Goal: Task Accomplishment & Management: Use online tool/utility

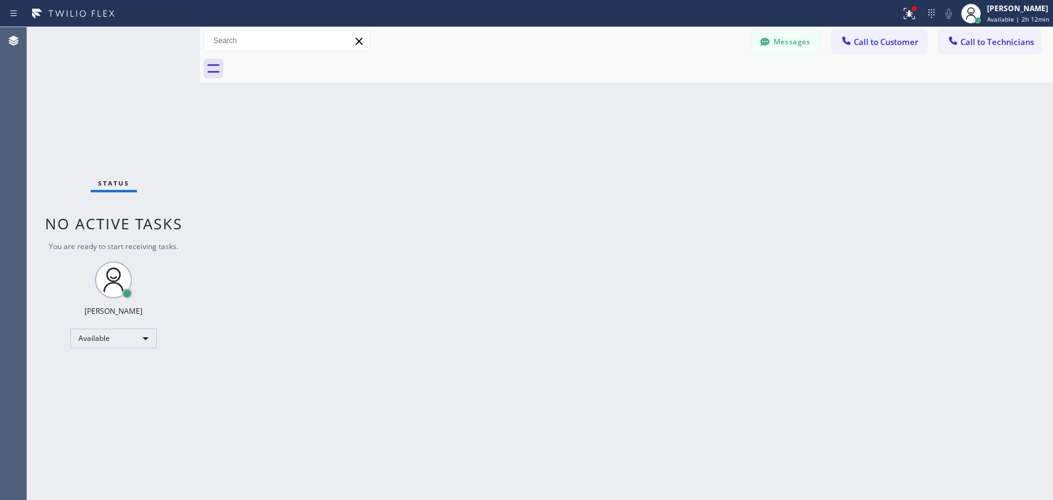
click at [840, 403] on div "Back to Dashboard Change Sender ID Customers Technicians [PERSON_NAME] [DATE] 0…" at bounding box center [626, 263] width 853 height 473
drag, startPoint x: 951, startPoint y: 189, endPoint x: 767, endPoint y: 1, distance: 262.2
click at [951, 189] on div "Back to Dashboard Change Sender ID Customers Technicians [PERSON_NAME] [DATE] 0…" at bounding box center [626, 263] width 853 height 473
click at [765, 47] on icon at bounding box center [765, 42] width 12 height 12
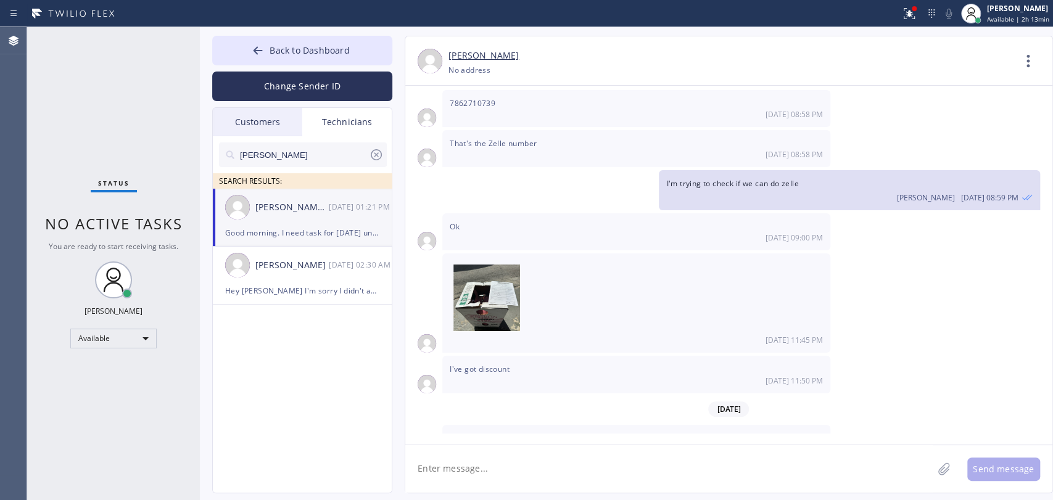
click at [377, 151] on icon at bounding box center [376, 154] width 15 height 15
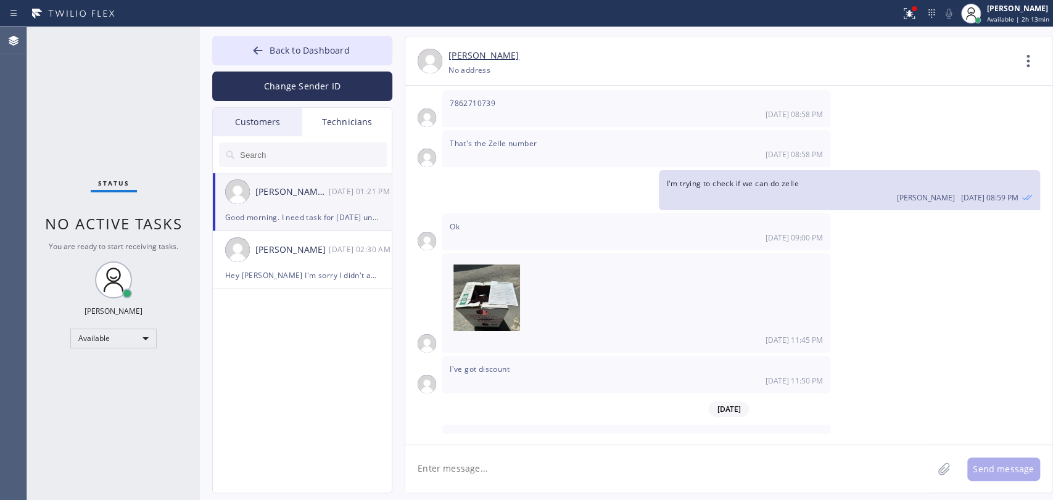
click at [267, 159] on input "text" at bounding box center [313, 155] width 148 height 25
click at [281, 125] on div "Customers" at bounding box center [257, 122] width 89 height 28
click at [336, 118] on div "Technicians" at bounding box center [346, 122] width 89 height 28
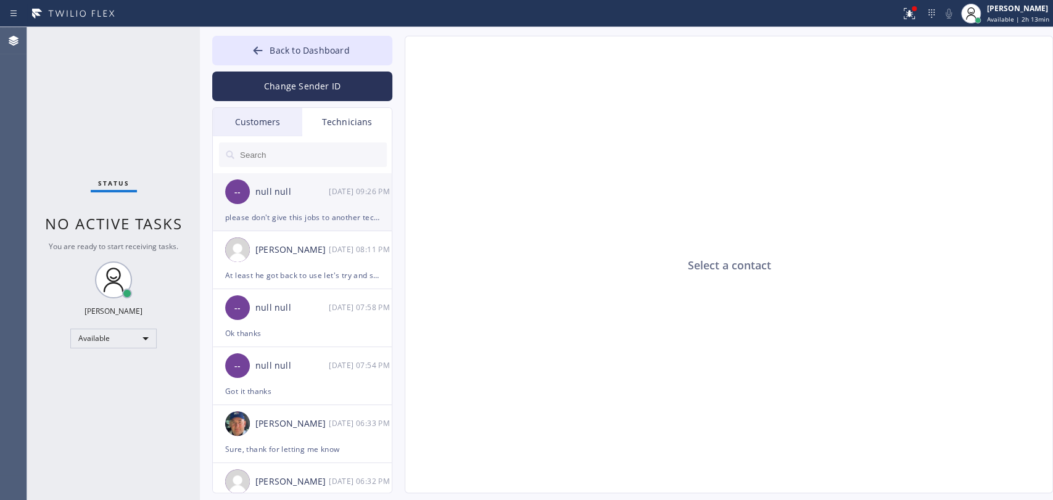
click at [262, 207] on div "-- null null 08/29 09:26 PM" at bounding box center [303, 191] width 180 height 37
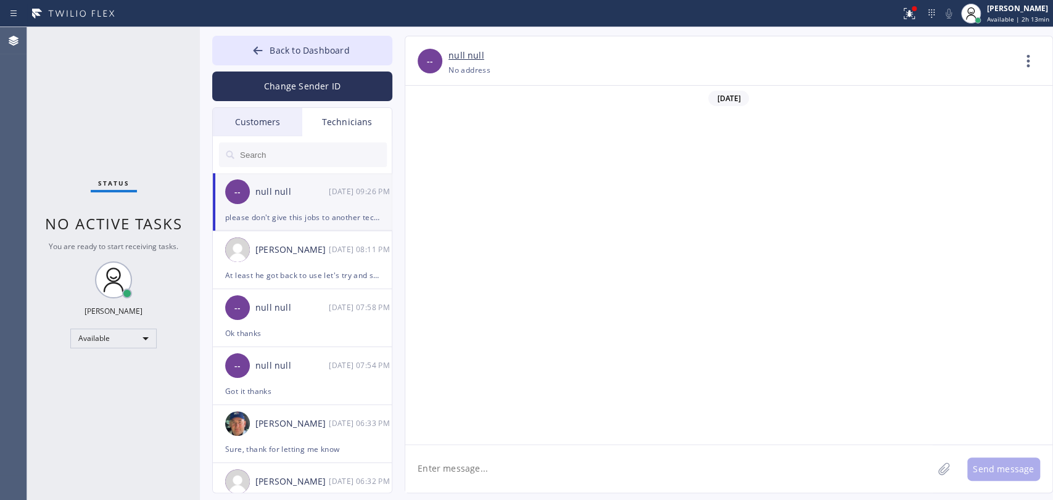
scroll to position [3588, 0]
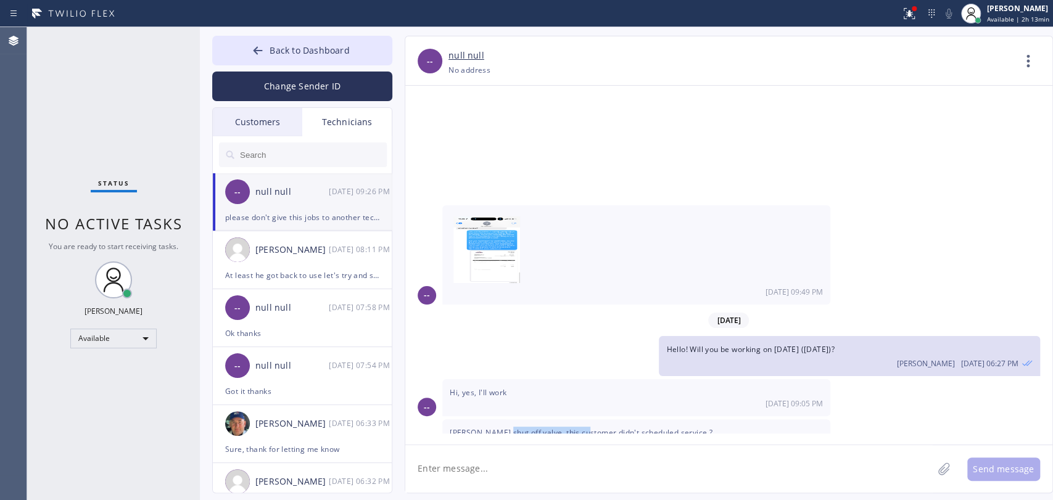
drag, startPoint x: 505, startPoint y: 360, endPoint x: 589, endPoint y: 357, distance: 84.0
click at [588, 428] on span "[PERSON_NAME] shut off valve, this customer didn't scheduled service ?" at bounding box center [581, 433] width 263 height 10
click at [589, 428] on span "[PERSON_NAME] shut off valve, this customer didn't scheduled service ?" at bounding box center [581, 433] width 263 height 10
drag, startPoint x: 556, startPoint y: 357, endPoint x: 608, endPoint y: 360, distance: 52.6
click at [607, 420] on div "Moen shut off valve, this customer didn't scheduled service ? 08/29 09:11 PM" at bounding box center [636, 438] width 388 height 37
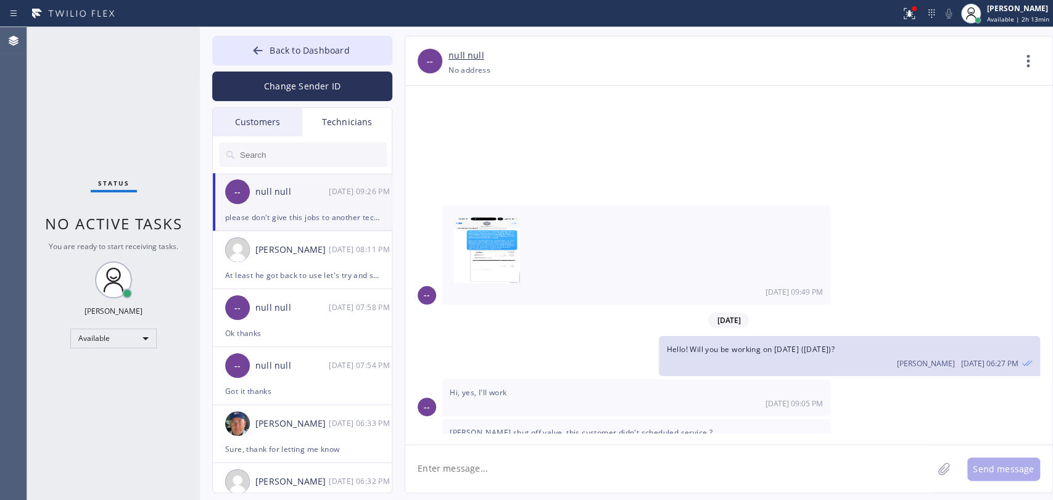
click at [609, 420] on div "Moen shut off valve, this customer didn't scheduled service ? 08/29 09:11 PM" at bounding box center [636, 438] width 388 height 37
click at [609, 428] on span "[PERSON_NAME] shut off valve, this customer didn't scheduled service ?" at bounding box center [581, 433] width 263 height 10
drag, startPoint x: 526, startPoint y: 389, endPoint x: 620, endPoint y: 394, distance: 94.5
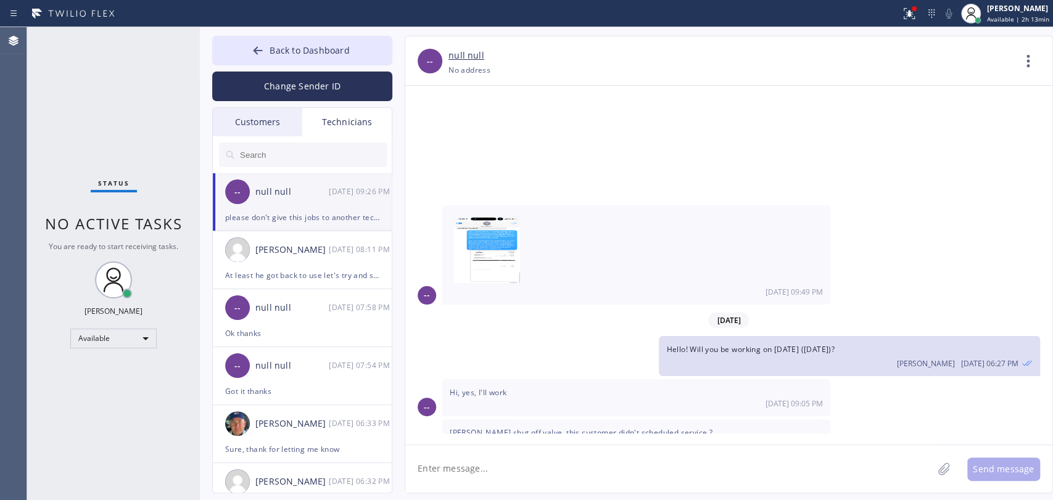
click at [620, 468] on span "please don't give this jobs to another techs. I've done this many times. job wi…" at bounding box center [633, 479] width 366 height 22
drag, startPoint x: 654, startPoint y: 392, endPoint x: 735, endPoint y: 399, distance: 81.7
click at [735, 468] on span "please don't give this jobs to another techs. I've done this many times. job wi…" at bounding box center [633, 479] width 366 height 22
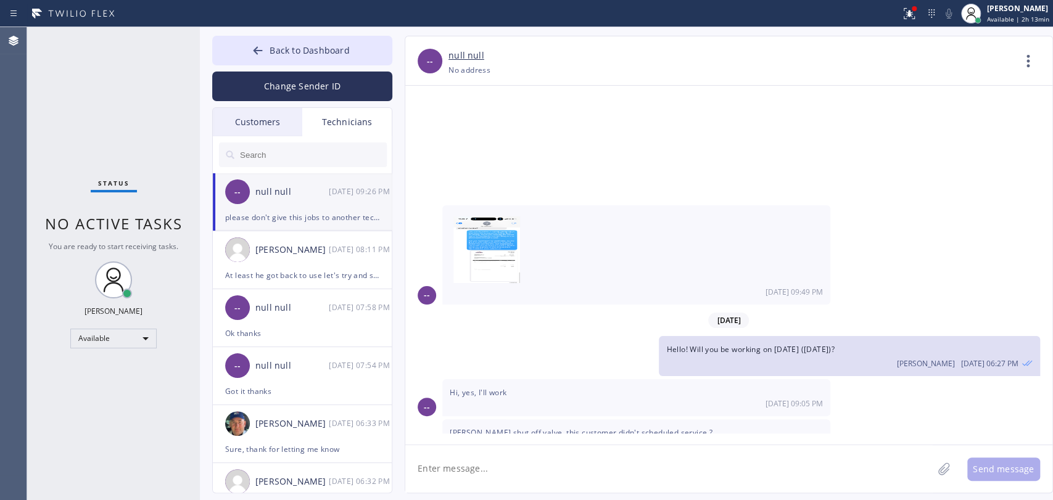
click at [632, 471] on textarea at bounding box center [668, 469] width 527 height 48
click at [531, 470] on textarea "To enrich screen reader interactions, please activate Accessibility in Grammarl…" at bounding box center [668, 469] width 527 height 48
drag, startPoint x: 511, startPoint y: 347, endPoint x: 587, endPoint y: 360, distance: 76.9
click at [580, 420] on div "Moen shut off valve, this customer didn't scheduled service ? 08/29 09:11 PM" at bounding box center [636, 438] width 388 height 37
click at [590, 428] on span "[PERSON_NAME] shut off valve, this customer didn't scheduled service ?" at bounding box center [581, 433] width 263 height 10
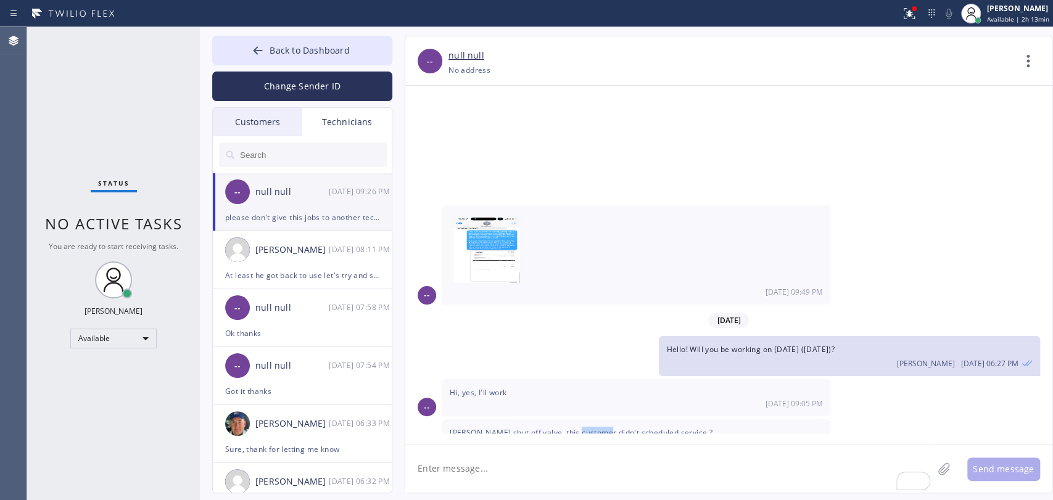
click at [590, 428] on span "[PERSON_NAME] shut off valve, this customer didn't scheduled service ?" at bounding box center [581, 433] width 263 height 10
click at [592, 428] on span "[PERSON_NAME] shut off valve, this customer didn't scheduled service ?" at bounding box center [581, 433] width 263 height 10
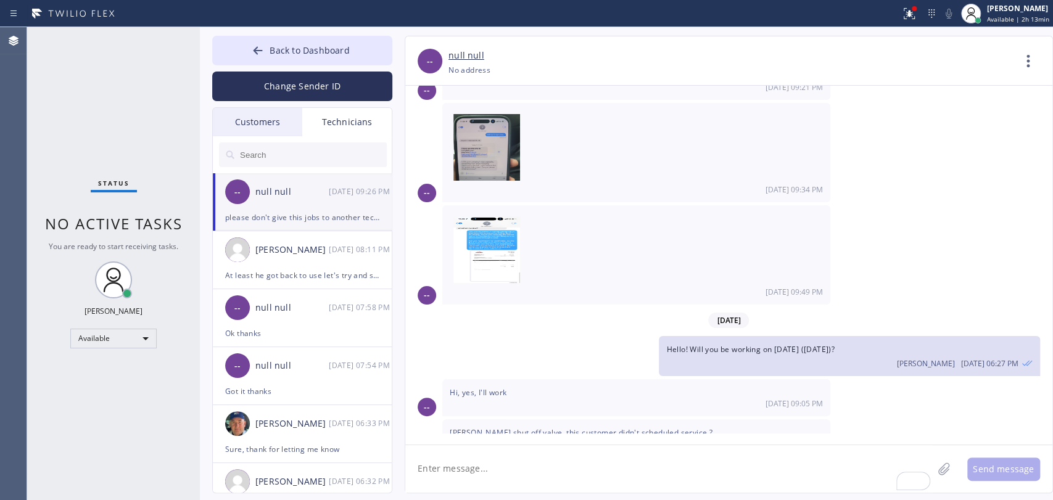
click at [509, 444] on div "08/25/2025 -- Good morning Alex, you working today ? I need help with previous …" at bounding box center [728, 265] width 647 height 359
click at [503, 452] on textarea "To enrich screen reader interactions, please activate Accessibility in Grammarl…" at bounding box center [668, 469] width 527 height 48
click at [843, 259] on div "08/25/2025 -- Good morning Alex, you working today ? I need help with previous …" at bounding box center [728, 260] width 647 height 348
click at [1, 135] on div "Agent Desktop" at bounding box center [13, 263] width 27 height 473
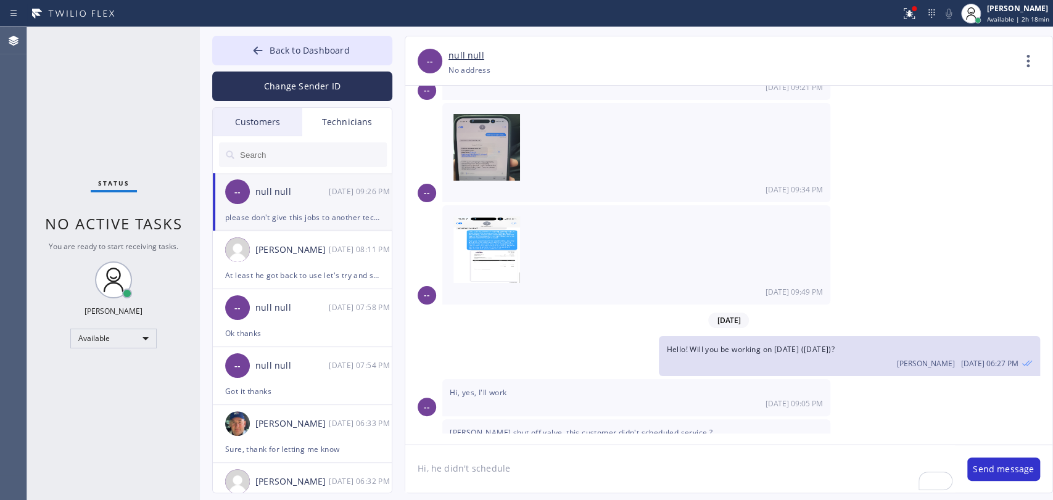
click at [157, 160] on div "Status No active tasks You are ready to start receiving tasks. [PERSON_NAME] Av…" at bounding box center [113, 263] width 173 height 473
click at [264, 53] on icon at bounding box center [258, 50] width 12 height 12
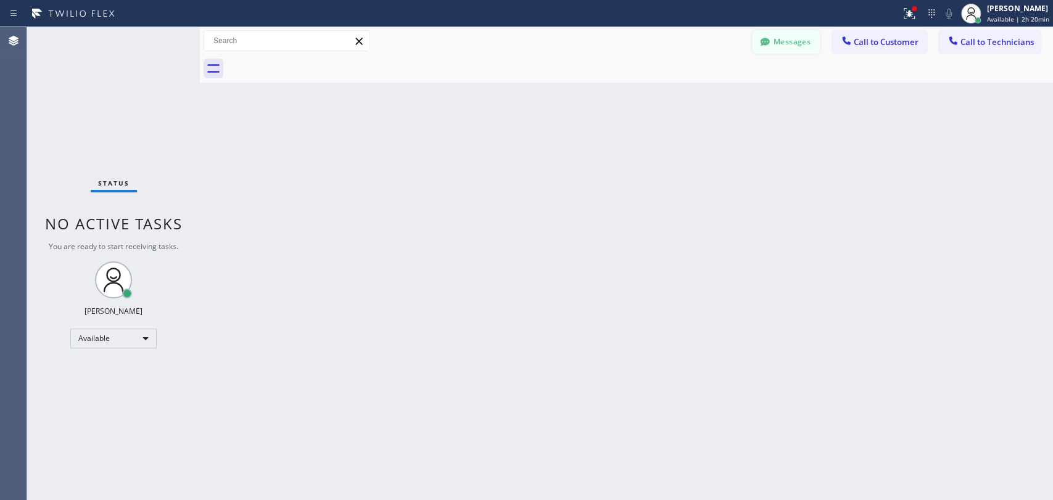
click at [758, 34] on button "Messages" at bounding box center [786, 41] width 68 height 23
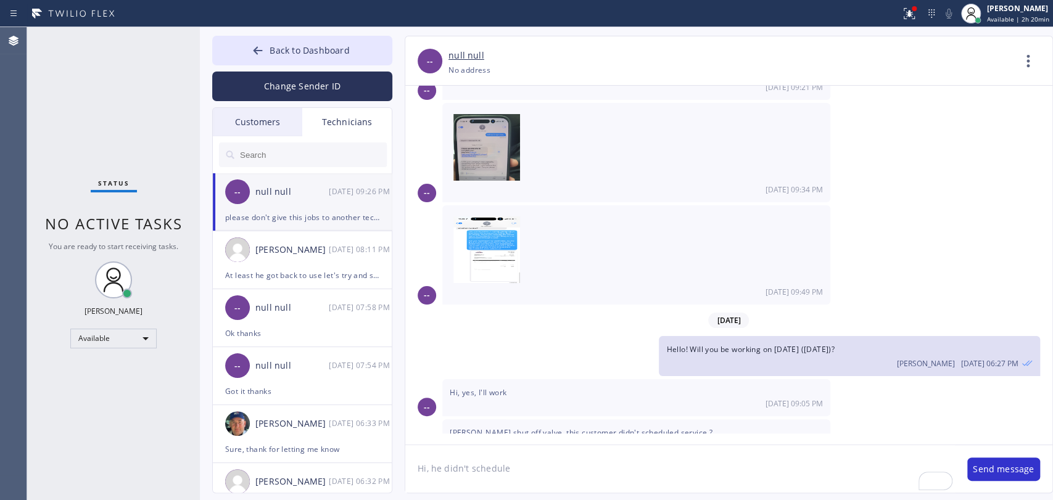
click at [521, 470] on textarea "Hi, he didn't schedule" at bounding box center [680, 469] width 550 height 48
drag, startPoint x: 521, startPoint y: 470, endPoint x: 447, endPoint y: 462, distance: 75.1
click at [447, 462] on textarea "Hi, he didn't schedule" at bounding box center [680, 469] width 550 height 48
type textarea "Hi, he didn't schedule"
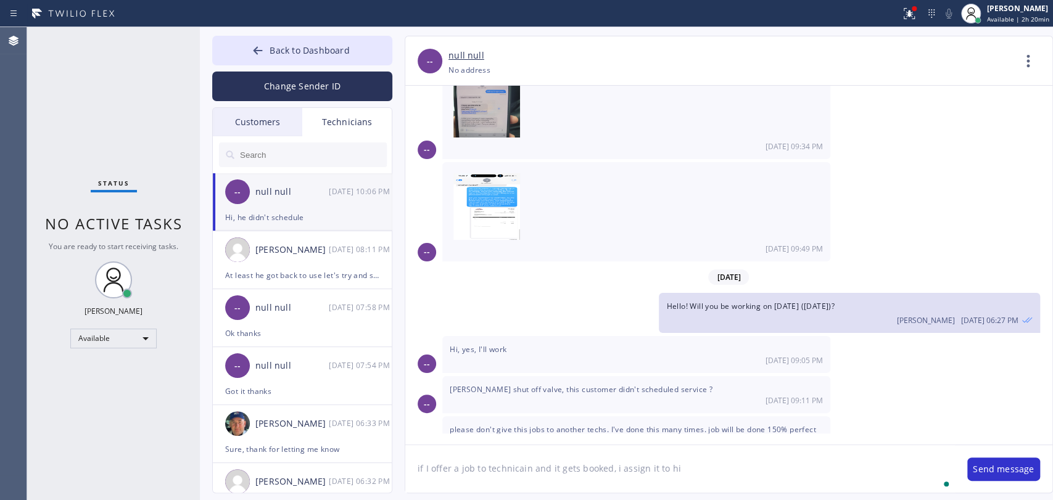
type textarea "if I offer a job to technicain and it gets booked, i assign it to him"
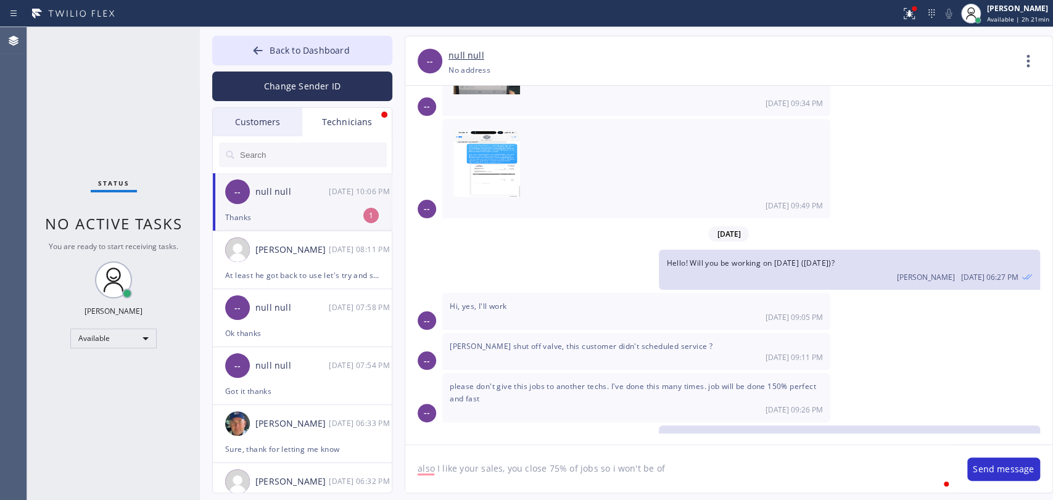
scroll to position [3714, 0]
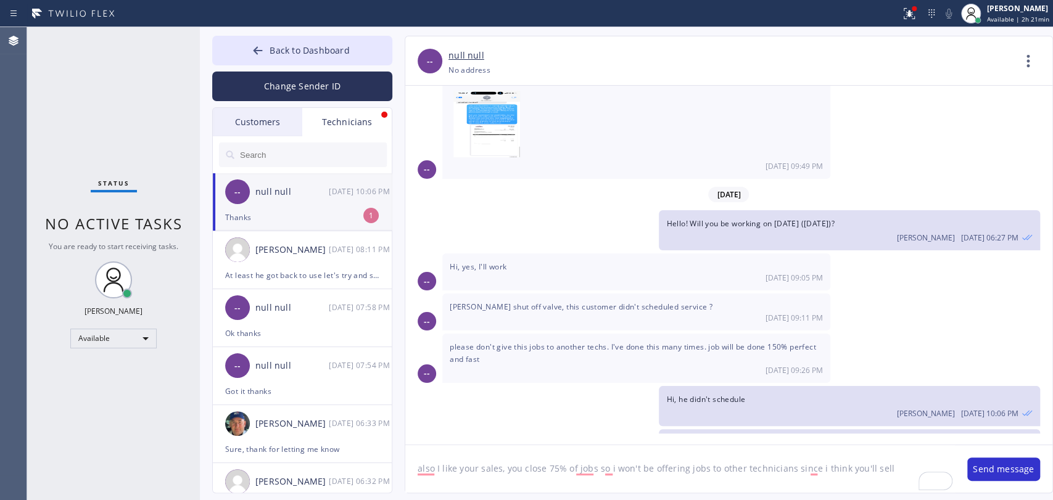
click at [464, 475] on textarea "also I like your sales, you close 75% of jobs so i won't be offering jobs to ot…" at bounding box center [680, 469] width 550 height 48
click at [476, 468] on textarea "also I like your sales, you close 75% of jobs so i won't be offering jobs to ot…" at bounding box center [680, 469] width 550 height 48
click at [485, 467] on textarea "also I like your sales, you close 75% of jobs so i won't be offering jobs to ot…" at bounding box center [680, 469] width 550 height 48
click at [476, 466] on textarea "also I like your sales, you close 75% of jobs so i won't be offering jobs to ot…" at bounding box center [680, 469] width 550 height 48
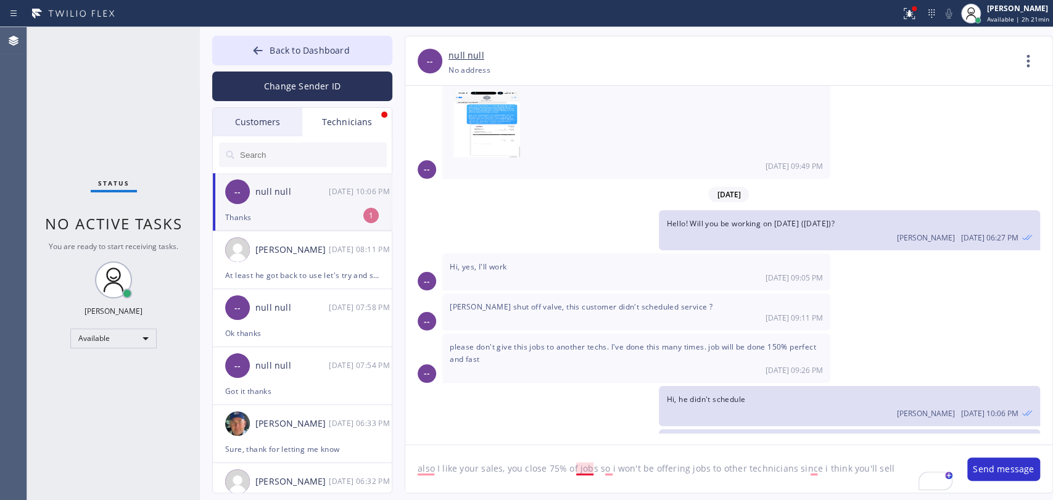
click at [582, 468] on textarea "also I like your sales, you close 75% of jobs so i won't be offering jobs to ot…" at bounding box center [680, 469] width 550 height 48
click at [612, 468] on textarea "also I like your sales, you close 75% of jobs, so i won't be offering jobs to o…" at bounding box center [680, 469] width 550 height 48
click at [728, 460] on textarea "also I like your sales, you close 75% of jobs, so I won't be offering jobs to o…" at bounding box center [680, 469] width 550 height 48
click at [805, 468] on textarea "also I like your sales, you close 75% of jobs, so I won't be offering jobs to o…" at bounding box center [680, 469] width 550 height 48
click at [827, 468] on textarea "also I like your sales, you close 75% of jobs, so I won't be offering jobs to o…" at bounding box center [680, 469] width 550 height 48
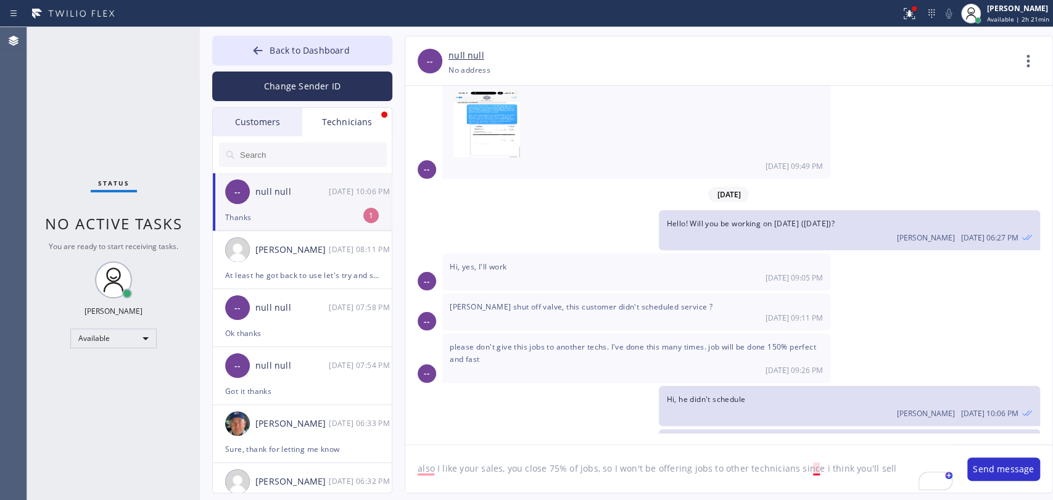
click at [817, 470] on textarea "also I like your sales, you close 75% of jobs, so I won't be offering jobs to o…" at bounding box center [680, 469] width 550 height 48
click at [883, 474] on textarea "also I like your sales, you close 75% of jobs, so I won't be offering jobs to o…" at bounding box center [680, 469] width 550 height 48
type textarea "also I like your sales, you close 75% of jobs, so I won't be offering jobs to o…"
drag, startPoint x: 931, startPoint y: 465, endPoint x: 808, endPoint y: 464, distance: 122.8
click at [808, 464] on textarea "also I like your sales, you close 75% of jobs, so I won't be offering jobs to o…" at bounding box center [680, 469] width 550 height 48
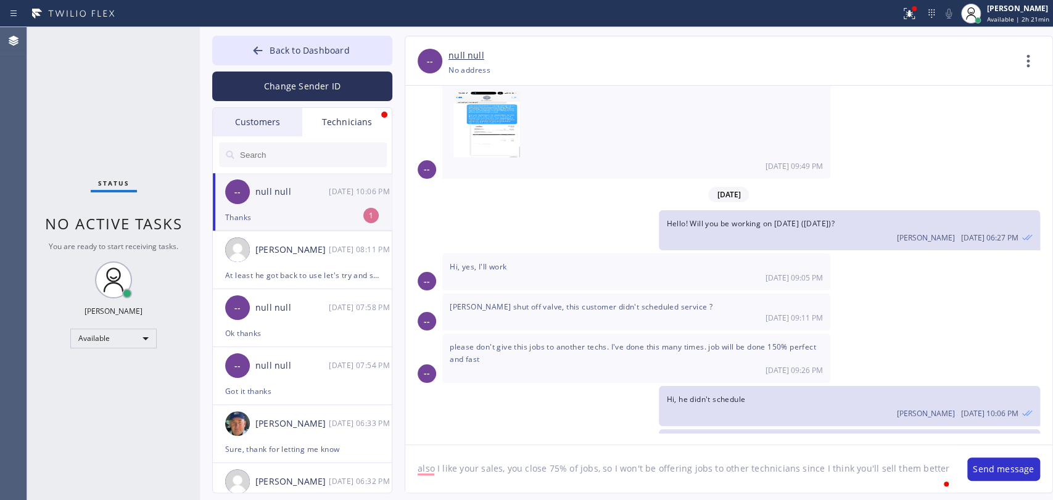
click at [808, 464] on textarea "also I like your sales, you close 75% of jobs, so I won't be offering jobs to o…" at bounding box center [680, 469] width 550 height 48
click at [721, 471] on textarea "also I like your sales, you close 75% of jobs, so I won't be offering jobs to o…" at bounding box center [680, 469] width 550 height 48
click at [706, 474] on textarea "also I like your sales, you close 75% of jobs, so I won't be offering jobs to o…" at bounding box center [680, 469] width 550 height 48
drag, startPoint x: 700, startPoint y: 470, endPoint x: 843, endPoint y: 470, distance: 143.8
click at [843, 470] on textarea "also I like your sales, you close 75% of jobs, so I won't be offering jobs to o…" at bounding box center [680, 469] width 550 height 48
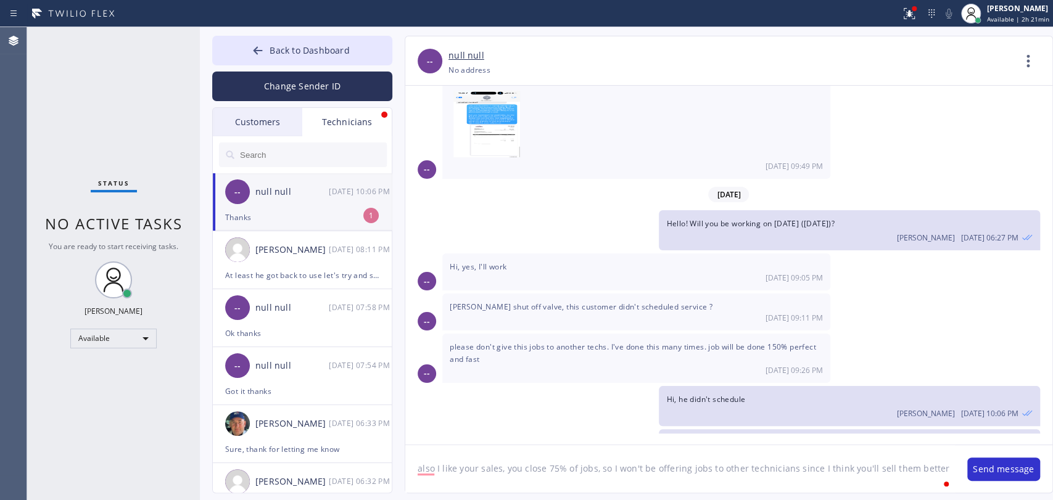
click at [843, 470] on textarea "also I like your sales, you close 75% of jobs, so I won't be offering jobs to o…" at bounding box center [680, 469] width 550 height 48
drag, startPoint x: 529, startPoint y: 476, endPoint x: 690, endPoint y: 384, distance: 185.4
click at [529, 476] on textarea "To enrich screen reader interactions, please activate Accessibility in Grammarl…" at bounding box center [668, 469] width 527 height 48
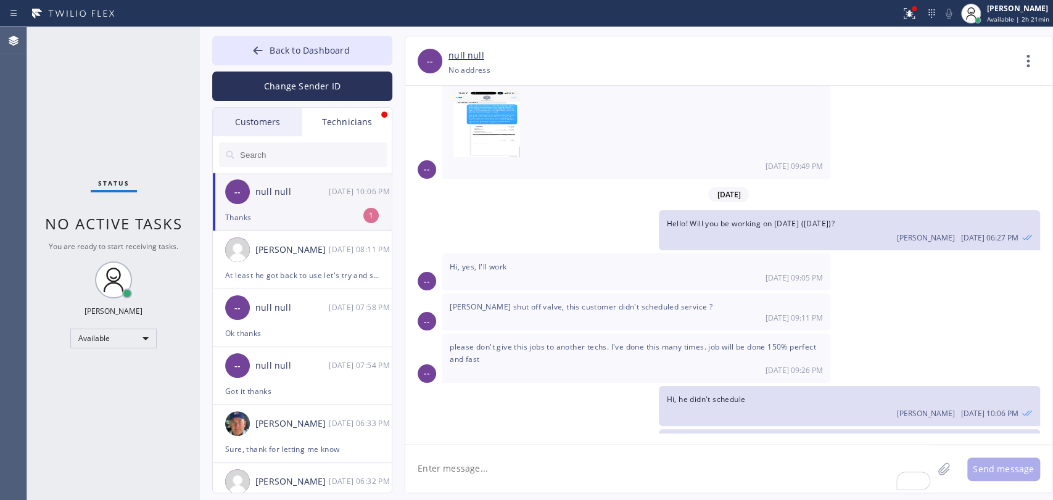
click at [728, 429] on div "if I offer a job to technicain and it gets booked, i assign it to him Oleksiy D…" at bounding box center [849, 449] width 381 height 40
click at [735, 437] on span "if I offer a job to technicain and it gets booked, i assign it to him" at bounding box center [782, 442] width 232 height 10
click at [291, 182] on div "-- null null 08/29 10:06 PM" at bounding box center [303, 191] width 180 height 37
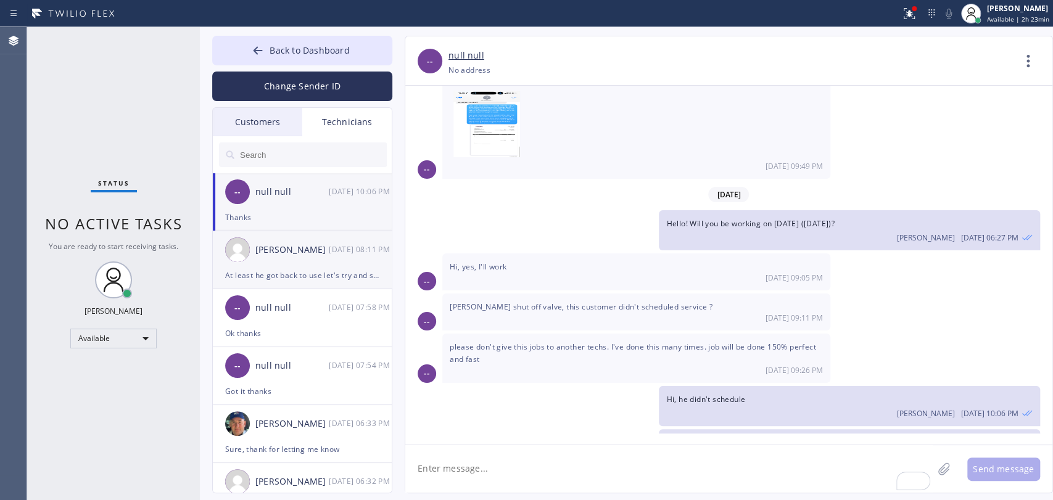
click at [230, 275] on div "At least he got back to use let's try and sell it" at bounding box center [302, 275] width 154 height 14
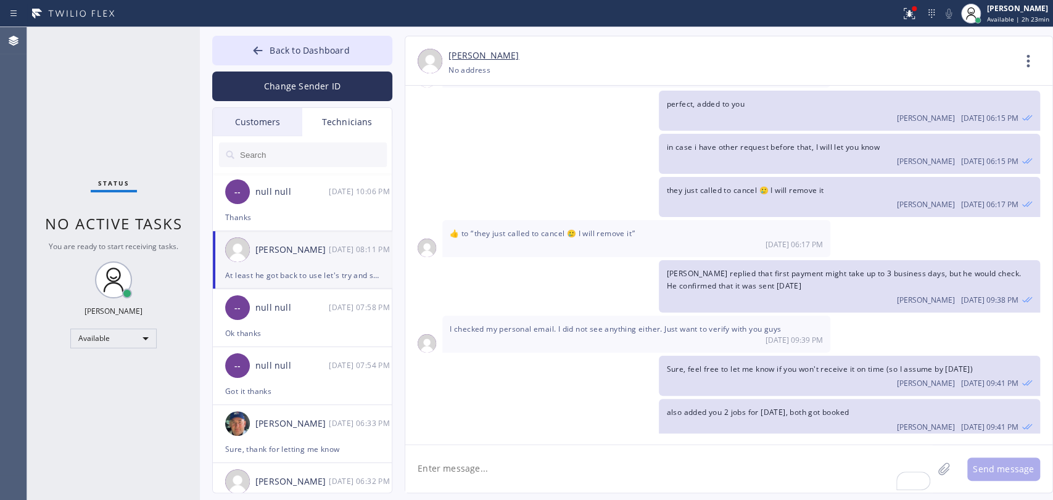
scroll to position [15938, 0]
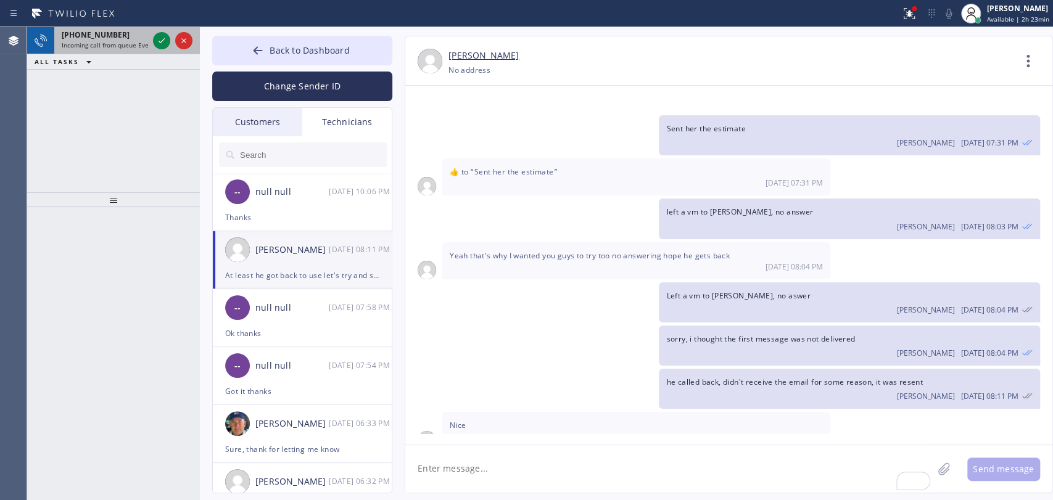
click at [112, 31] on span "+19519034069" at bounding box center [96, 35] width 68 height 10
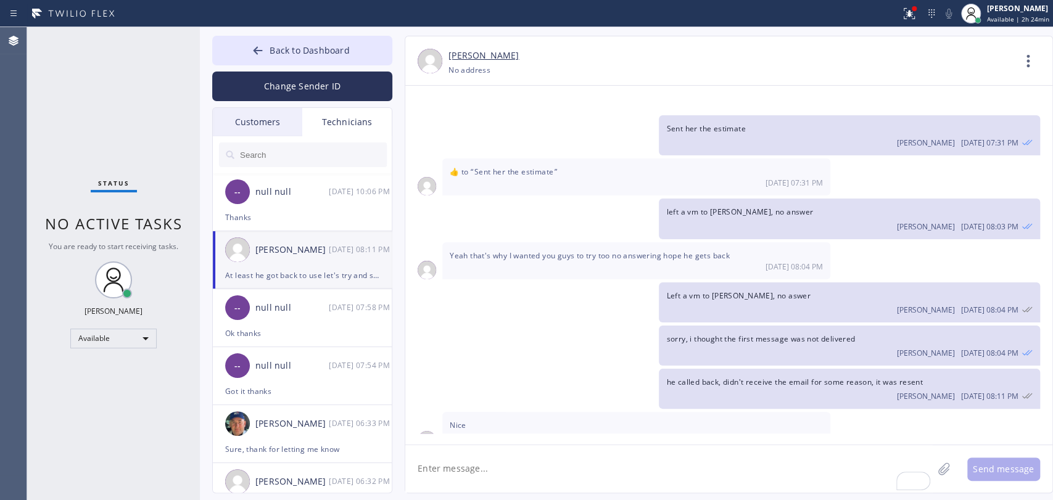
click at [850, 377] on span "he called back, didn't receive the email for some reason, it was resent" at bounding box center [794, 382] width 256 height 10
click at [329, 51] on span "Back to Dashboard" at bounding box center [310, 50] width 80 height 12
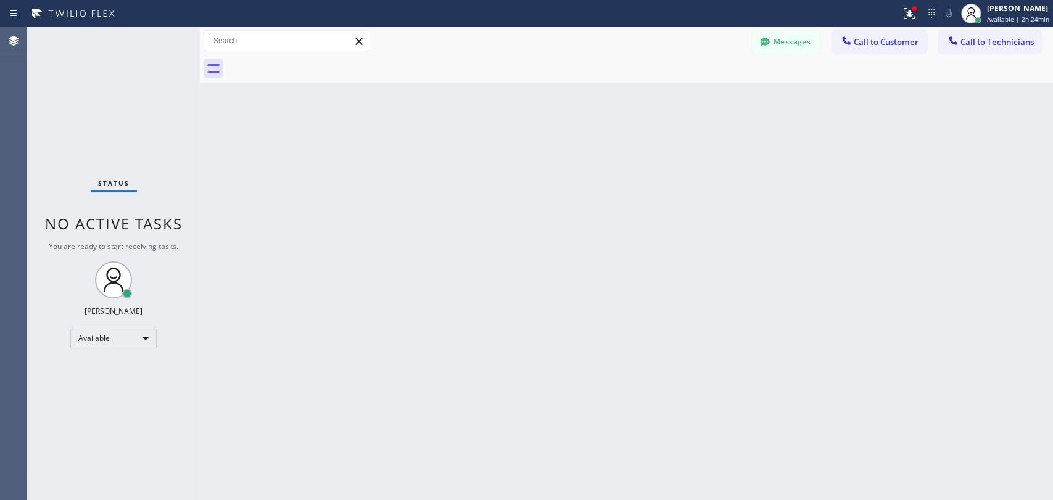
click at [614, 210] on div "Back to Dashboard Change Sender ID Customers Technicians [PERSON_NAME] [DATE] 0…" at bounding box center [626, 263] width 853 height 473
click at [978, 45] on span "Call to Technicians" at bounding box center [997, 41] width 73 height 11
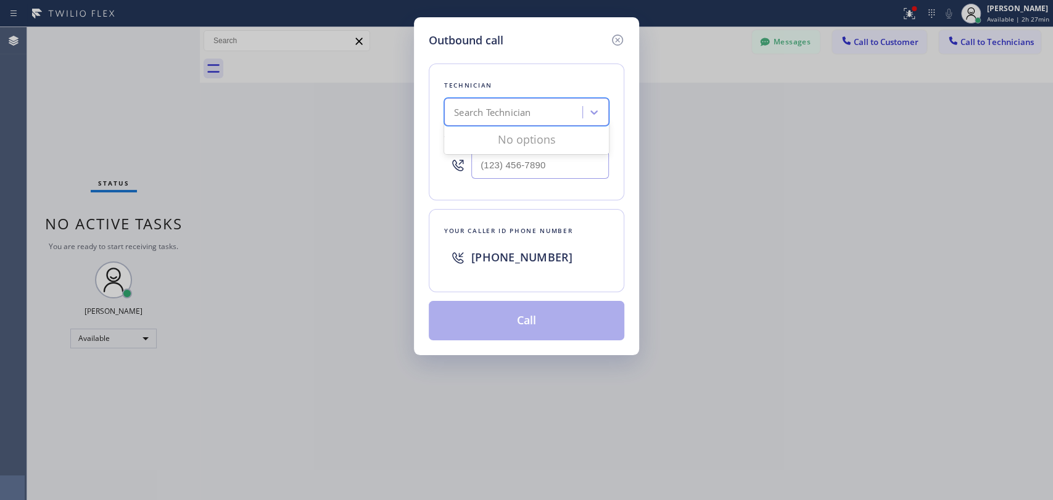
drag, startPoint x: 561, startPoint y: 117, endPoint x: 553, endPoint y: 120, distance: 7.8
click at [553, 120] on div "Search Technician" at bounding box center [515, 113] width 134 height 22
type input "seva"
click at [509, 138] on div "Sevan Parseghian" at bounding box center [526, 138] width 165 height 22
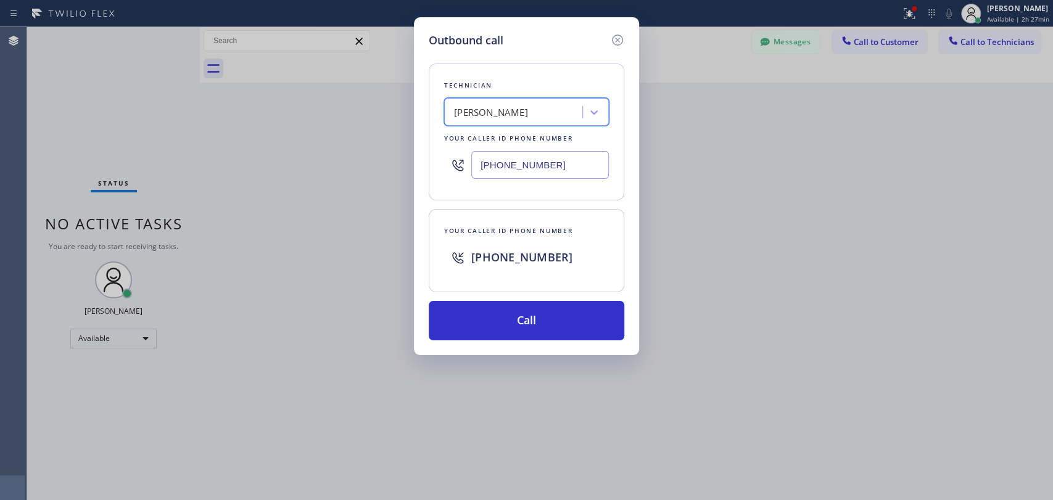
click at [505, 111] on div "Sevan Parseghian" at bounding box center [491, 112] width 74 height 14
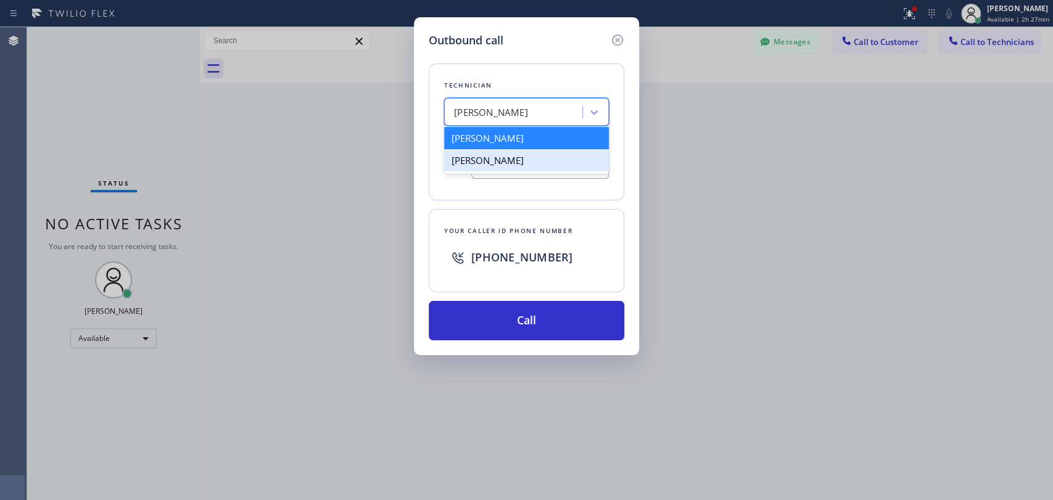
click at [494, 154] on div "Sevak Shirvanian" at bounding box center [526, 160] width 165 height 22
type input "(818) 625-1094"
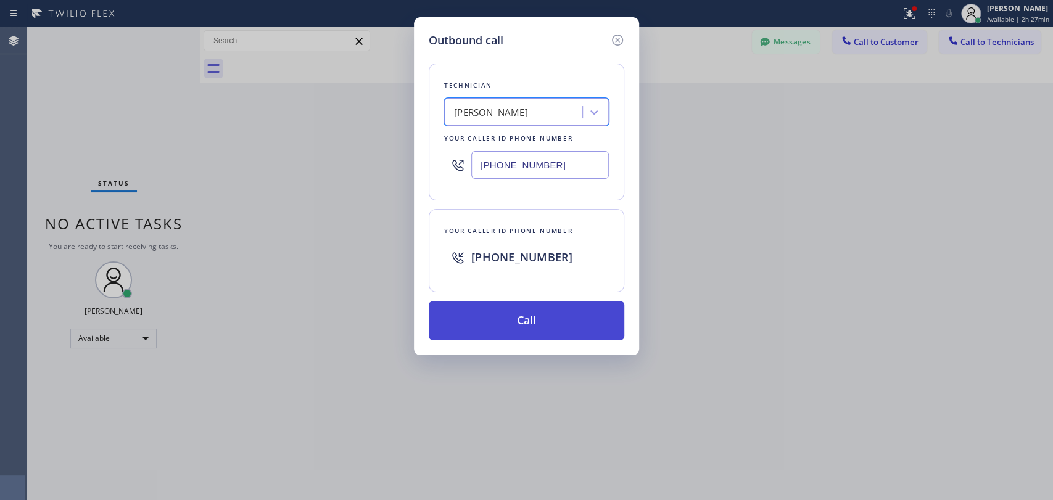
click at [498, 307] on button "Call" at bounding box center [527, 320] width 196 height 39
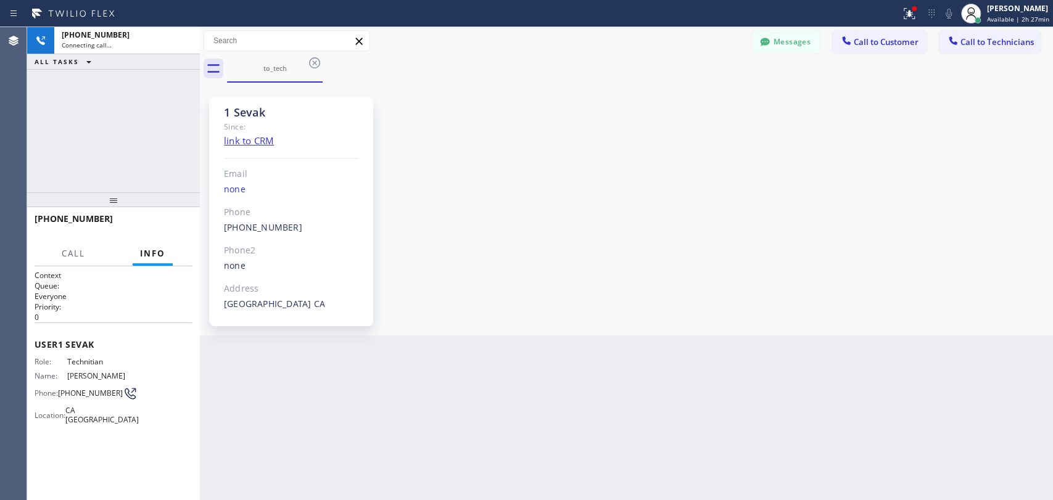
scroll to position [6430, 0]
click at [187, 215] on div "+18186251094 Live | 00:45 HANG UP" at bounding box center [114, 225] width 158 height 32
click at [182, 217] on button "HANG UP" at bounding box center [163, 224] width 57 height 17
click at [181, 218] on button "HANG UP" at bounding box center [163, 224] width 57 height 17
click at [180, 220] on button "HANG UP" at bounding box center [163, 224] width 57 height 17
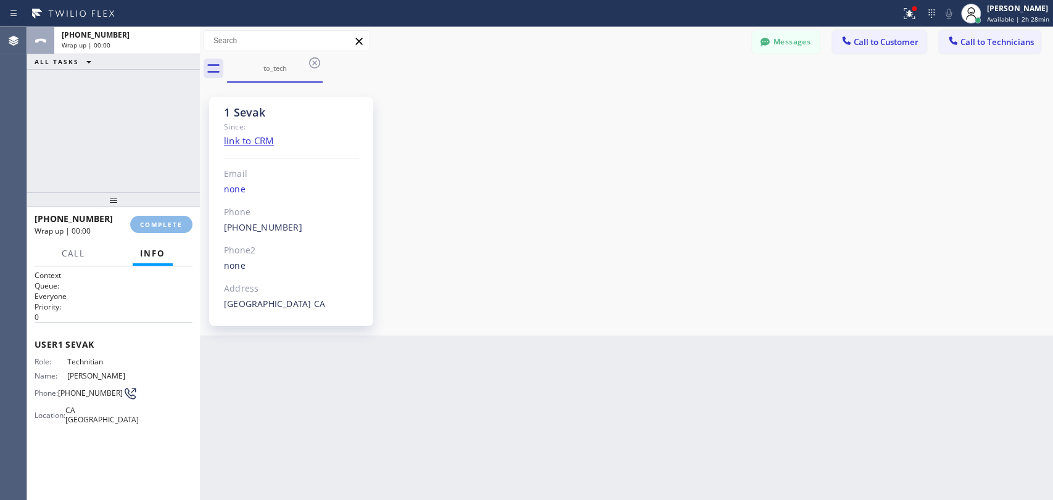
click at [146, 151] on div "ALL TASKS ALL TASKS ACTIVE TASKS TASKS IN WRAP UP +18186251094 Wrap up | 00:00" at bounding box center [113, 109] width 173 height 165
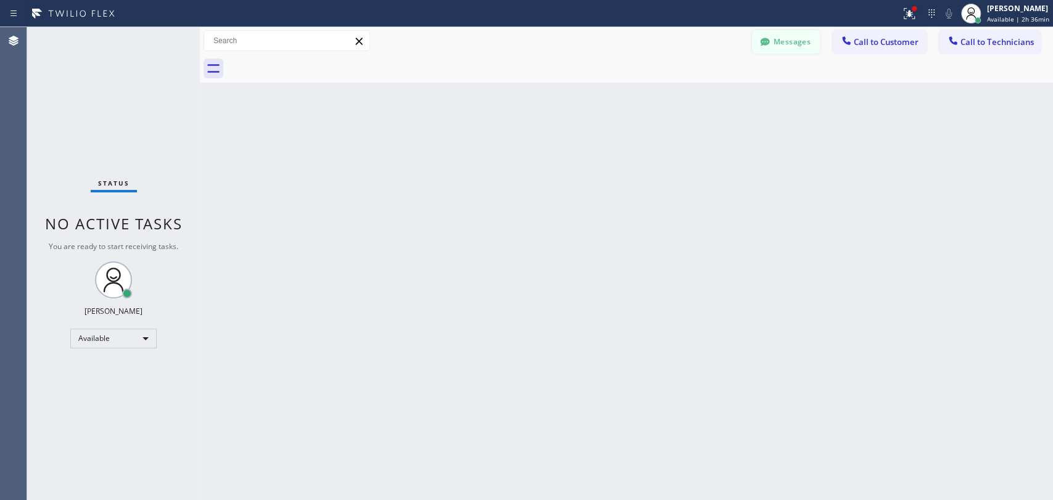
click at [773, 44] on button "Messages" at bounding box center [786, 41] width 68 height 23
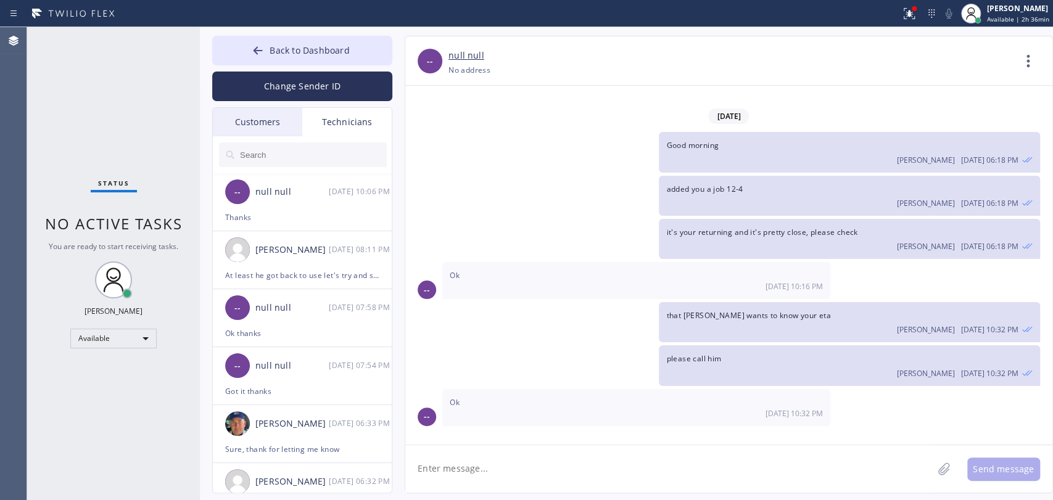
click at [271, 115] on div "Customers" at bounding box center [257, 122] width 89 height 28
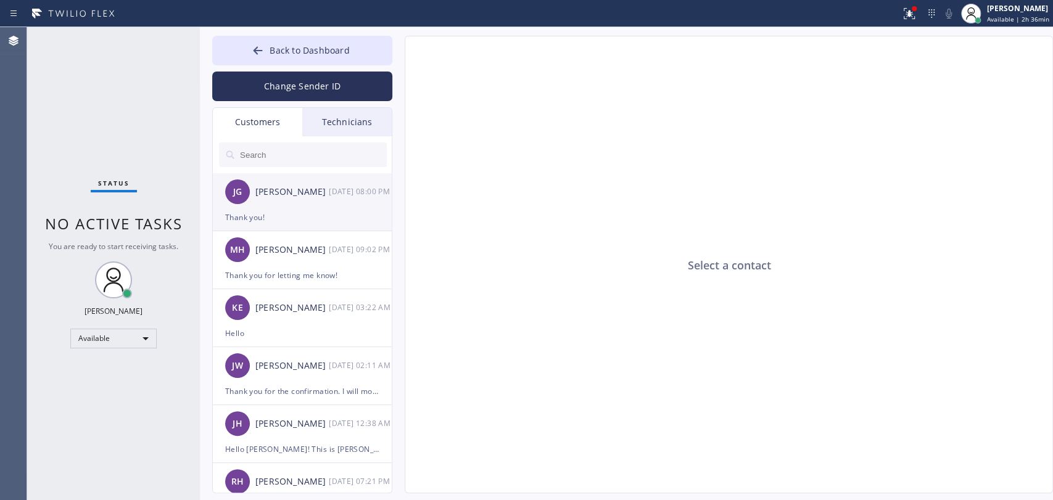
click at [321, 199] on div "JG Johannah Garcia 08/29 08:00 PM" at bounding box center [303, 191] width 180 height 37
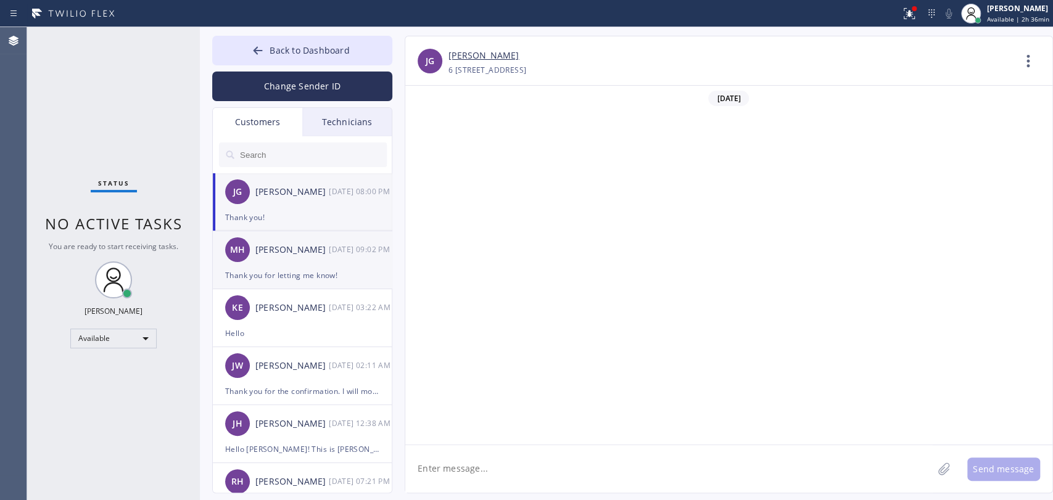
click at [313, 259] on div "MH Milton Hoere 08/25 09:02 PM" at bounding box center [303, 249] width 180 height 37
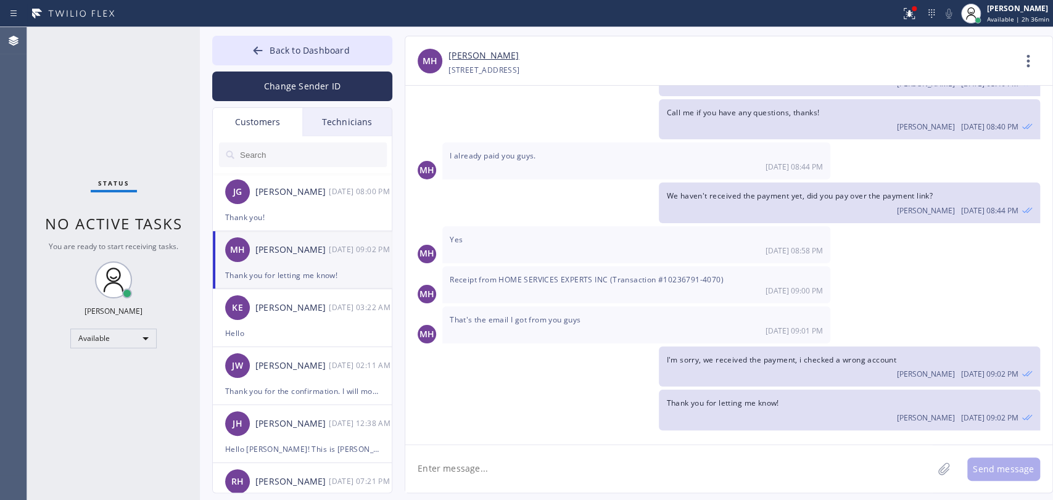
scroll to position [148, 0]
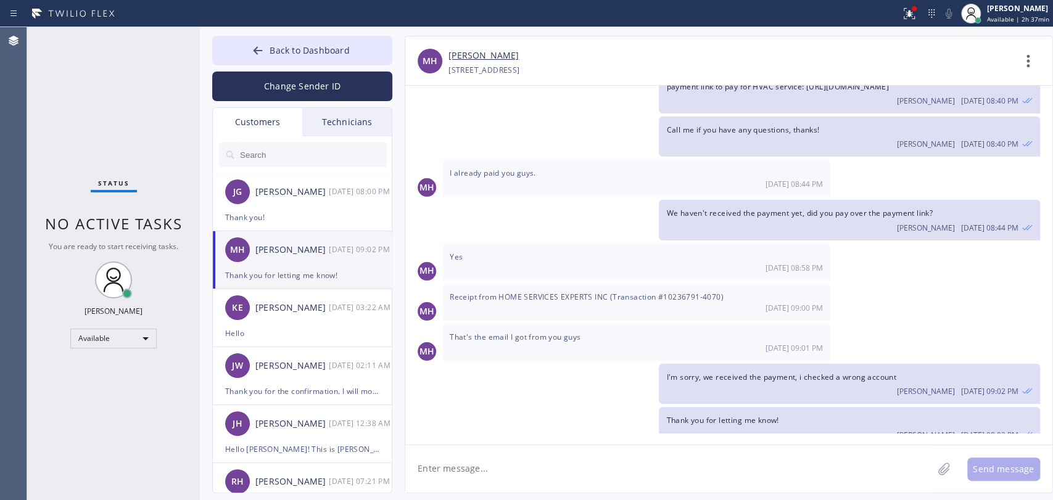
click at [333, 123] on div "Technicians" at bounding box center [346, 122] width 89 height 28
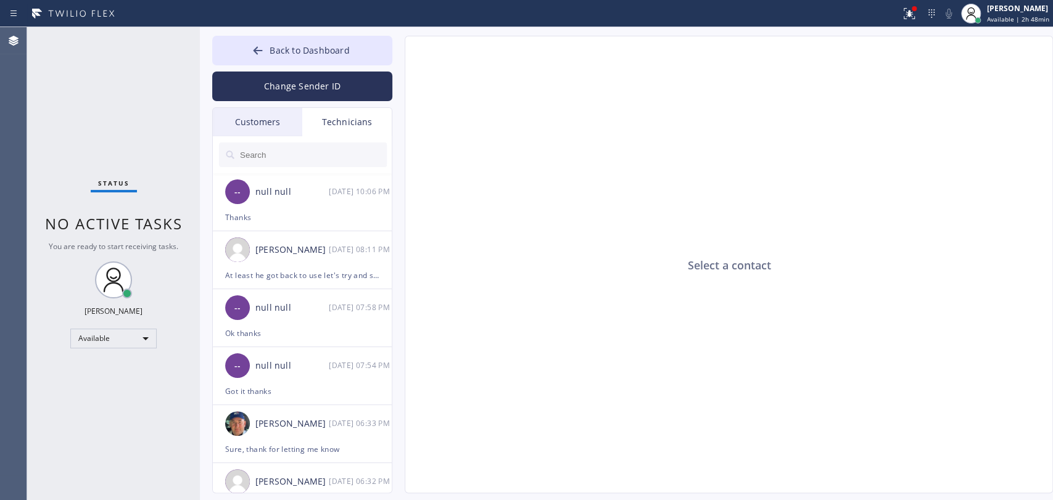
click at [382, 52] on button "Back to Dashboard" at bounding box center [302, 51] width 180 height 30
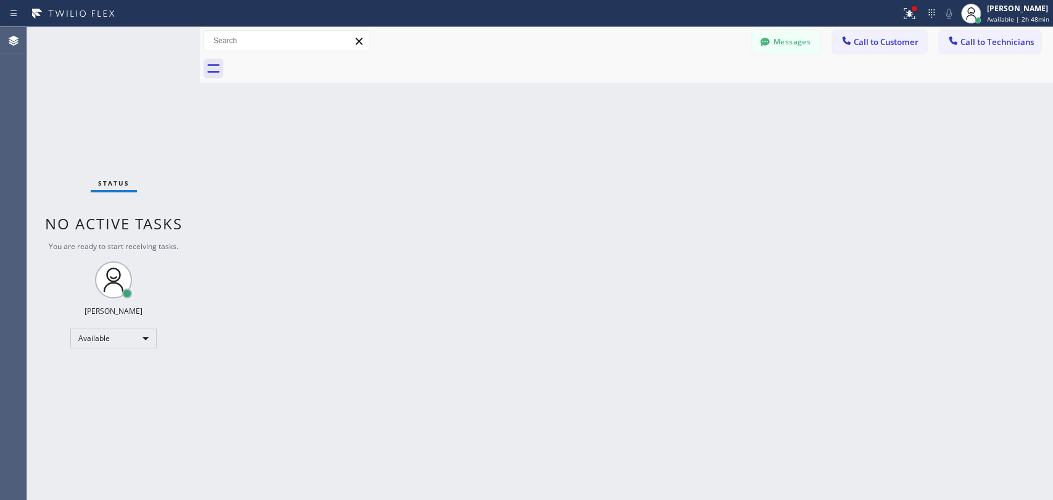
drag, startPoint x: 953, startPoint y: 49, endPoint x: 866, endPoint y: 67, distance: 88.9
click at [954, 49] on div at bounding box center [953, 42] width 15 height 15
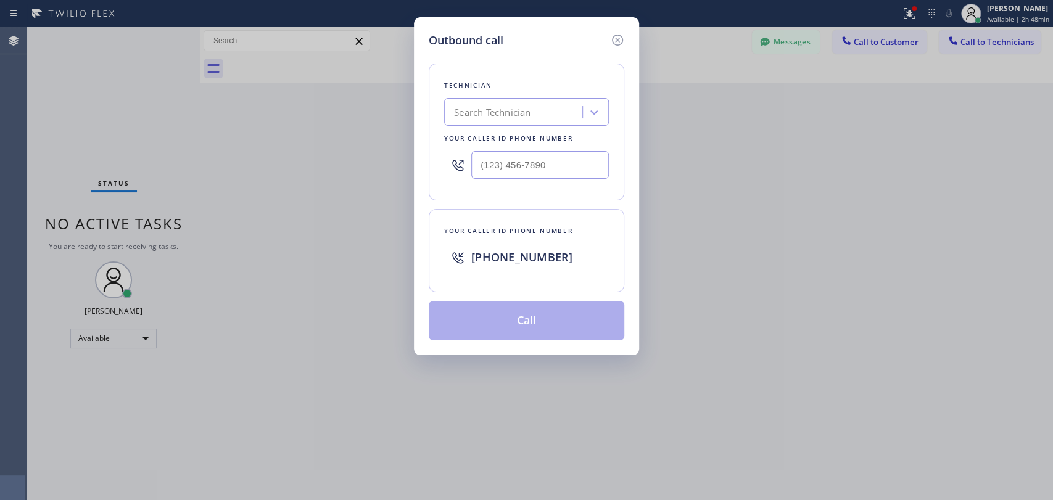
click at [419, 151] on div "Outbound call Technician Search Technician Your caller id phone number Your cal…" at bounding box center [526, 186] width 225 height 338
click at [526, 109] on div "Search Technician" at bounding box center [492, 112] width 77 height 14
type input "anthony"
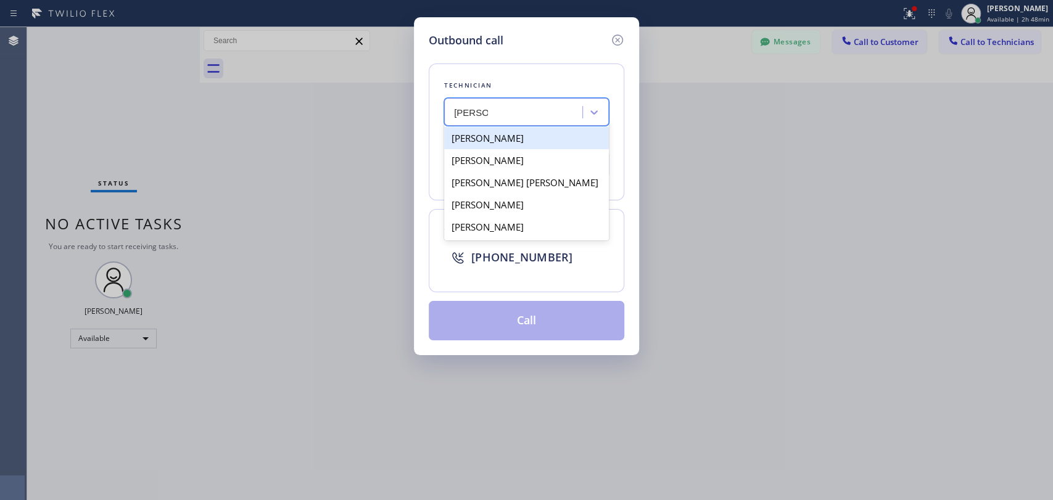
click at [509, 136] on div "[PERSON_NAME]" at bounding box center [526, 138] width 165 height 22
type input "(909) 235-8753"
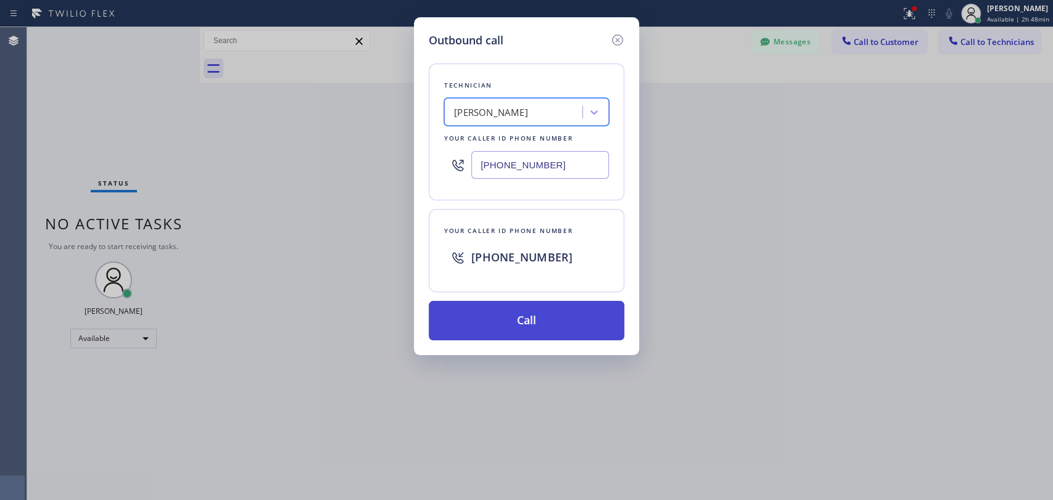
click at [502, 309] on button "Call" at bounding box center [527, 320] width 196 height 39
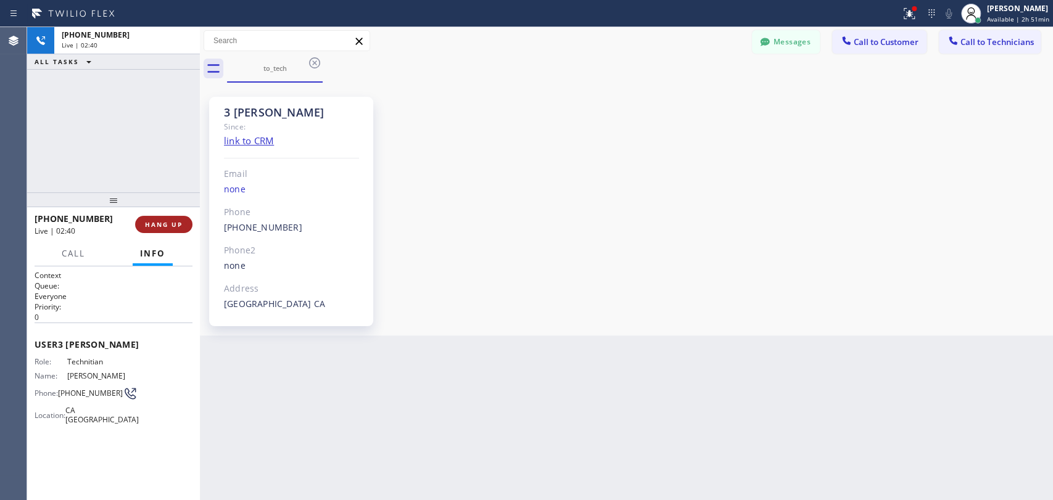
click at [163, 223] on span "HANG UP" at bounding box center [164, 224] width 38 height 9
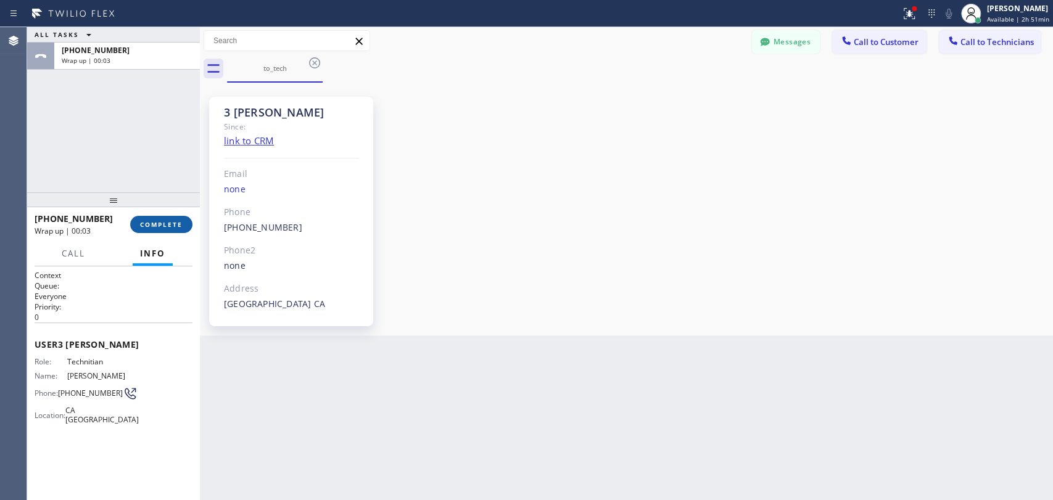
click at [146, 233] on div "+19092358753 Wrap up | 00:03 COMPLETE" at bounding box center [114, 225] width 158 height 32
click at [149, 216] on button "COMPLETE" at bounding box center [161, 224] width 62 height 17
click at [149, 167] on div "ALL TASKS ALL TASKS ACTIVE TASKS TASKS IN WRAP UP +19092358753 Wrap up | 00:04" at bounding box center [113, 109] width 173 height 165
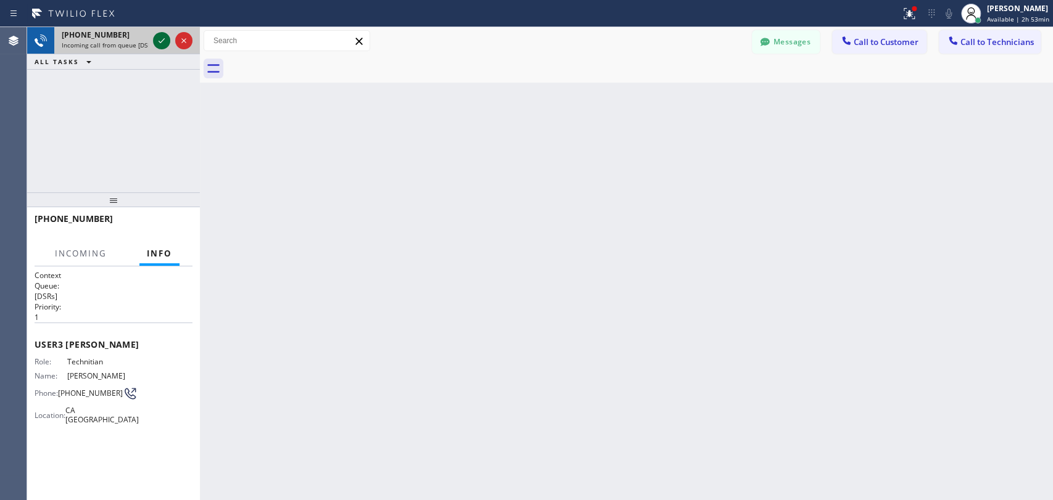
click at [160, 38] on icon at bounding box center [161, 40] width 15 height 15
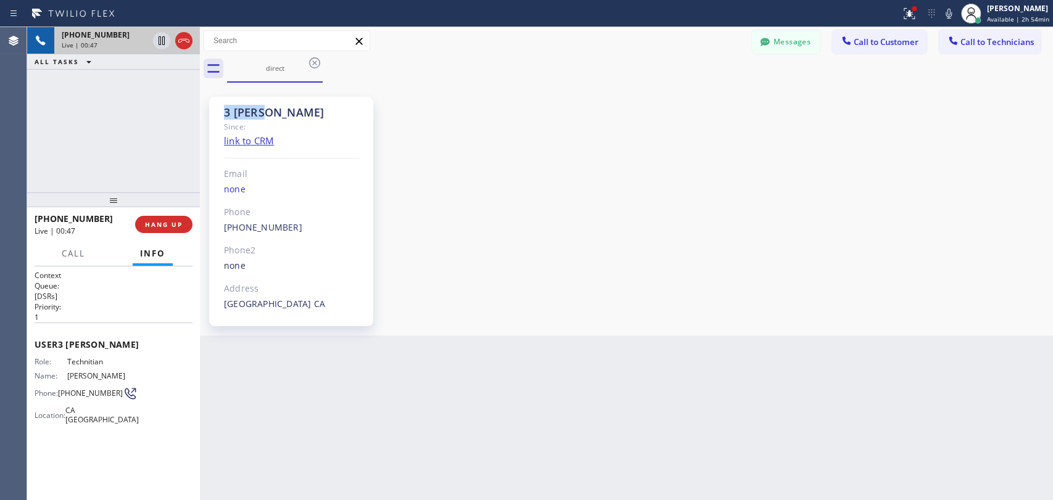
click at [265, 118] on div "3 Anthony Since: link to CRM Email none Phone (909) 235-8753 Outbound call Tech…" at bounding box center [291, 212] width 164 height 230
click at [265, 118] on div "3 Anthony" at bounding box center [291, 112] width 135 height 14
drag, startPoint x: 265, startPoint y: 118, endPoint x: 241, endPoint y: 115, distance: 24.9
click at [265, 118] on div "3 Anthony" at bounding box center [291, 112] width 135 height 14
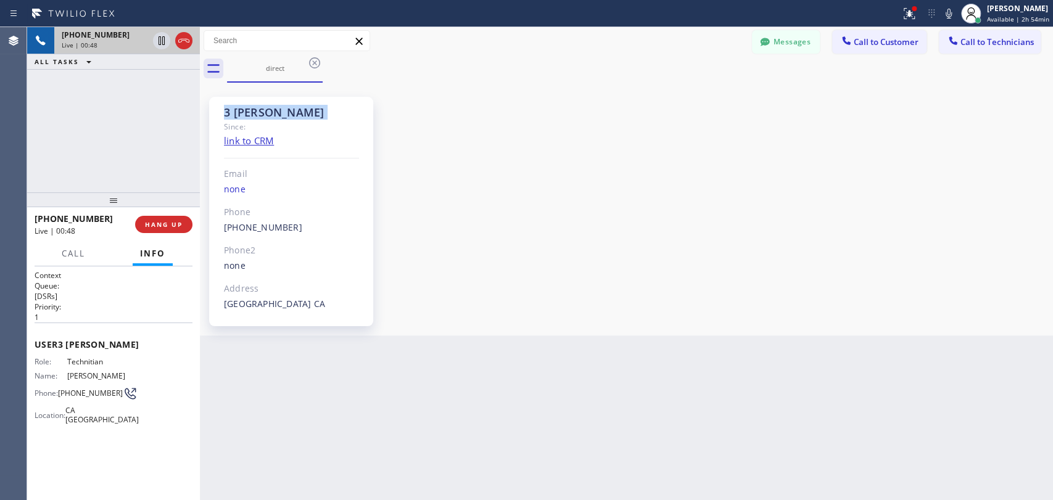
click at [240, 115] on div "3 Anthony" at bounding box center [291, 112] width 135 height 14
click at [151, 228] on span "HANG UP" at bounding box center [164, 224] width 38 height 9
click at [970, 46] on span "Call to Technicians" at bounding box center [997, 41] width 73 height 11
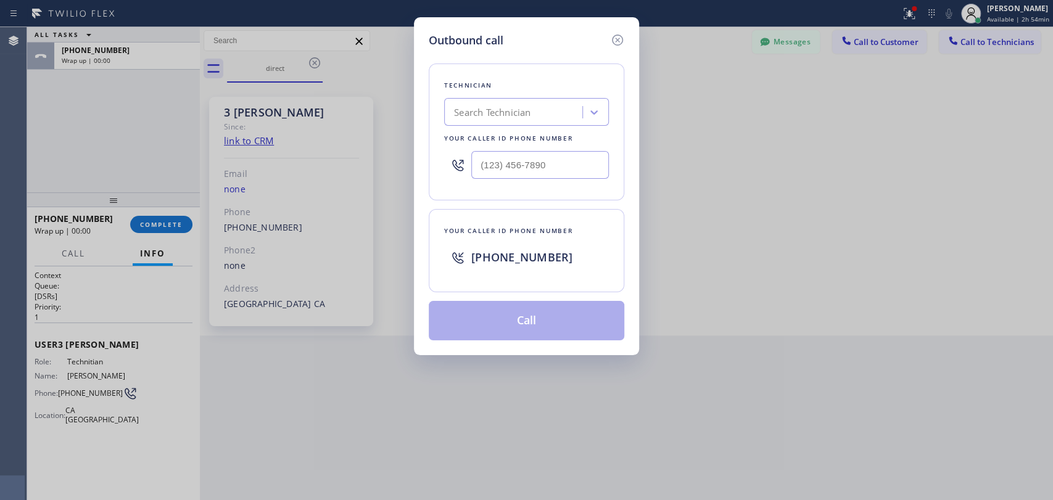
click at [522, 99] on div "Search Technician" at bounding box center [526, 112] width 165 height 28
type input "anth"
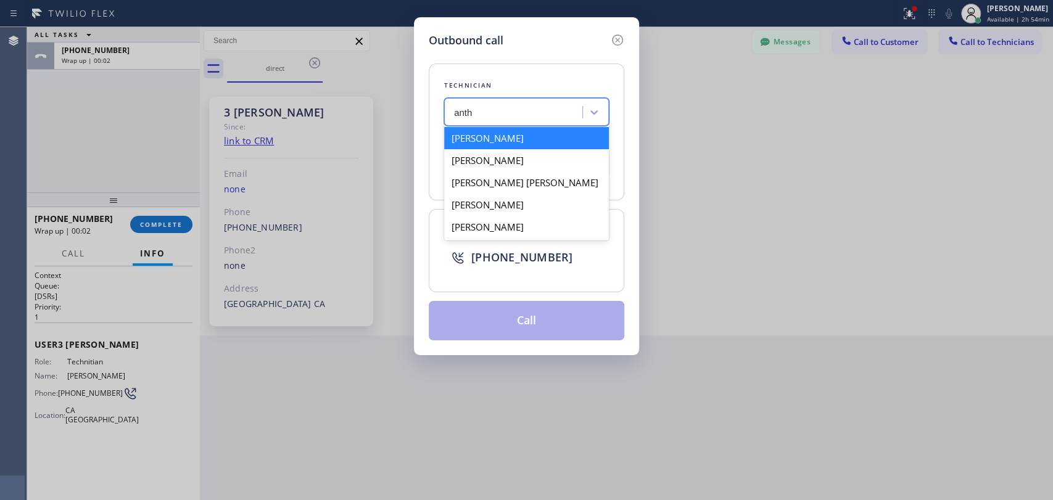
click at [500, 139] on div "[PERSON_NAME]" at bounding box center [526, 138] width 165 height 22
type input "(909) 235-8753"
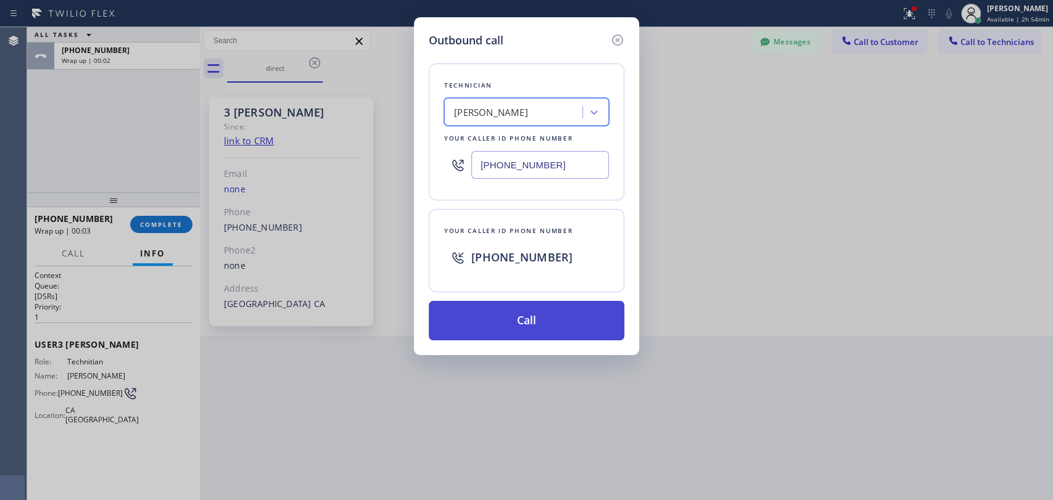
click at [505, 318] on button "Call" at bounding box center [527, 320] width 196 height 39
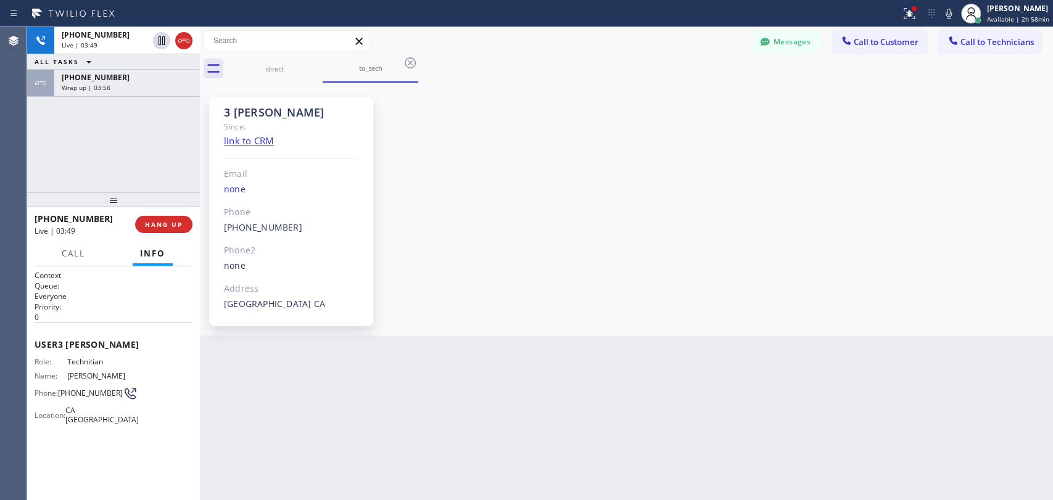
click at [186, 121] on div "+19092358753 Live | 03:49 ALL TASKS ALL TASKS ACTIVE TASKS TASKS IN WRAP UP +19…" at bounding box center [113, 109] width 173 height 165
click at [135, 80] on div "+19092358753" at bounding box center [127, 77] width 131 height 10
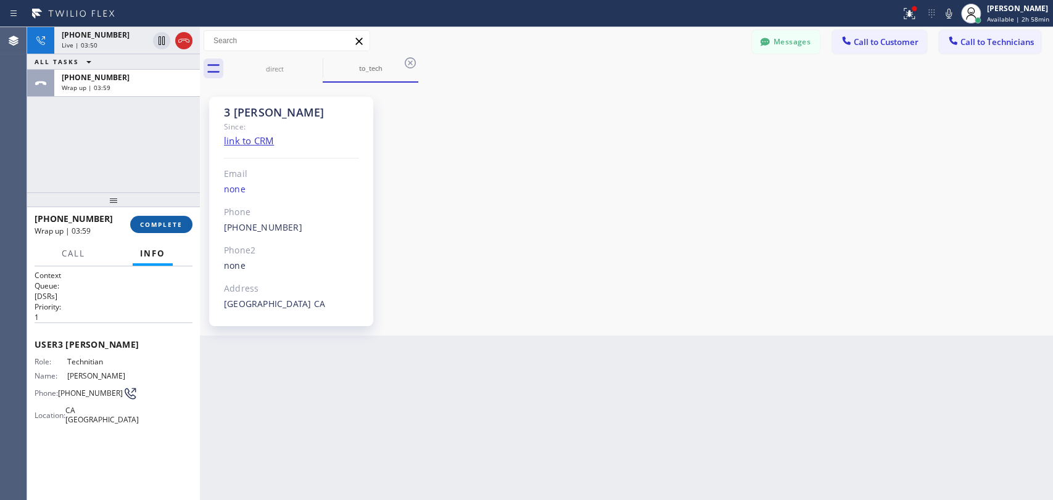
click at [155, 221] on span "COMPLETE" at bounding box center [161, 224] width 43 height 9
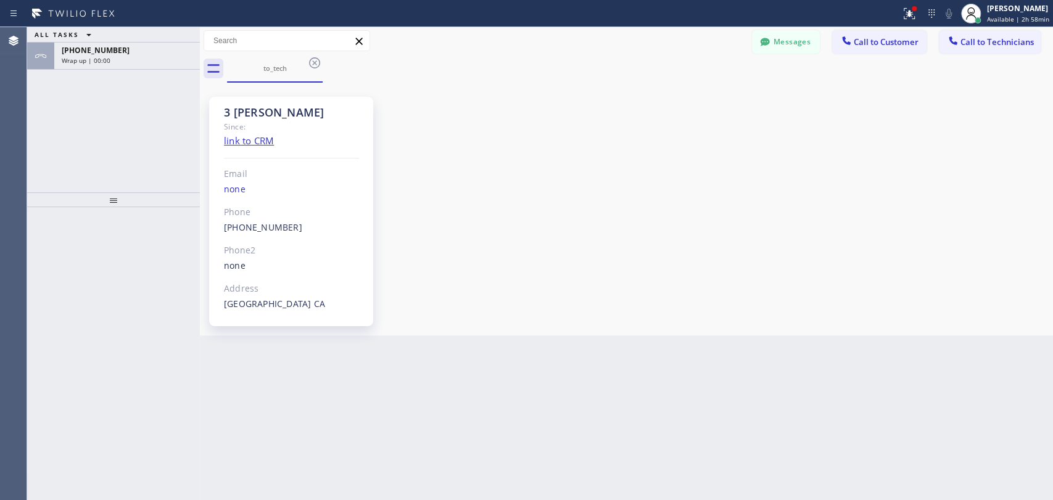
click at [179, 56] on div "Wrap up | 00:00" at bounding box center [127, 60] width 131 height 9
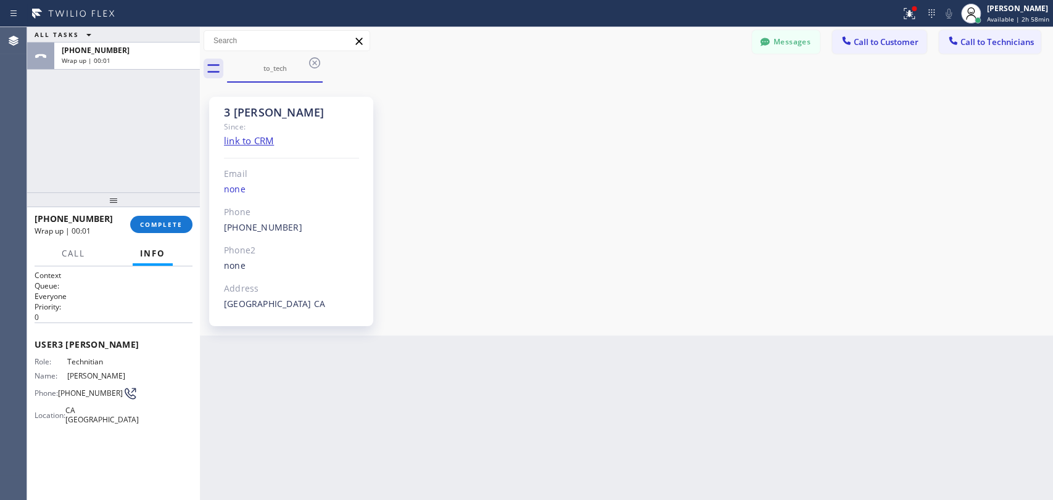
click at [161, 234] on div "+19092358753 Wrap up | 00:01 COMPLETE" at bounding box center [114, 225] width 158 height 32
click at [160, 231] on button "COMPLETE" at bounding box center [161, 224] width 62 height 17
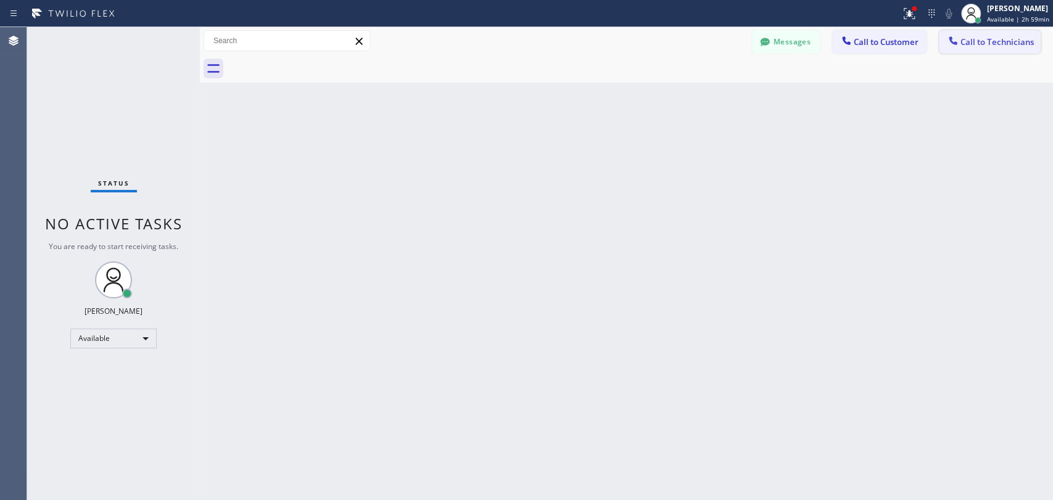
click at [985, 48] on button "Call to Technicians" at bounding box center [990, 41] width 102 height 23
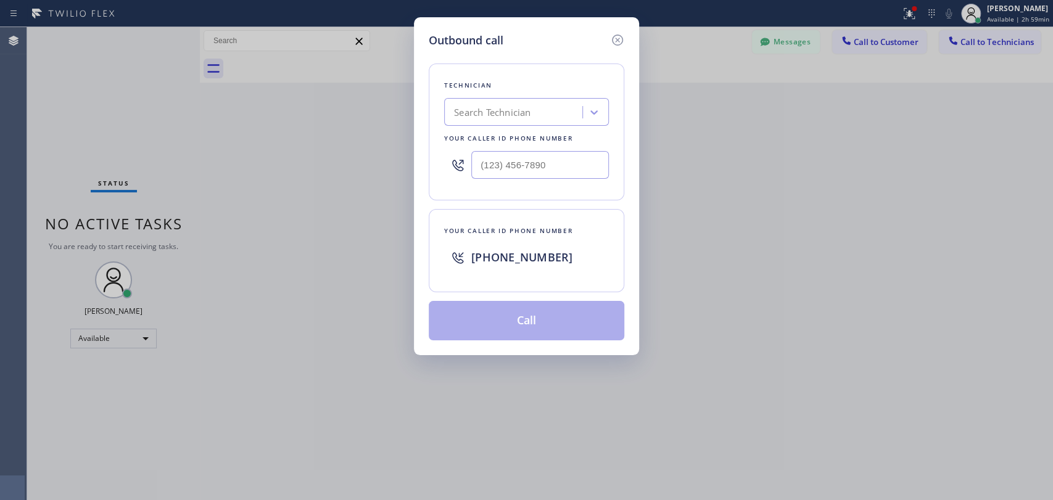
click at [473, 123] on div "Search Technician" at bounding box center [526, 112] width 165 height 28
type input "jonathan"
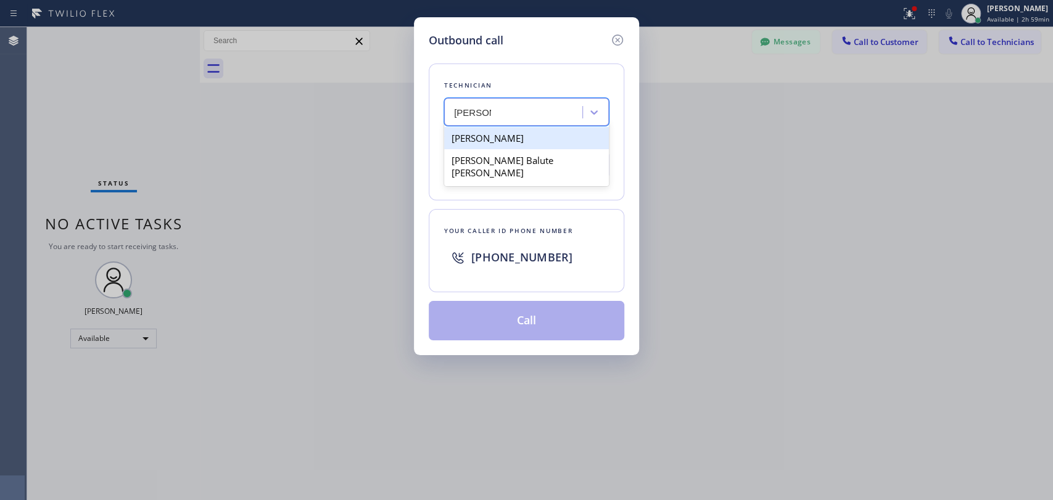
click at [484, 136] on div "Jonathan Carrillo" at bounding box center [526, 138] width 165 height 22
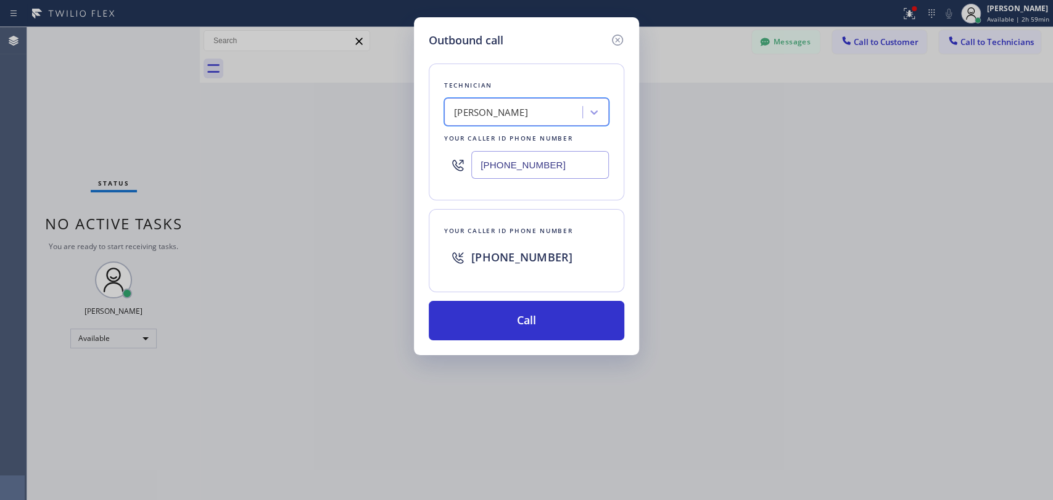
click at [488, 114] on div "Jonathan Carrillo" at bounding box center [491, 112] width 74 height 14
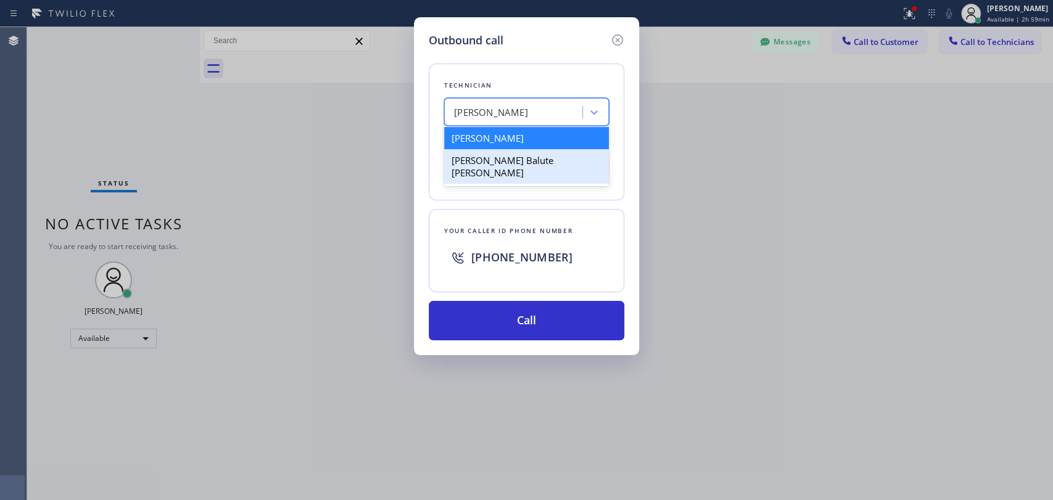
click at [489, 155] on div "Jonathan Balute Labaton" at bounding box center [526, 166] width 165 height 35
type input "(954) 740-4698"
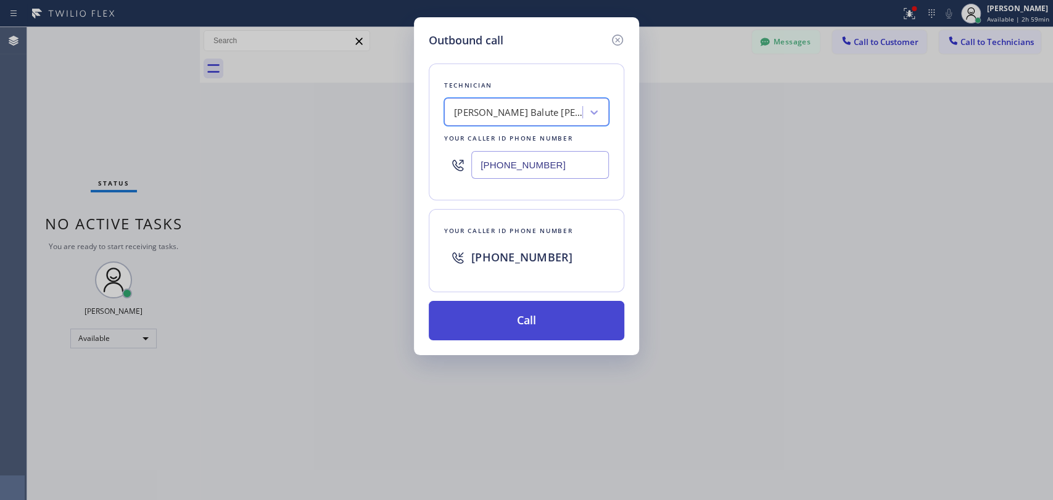
click at [476, 323] on button "Call" at bounding box center [527, 320] width 196 height 39
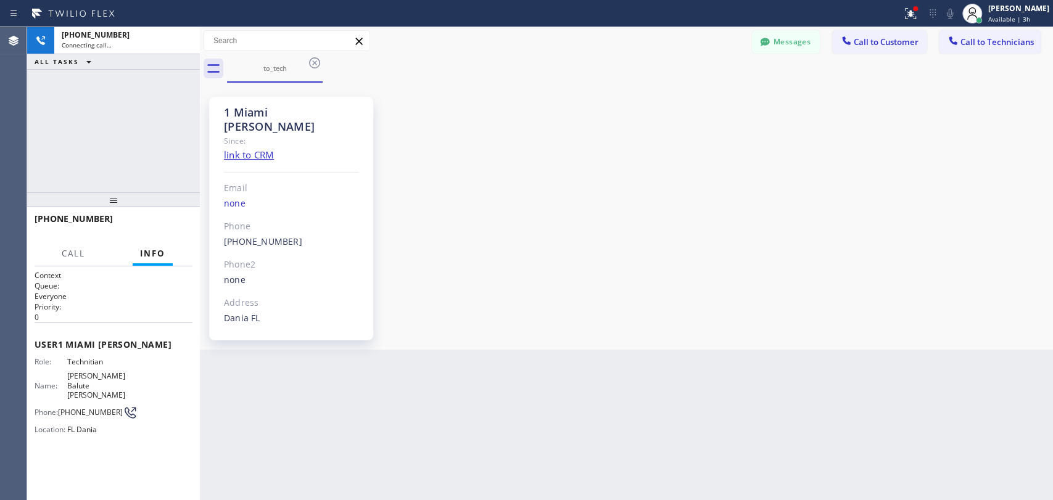
scroll to position [1660, 0]
click at [267, 105] on div "1 Miami Jonathan" at bounding box center [291, 119] width 135 height 28
click at [260, 109] on div "1 Miami Jonathan" at bounding box center [291, 119] width 135 height 28
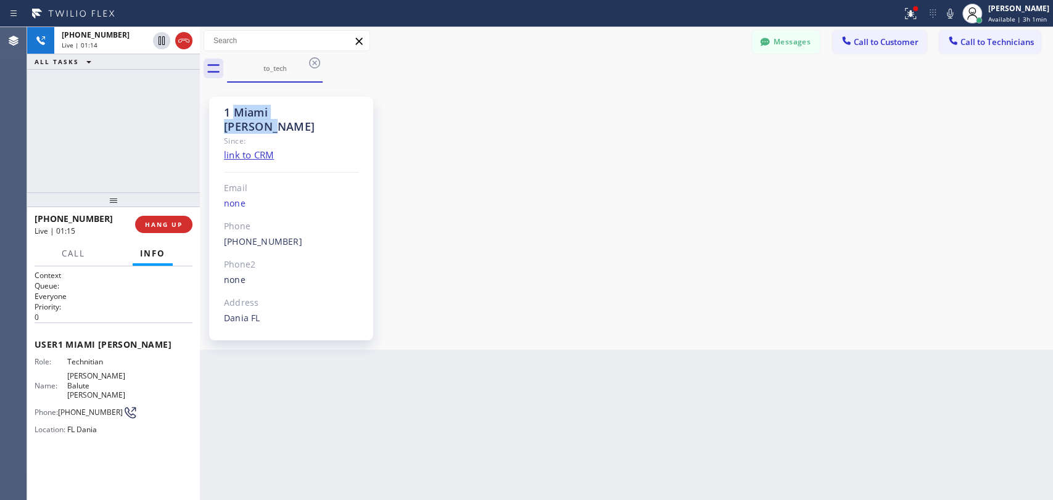
drag, startPoint x: 260, startPoint y: 109, endPoint x: 316, endPoint y: 115, distance: 56.6
click at [316, 115] on div "1 Miami Jonathan" at bounding box center [291, 119] width 135 height 28
click at [179, 228] on span "HANG UP" at bounding box center [164, 224] width 38 height 9
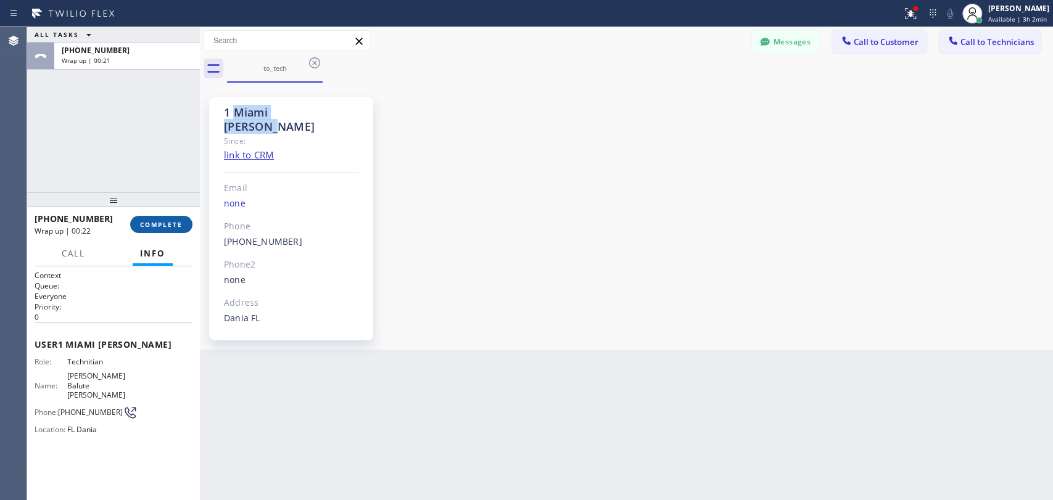
click at [160, 228] on span "COMPLETE" at bounding box center [161, 224] width 43 height 9
drag, startPoint x: 153, startPoint y: 191, endPoint x: 335, endPoint y: 6, distance: 260.0
click at [153, 192] on div at bounding box center [113, 199] width 173 height 15
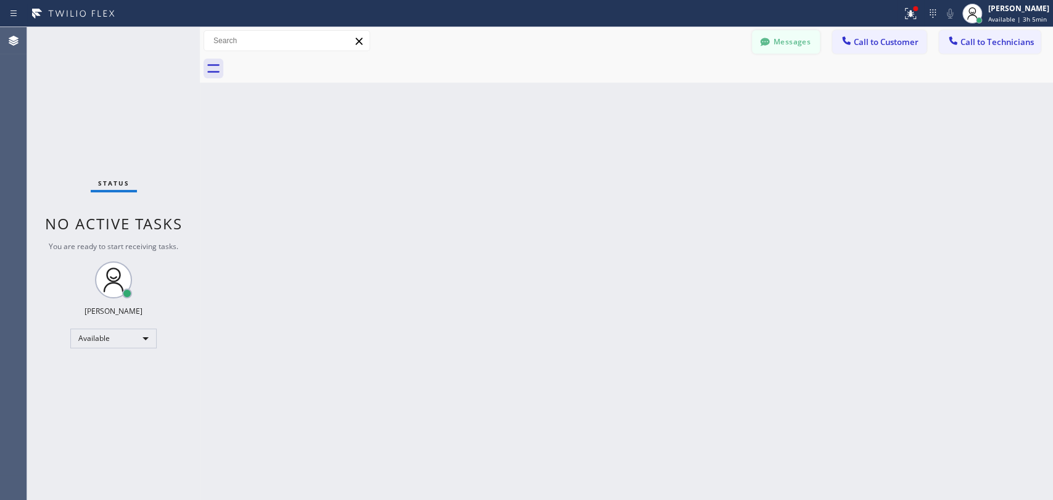
click at [780, 43] on button "Messages" at bounding box center [786, 41] width 68 height 23
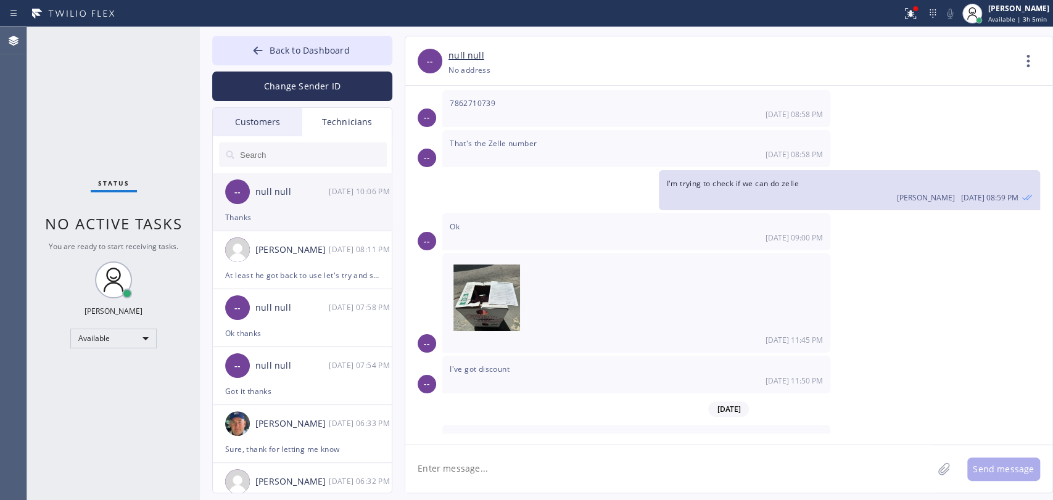
click at [294, 210] on div "Thanks" at bounding box center [302, 217] width 154 height 14
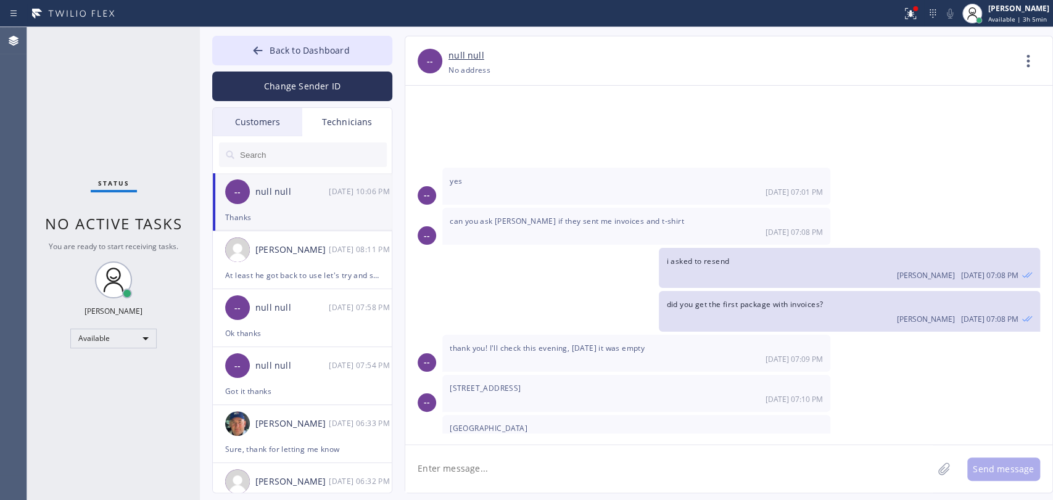
drag, startPoint x: 460, startPoint y: 487, endPoint x: 468, endPoint y: 469, distance: 19.9
click at [462, 486] on textarea at bounding box center [668, 469] width 527 height 48
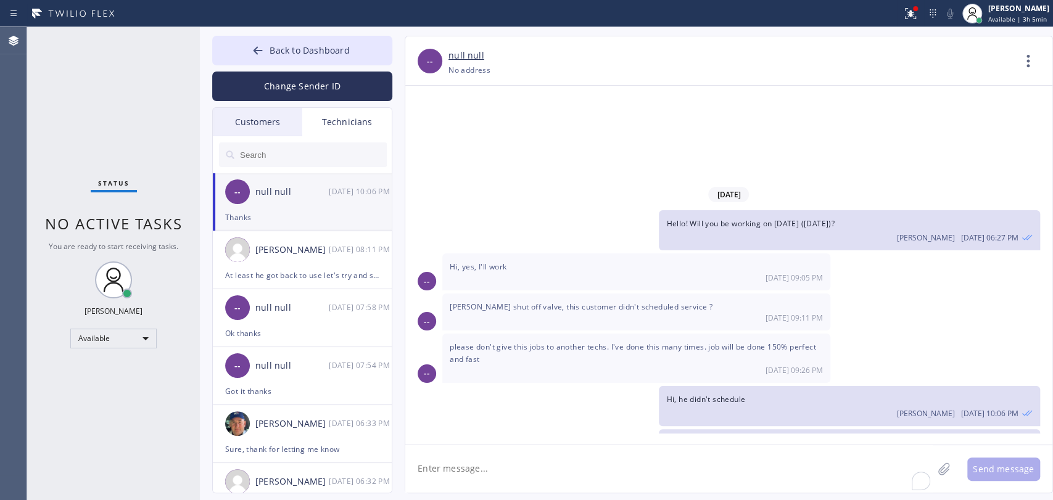
click at [468, 466] on textarea "To enrich screen reader interactions, please activate Accessibility in Grammarl…" at bounding box center [668, 469] width 527 height 48
paste textarea "toilet is constantly running water/ commercial-owner/ [STREET_ADDRESS]"
type textarea "toilet is constantly running water/ commercial-owner/ [STREET_ADDRESS]"
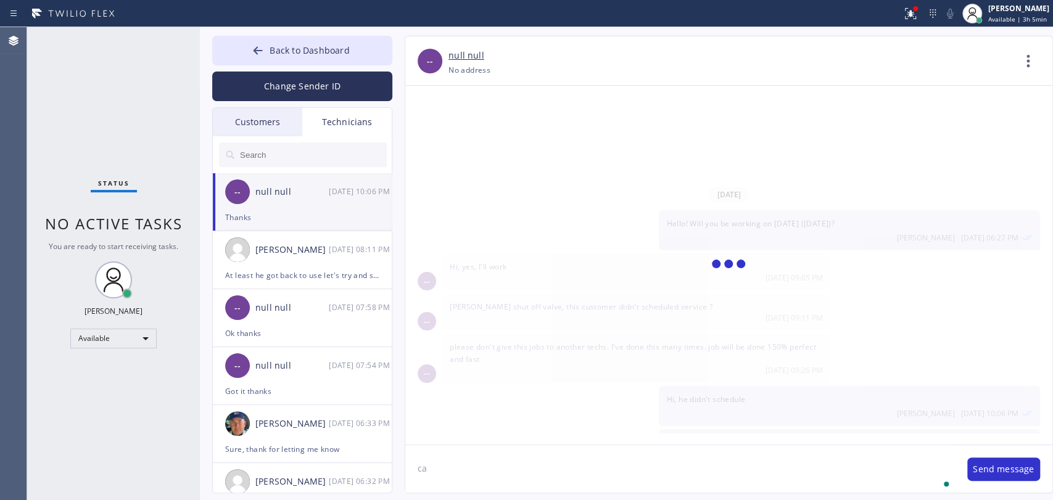
type textarea "c"
type textarea "C"
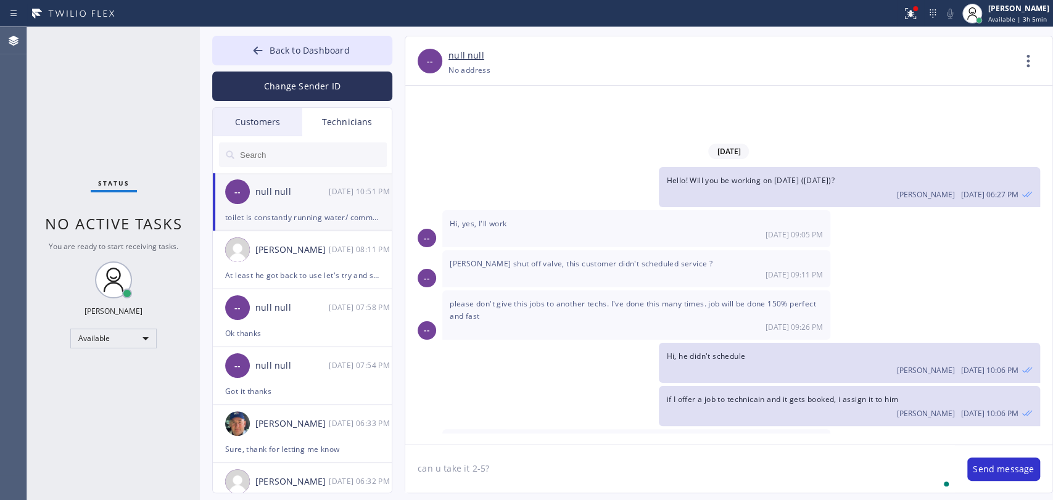
type textarea "can u take it 2-5?"
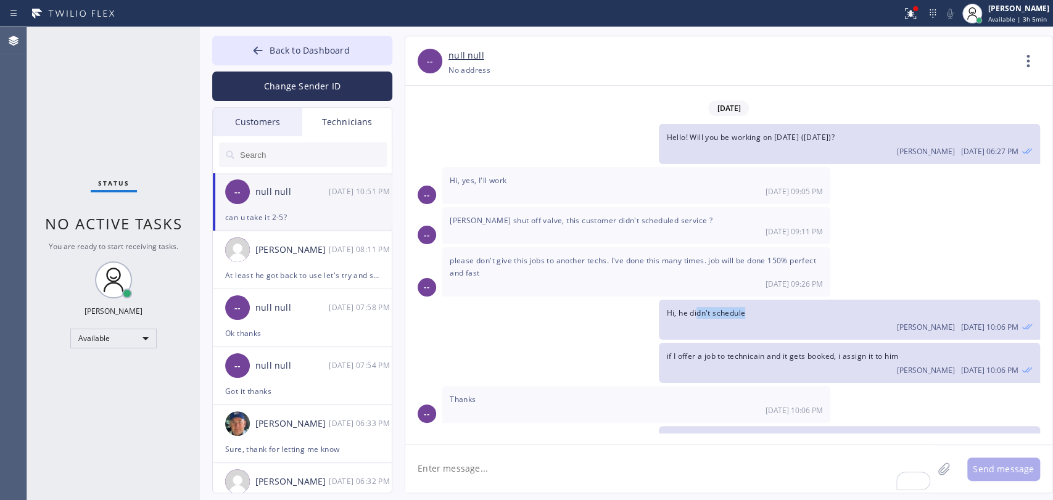
drag, startPoint x: 839, startPoint y: 255, endPoint x: 697, endPoint y: 230, distance: 144.2
click at [697, 300] on div "Hi, he didn't schedule Oleksiy Dmitriev 08/29 10:06 PM" at bounding box center [849, 320] width 381 height 40
click at [697, 308] on span "Hi, he didn't schedule" at bounding box center [705, 313] width 79 height 10
drag, startPoint x: 697, startPoint y: 230, endPoint x: 722, endPoint y: 279, distance: 55.7
click at [722, 279] on div "08/25/2025 -- Good morning Alex, you working today ? I need help with previous …" at bounding box center [728, 260] width 647 height 348
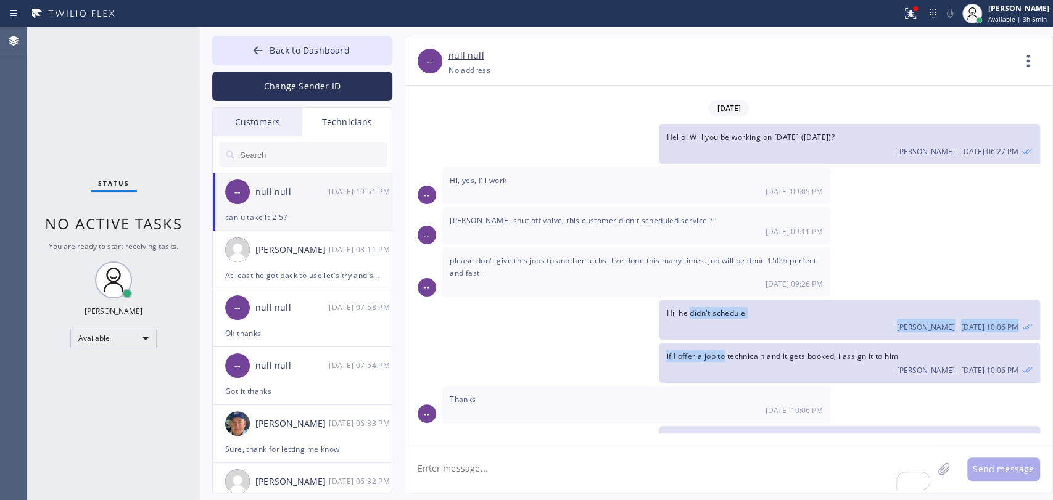
click at [722, 351] on span "if I offer a job to technicain and it gets booked, i assign it to him" at bounding box center [782, 356] width 232 height 10
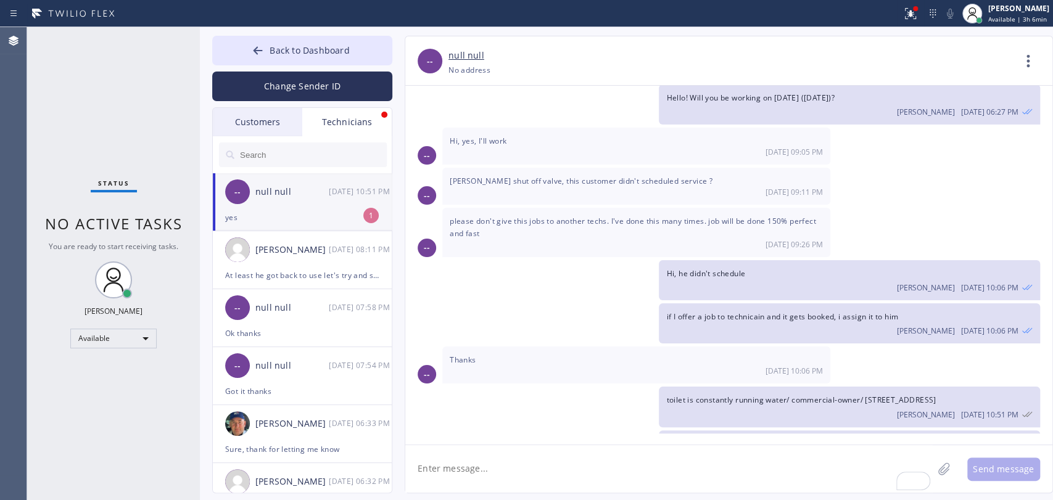
click at [318, 228] on li "-- null null 08/29 10:51 PM yes 1" at bounding box center [303, 202] width 180 height 58
click at [492, 466] on textarea "To enrich screen reader interactions, please activate Accessibility in Grammarl…" at bounding box center [668, 469] width 527 height 48
type textarea "added"
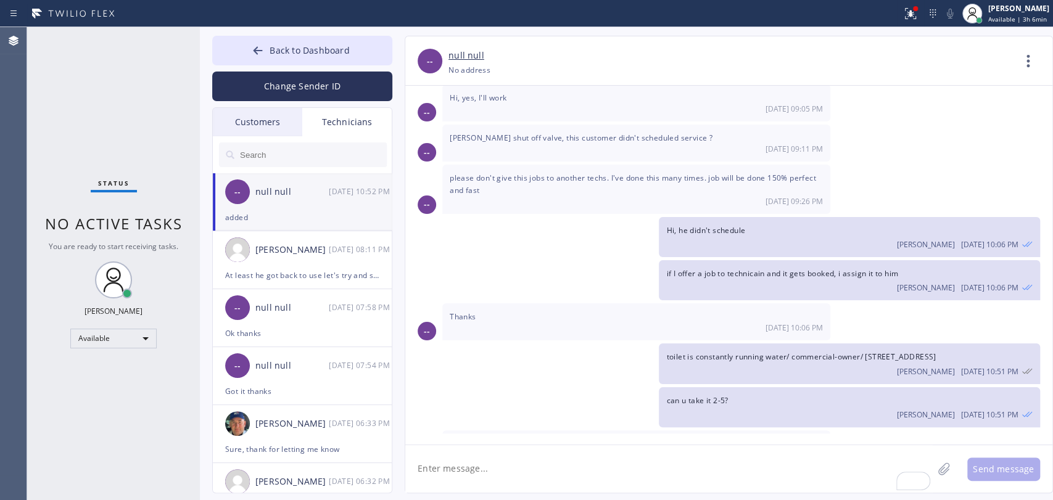
click at [485, 474] on textarea "To enrich screen reader interactions, please activate Accessibility in Grammarl…" at bounding box center [668, 469] width 527 height 48
type textarea "added"
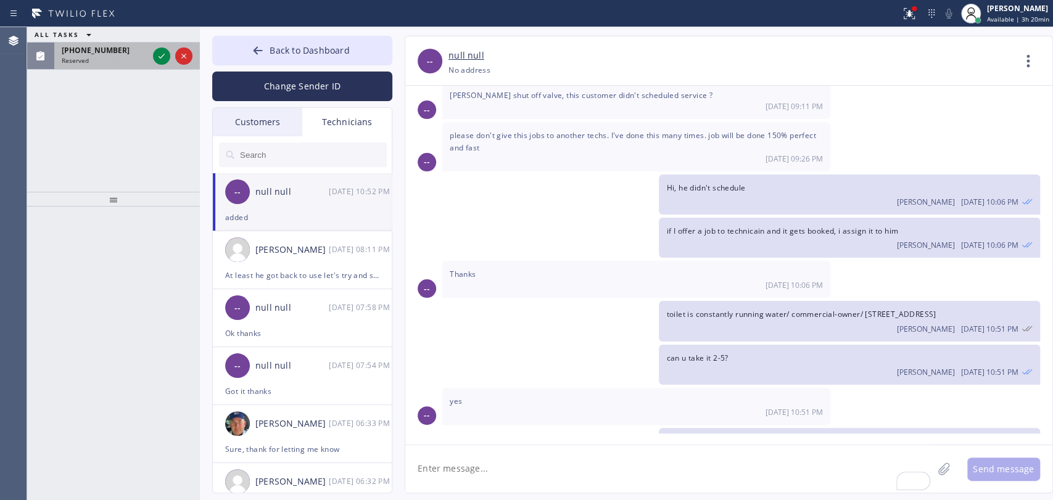
click at [72, 62] on span "Reserved" at bounding box center [75, 60] width 27 height 9
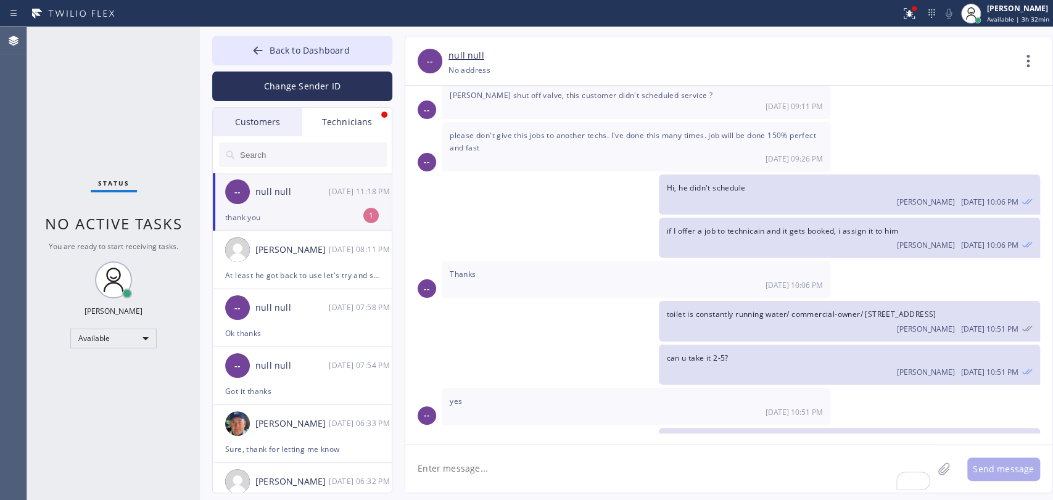
scroll to position [3965, 0]
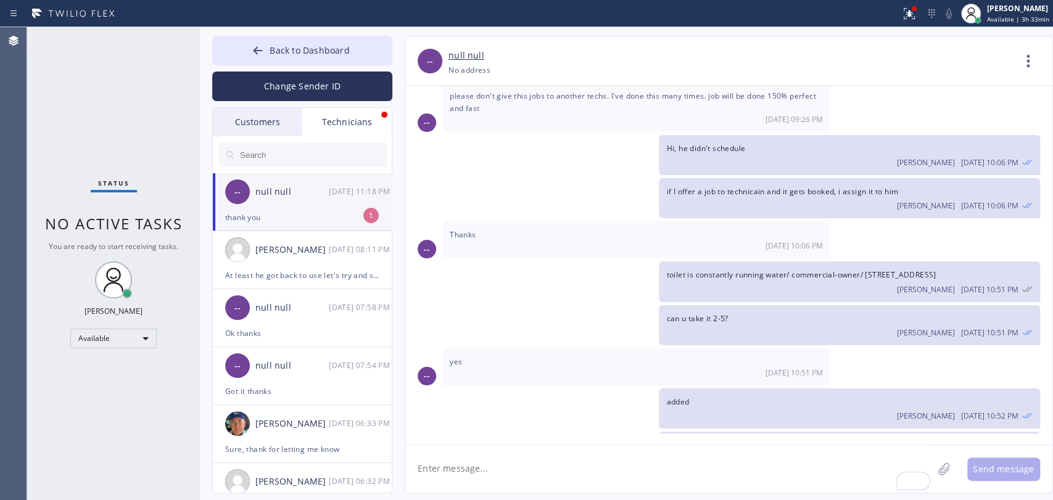
click at [319, 221] on div "thank you" at bounding box center [302, 217] width 154 height 14
click at [290, 278] on div "At least he got back to use let's try and sell it" at bounding box center [302, 275] width 154 height 14
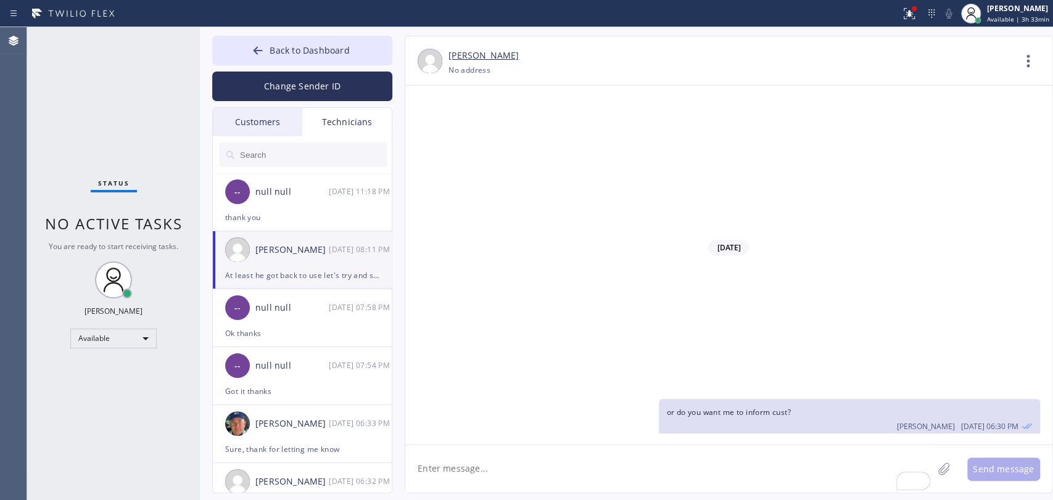
scroll to position [15938, 0]
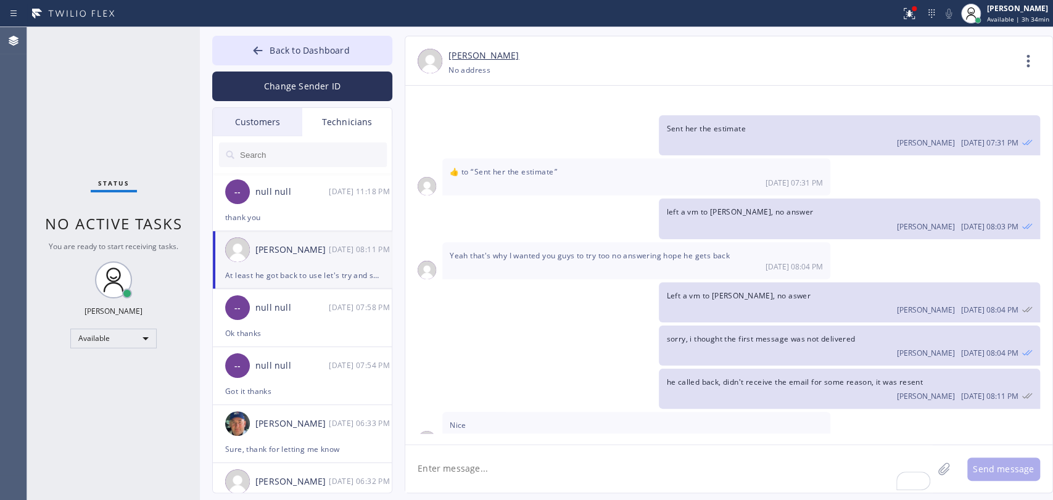
drag, startPoint x: 295, startPoint y: 54, endPoint x: 765, endPoint y: 394, distance: 580.5
click at [295, 54] on span "Back to Dashboard" at bounding box center [310, 50] width 80 height 12
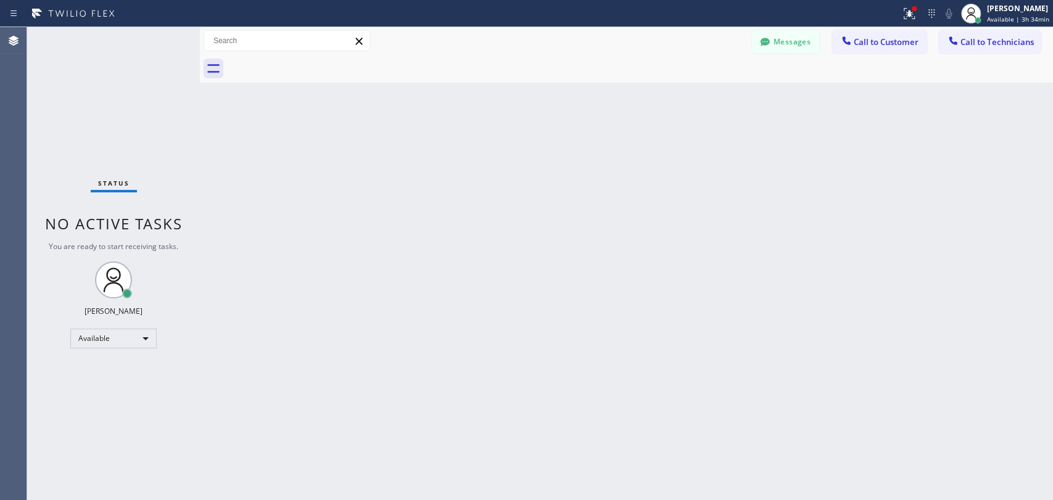
click at [711, 199] on div "Back to Dashboard Change Sender ID Customers Technicians [PERSON_NAME] [DATE] 0…" at bounding box center [626, 263] width 853 height 473
click at [1001, 33] on button "Call to Technicians" at bounding box center [990, 41] width 102 height 23
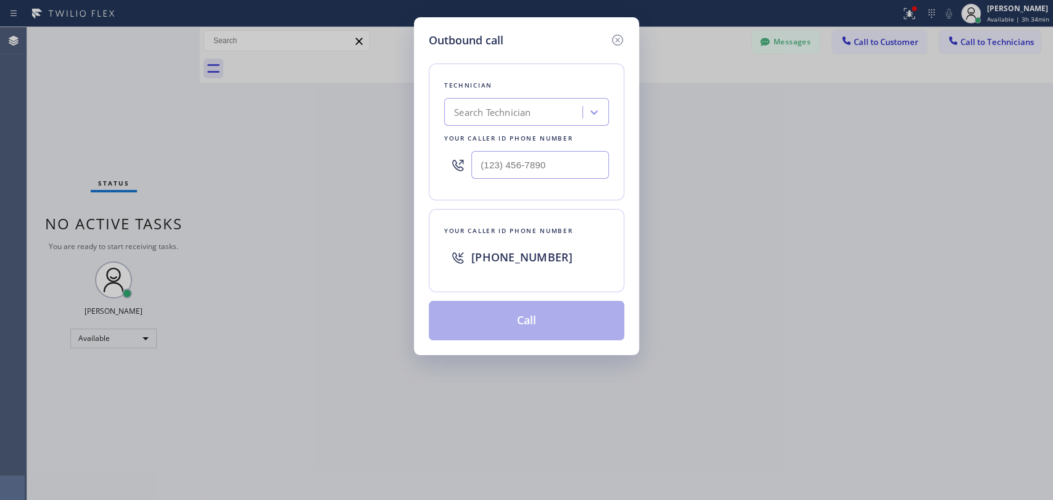
drag, startPoint x: 556, startPoint y: 93, endPoint x: 544, endPoint y: 94, distance: 11.9
click at [544, 94] on div "Technician Search Technician Your caller id phone number" at bounding box center [527, 132] width 196 height 137
click at [541, 101] on div "Technician Search Technician Your caller id phone number" at bounding box center [527, 132] width 196 height 137
click at [540, 104] on div "Search Technician" at bounding box center [515, 113] width 134 height 22
type input "ivan"
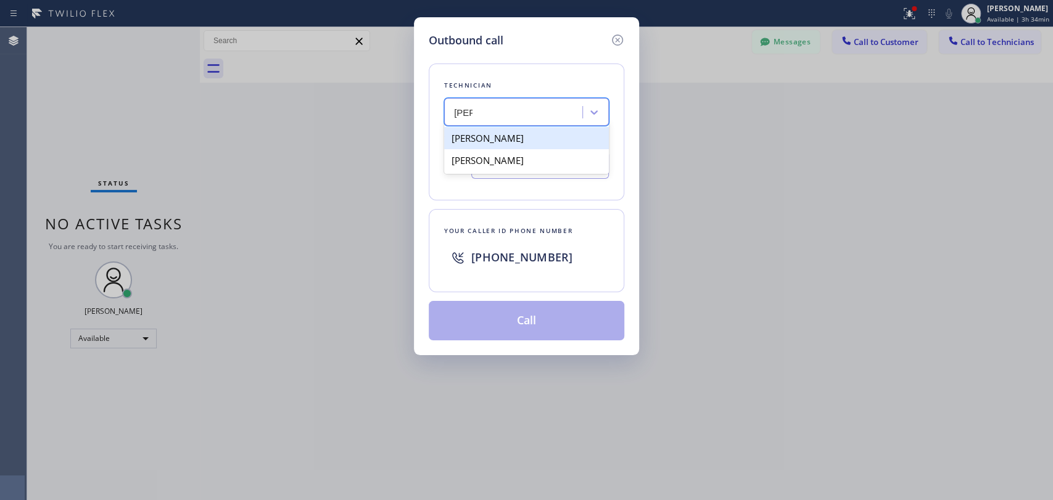
click at [500, 138] on div "Ivan Pleshakov" at bounding box center [526, 138] width 165 height 22
type input "(619) 332-9051"
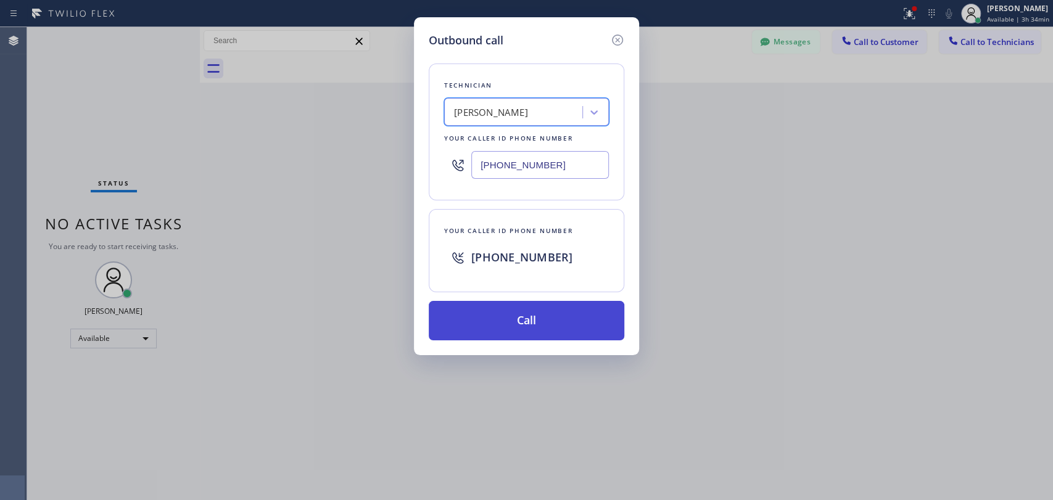
click at [513, 314] on button "Call" at bounding box center [527, 320] width 196 height 39
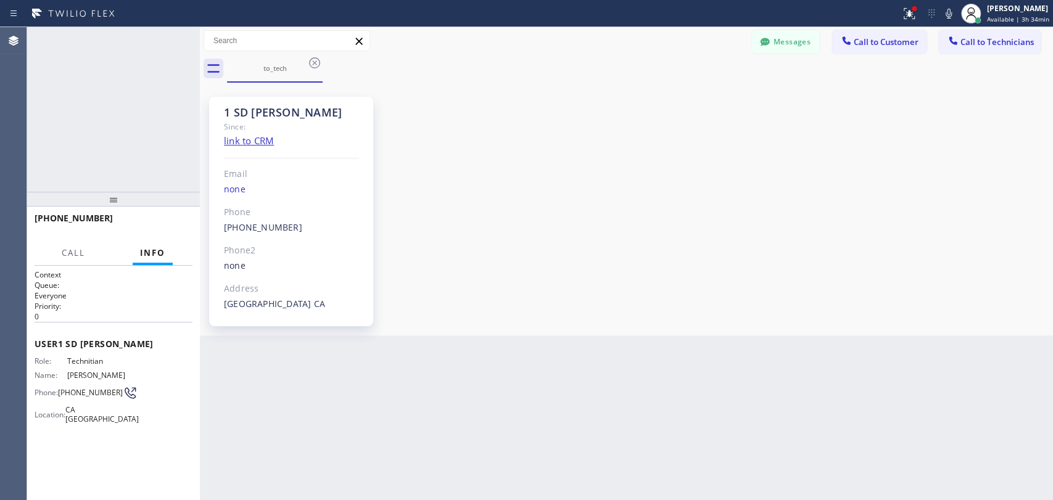
scroll to position [1155, 0]
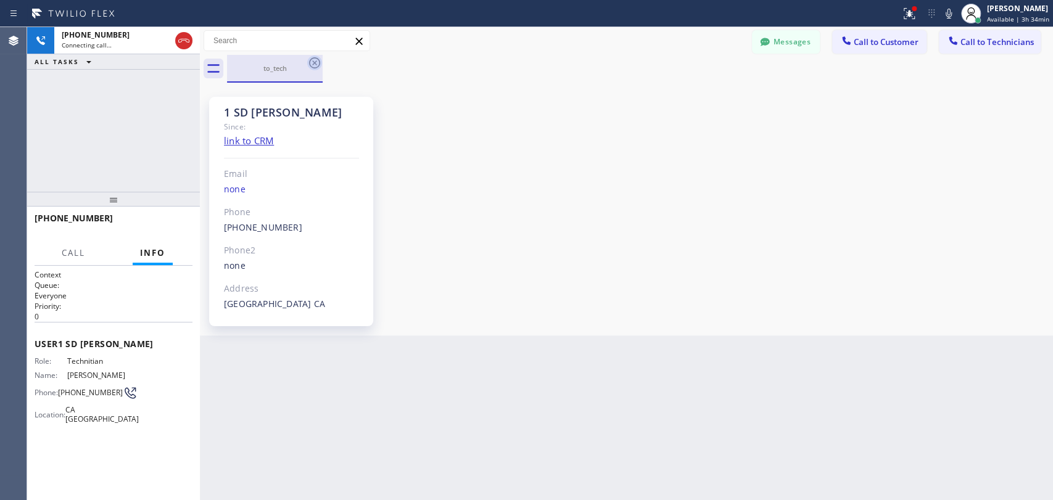
click at [308, 60] on icon at bounding box center [314, 63] width 15 height 15
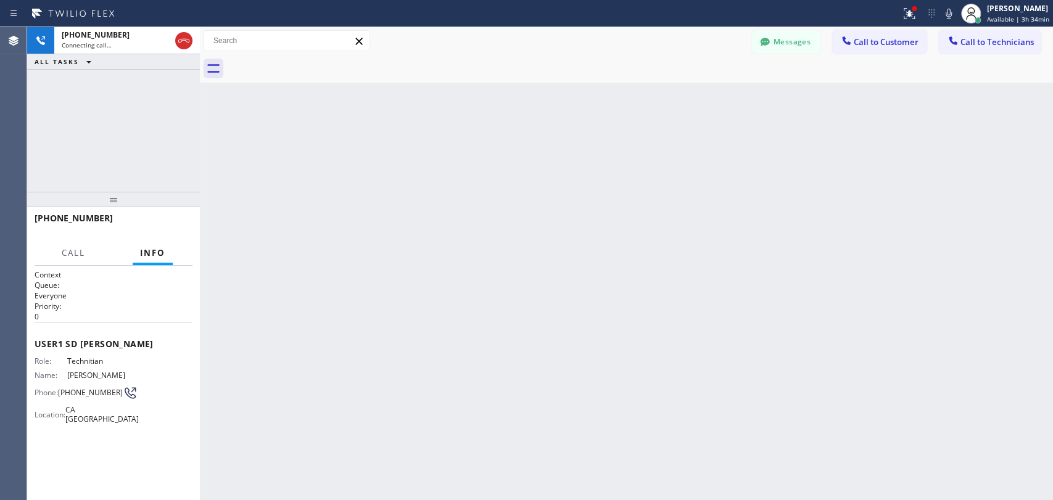
click at [134, 59] on div "ALL TASKS ALL TASKS ACTIVE TASKS TASKS IN WRAP UP" at bounding box center [113, 61] width 173 height 15
click at [111, 44] on div "Connecting call…" at bounding box center [116, 45] width 109 height 9
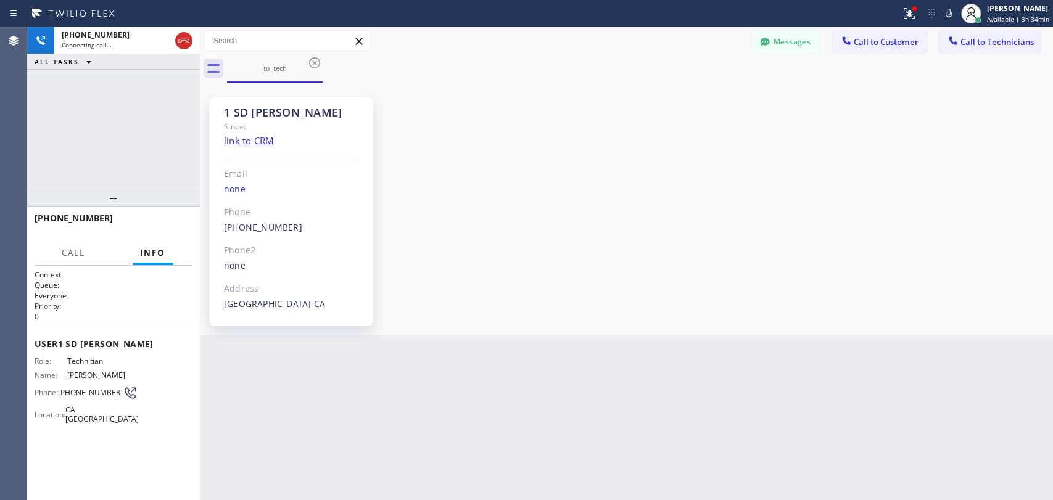
click at [547, 162] on div "1 SD Ivan Since: link to CRM Email none Phone (619) 332-9051 Outbound call Tech…" at bounding box center [626, 209] width 847 height 247
click at [245, 105] on div "1 SD Ivan" at bounding box center [291, 112] width 135 height 14
click at [246, 105] on div "1 SD Ivan" at bounding box center [291, 112] width 135 height 14
click at [245, 105] on div "1 SD Ivan" at bounding box center [291, 112] width 135 height 14
click at [242, 106] on div "1 SD Ivan" at bounding box center [291, 112] width 135 height 14
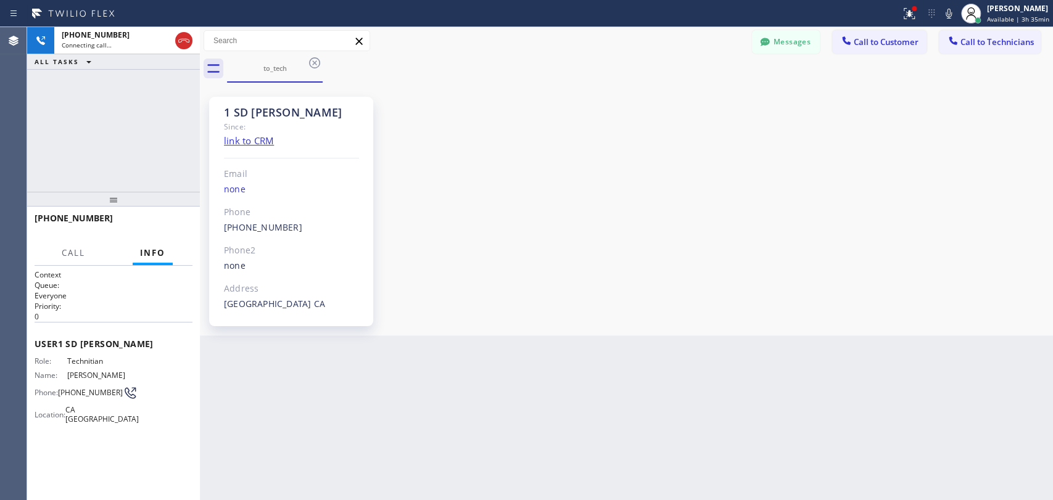
click at [292, 127] on div "Since:" at bounding box center [291, 127] width 135 height 14
click at [289, 117] on div "1 SD Ivan" at bounding box center [291, 112] width 135 height 14
click at [283, 112] on div "1 SD Ivan" at bounding box center [291, 112] width 135 height 14
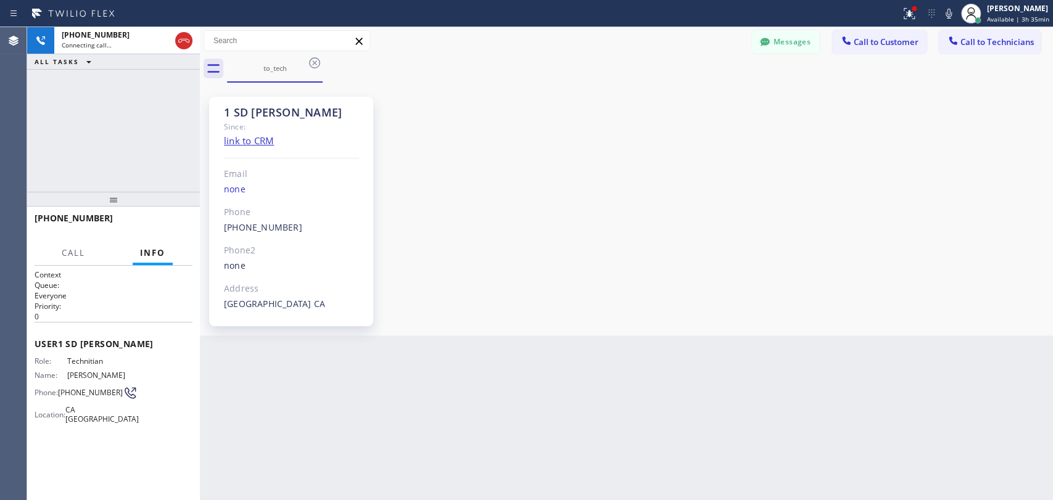
click at [231, 105] on div "1 SD Ivan" at bounding box center [291, 112] width 135 height 14
click at [232, 105] on div "1 SD Ivan" at bounding box center [291, 112] width 135 height 14
click at [165, 243] on button "Info" at bounding box center [153, 253] width 40 height 24
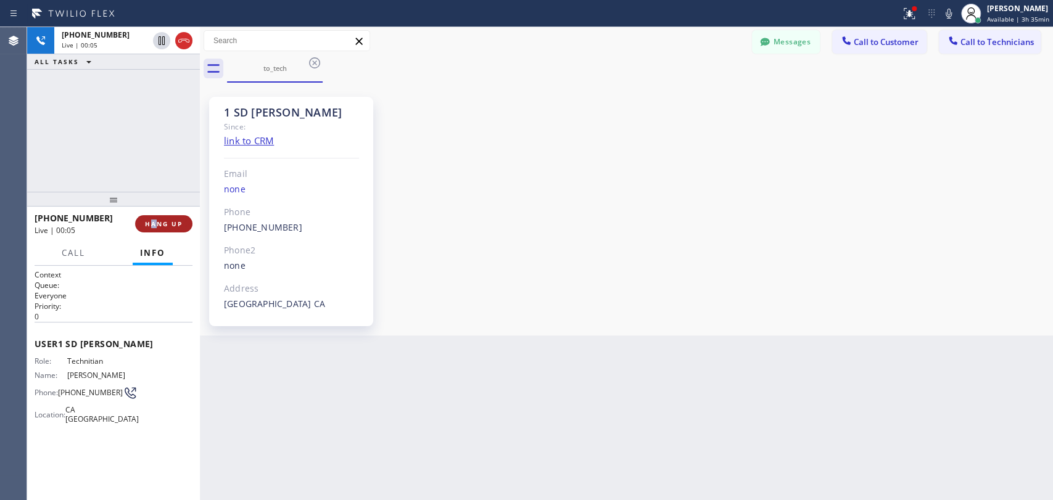
click at [153, 218] on div "+16193329051 Live | 00:05 HANG UP" at bounding box center [114, 224] width 158 height 32
click at [153, 221] on span "HANG UP" at bounding box center [164, 224] width 38 height 9
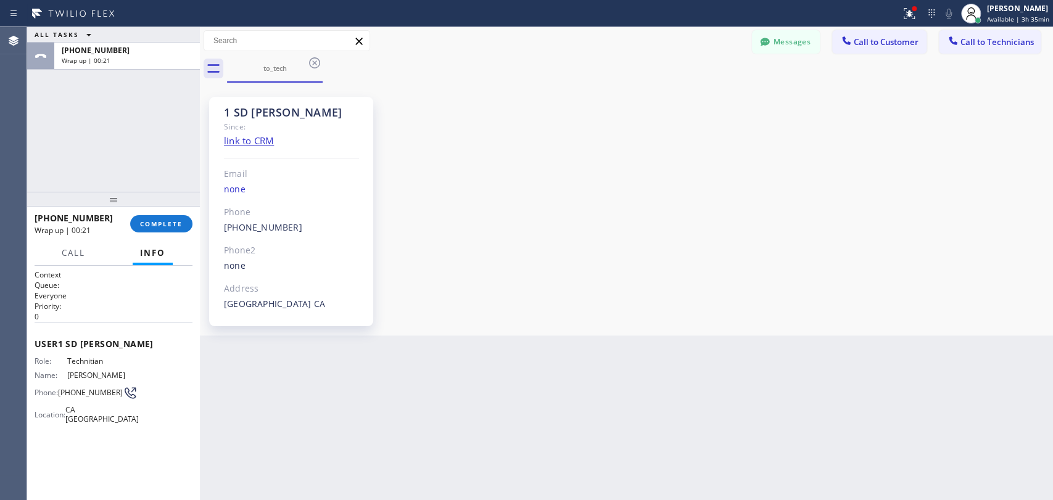
click at [102, 234] on div "Wrap up | 00:21" at bounding box center [78, 230] width 87 height 10
click at [169, 221] on span "COMPLETE" at bounding box center [161, 224] width 43 height 9
click at [165, 168] on div "ALL TASKS ALL TASKS ACTIVE TASKS TASKS IN WRAP UP +16193329051 Wrap up | 00:22" at bounding box center [113, 109] width 173 height 165
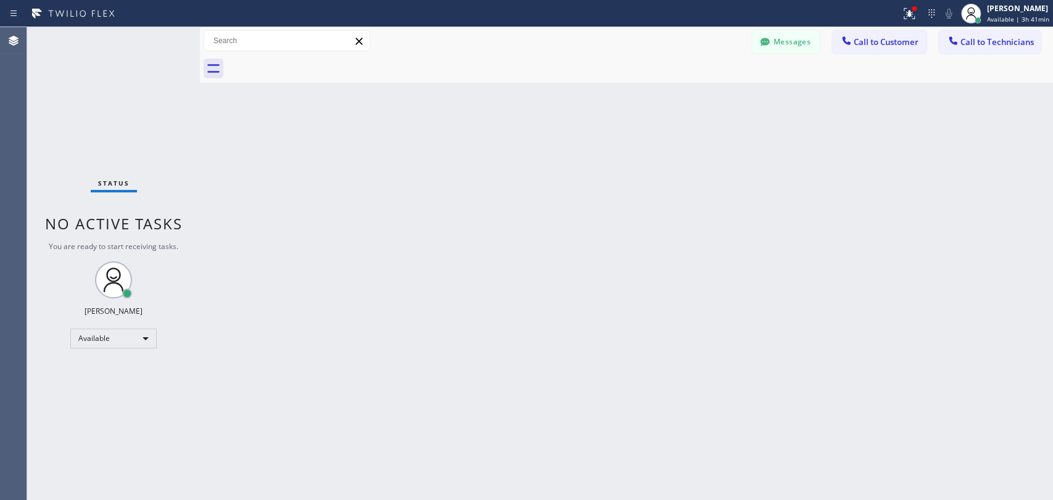
drag, startPoint x: 447, startPoint y: 130, endPoint x: 497, endPoint y: 10, distance: 130.3
click at [447, 130] on div "Back to Dashboard Change Sender ID Customers Technicians [PERSON_NAME] [DATE] 0…" at bounding box center [626, 263] width 853 height 473
click at [656, 199] on div "Back to Dashboard Change Sender ID Customers Technicians [PERSON_NAME] [DATE] 0…" at bounding box center [626, 263] width 853 height 473
click at [313, 245] on div "Back to Dashboard Change Sender ID Customers Technicians [PERSON_NAME] [DATE] 0…" at bounding box center [626, 263] width 853 height 473
drag, startPoint x: 469, startPoint y: 273, endPoint x: 486, endPoint y: 268, distance: 17.2
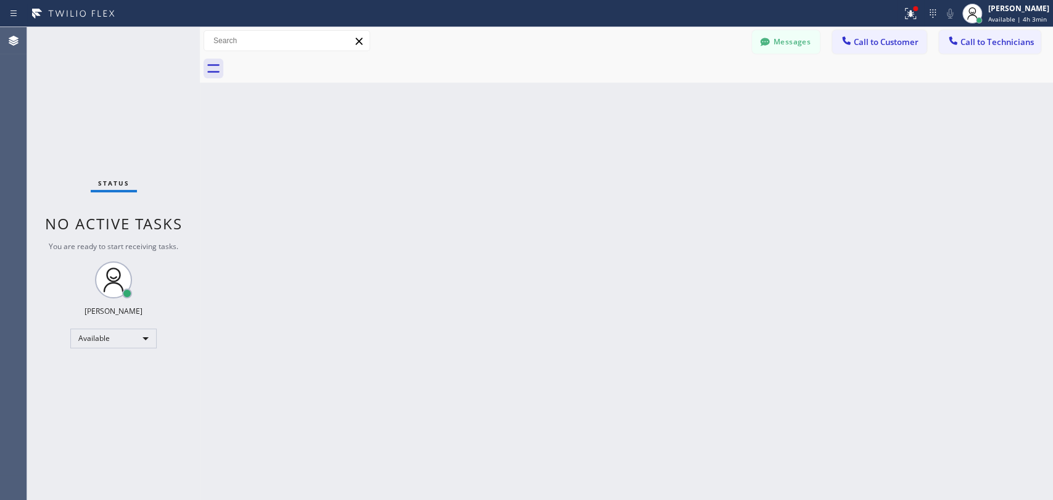
click at [480, 274] on div "Back to Dashboard Change Sender ID Customers Technicians [PERSON_NAME] [DATE] 0…" at bounding box center [626, 263] width 853 height 473
click at [582, 379] on div "Back to Dashboard Change Sender ID Customers Technicians [PERSON_NAME] [DATE] 0…" at bounding box center [626, 263] width 853 height 473
click at [965, 41] on span "Call to Technicians" at bounding box center [997, 41] width 73 height 11
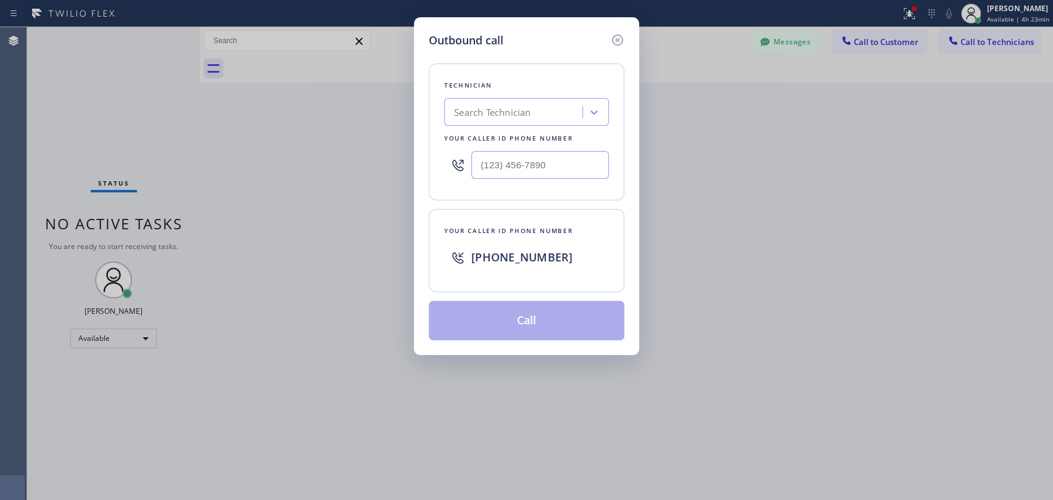
click at [568, 97] on div "Technician Search Technician Your caller id phone number" at bounding box center [527, 132] width 196 height 137
click at [547, 120] on div "Search Technician" at bounding box center [515, 113] width 134 height 22
type input "Firu"
click at [494, 136] on div "[PERSON_NAME]" at bounding box center [526, 138] width 165 height 22
type input "[PHONE_NUMBER]"
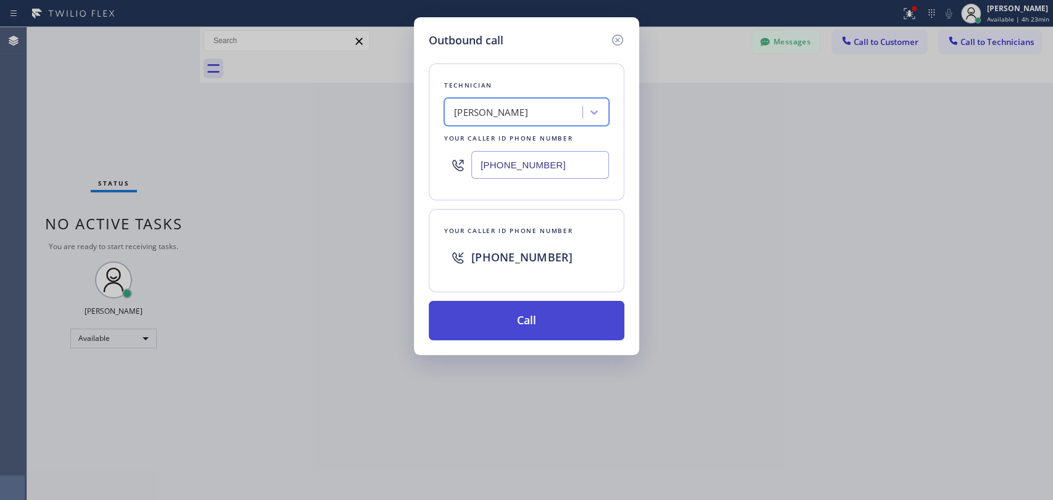
click at [498, 333] on button "Call" at bounding box center [527, 320] width 196 height 39
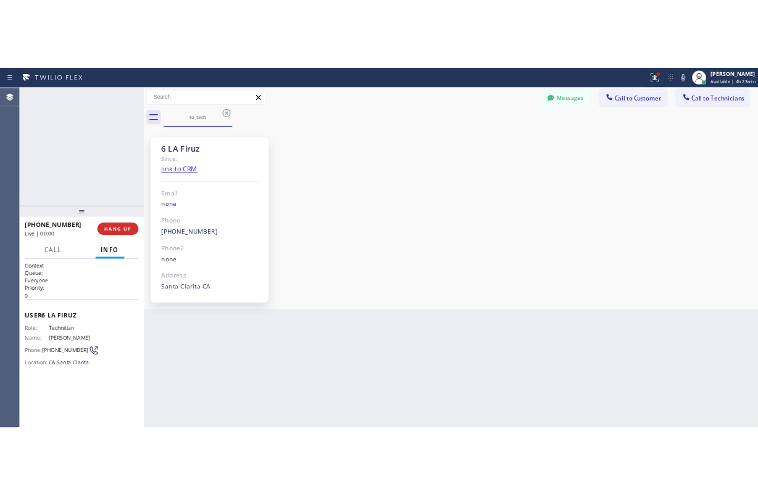
scroll to position [3965, 0]
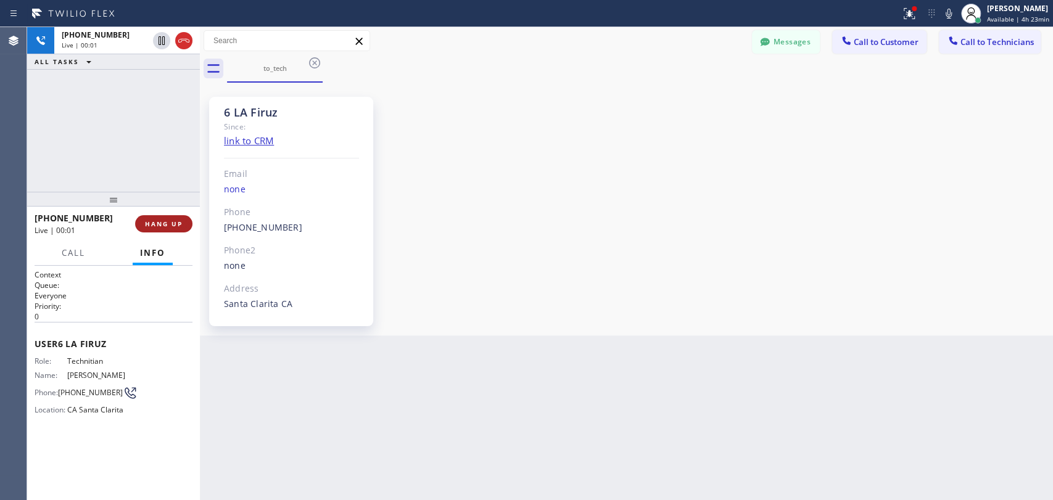
click at [183, 223] on button "HANG UP" at bounding box center [163, 223] width 57 height 17
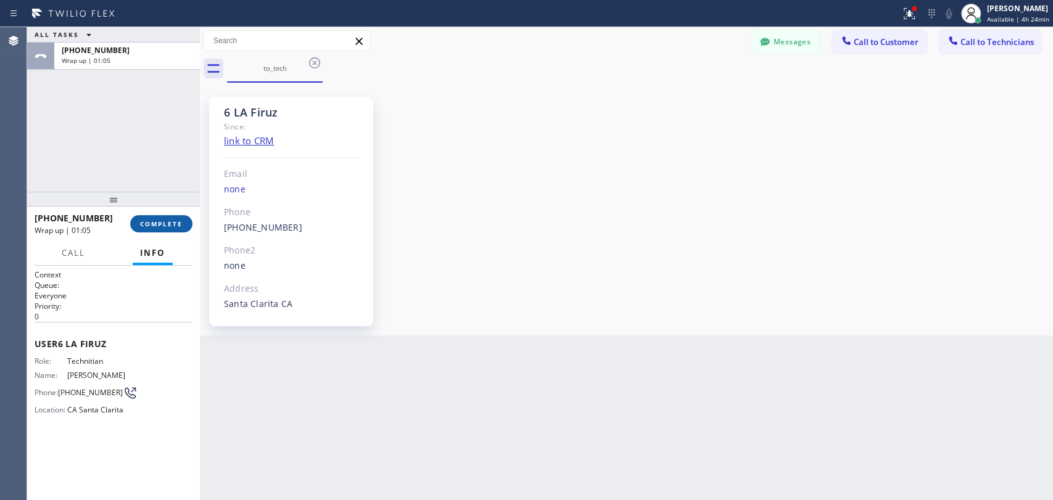
drag, startPoint x: 136, startPoint y: 212, endPoint x: 143, endPoint y: 218, distance: 9.2
click at [136, 212] on div "+19499192234 Wrap up | 01:05 COMPLETE" at bounding box center [114, 224] width 158 height 32
click at [143, 218] on button "COMPLETE" at bounding box center [161, 223] width 62 height 17
click at [155, 164] on div "ALL TASKS ALL TASKS ACTIVE TASKS TASKS IN WRAP UP +19499192234 Wrap up | 01:05" at bounding box center [113, 109] width 173 height 165
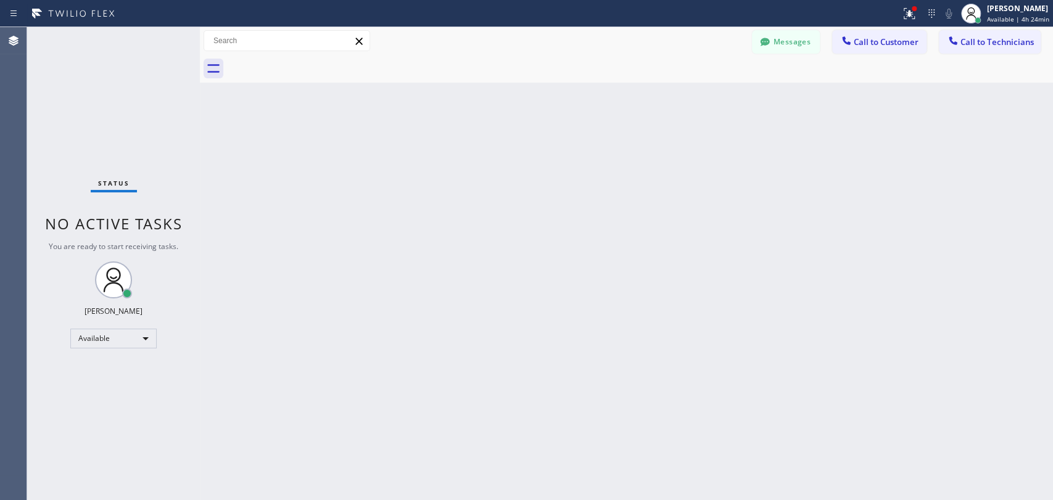
click at [627, 215] on div "Back to Dashboard Change Sender ID Customers Technicians [PERSON_NAME] [DATE] 0…" at bounding box center [626, 263] width 853 height 473
click at [631, 178] on div "Back to Dashboard Change Sender ID Customers Technicians [PERSON_NAME] [DATE] 0…" at bounding box center [626, 263] width 853 height 473
click at [600, 332] on div "Back to Dashboard Change Sender ID Customers Technicians [PERSON_NAME] [DATE] 0…" at bounding box center [626, 263] width 853 height 473
click at [780, 49] on button "Messages" at bounding box center [786, 41] width 68 height 23
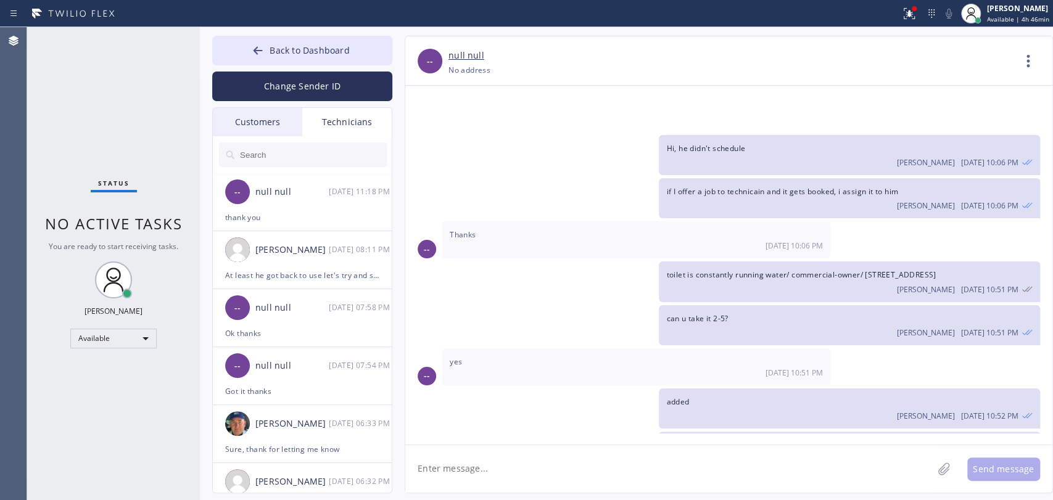
click at [354, 152] on input "text" at bounding box center [313, 155] width 148 height 25
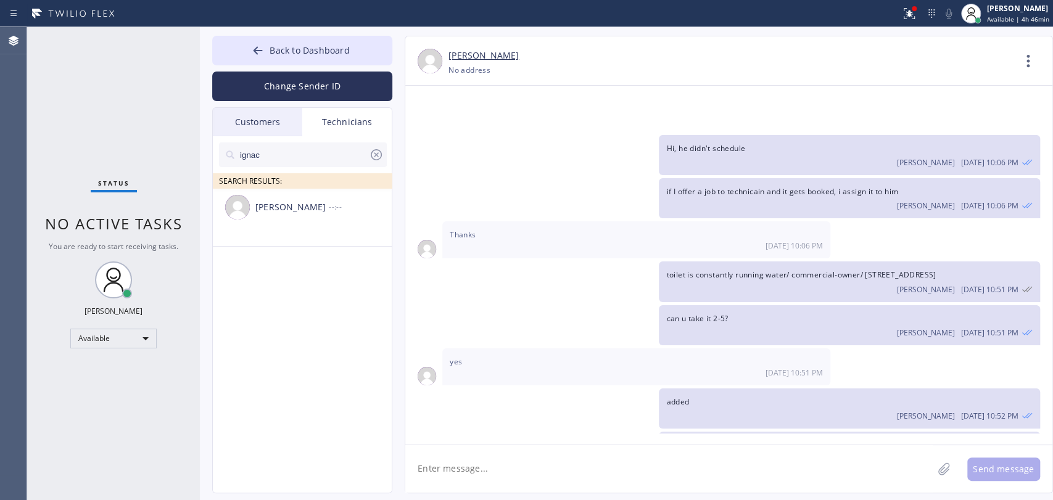
type input "ignac"
click at [305, 205] on div "Ignacio Zaragoza" at bounding box center [291, 208] width 73 height 14
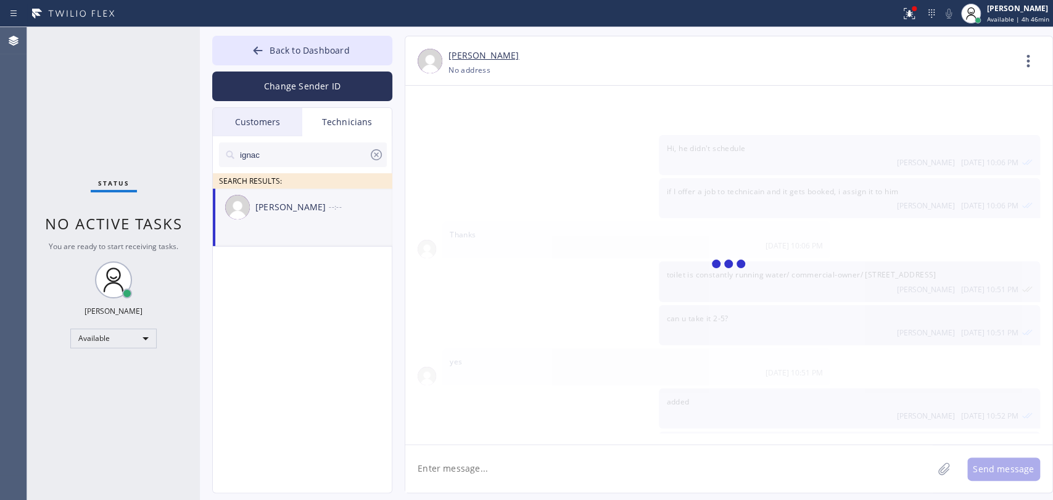
scroll to position [5170, 0]
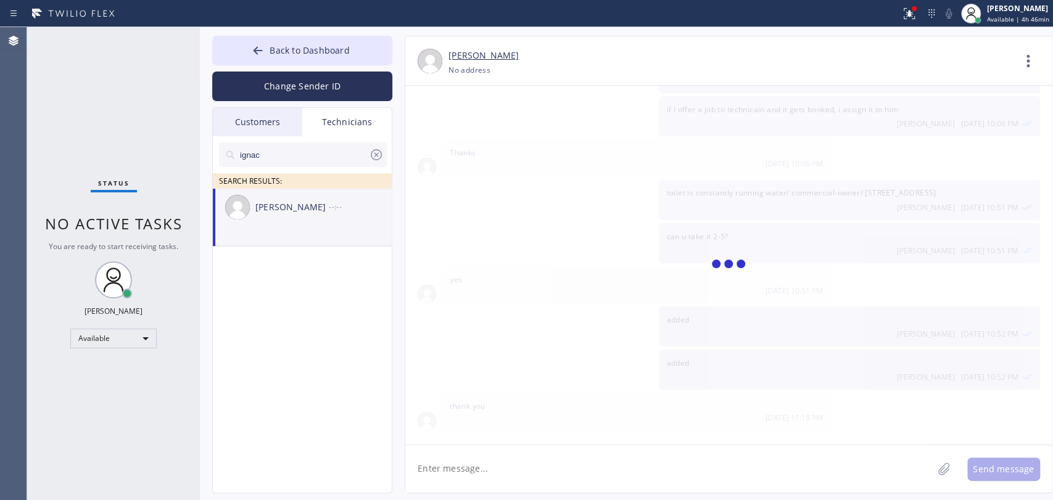
click at [476, 495] on div "Back to Dashboard Change Sender ID Customers Technicians [PERSON_NAME] [DATE] 0…" at bounding box center [626, 263] width 853 height 473
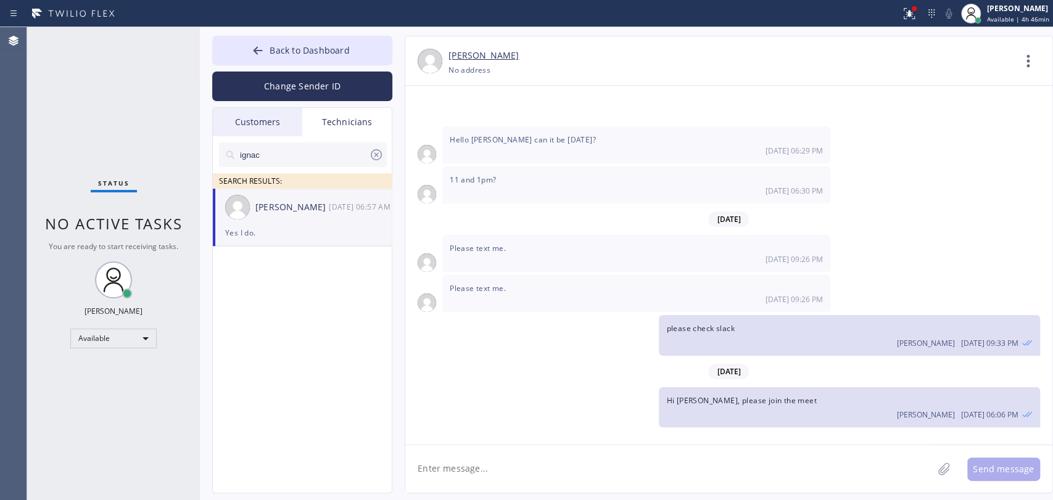
click at [474, 476] on textarea at bounding box center [668, 469] width 527 height 48
type textarea "M"
type textarea "This call in Hollywood hung up, but maybe will be booked"
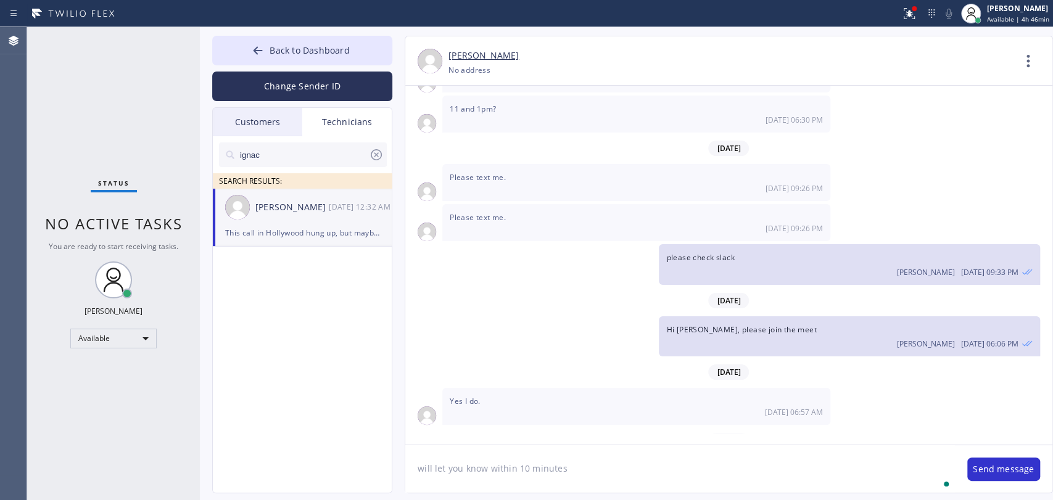
type textarea "will let you know within 10 minutes"
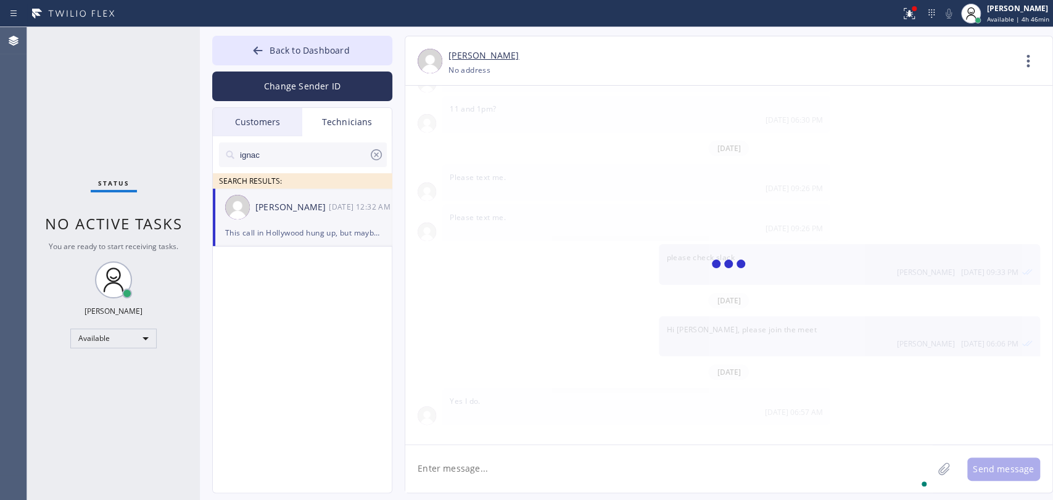
scroll to position [5284, 0]
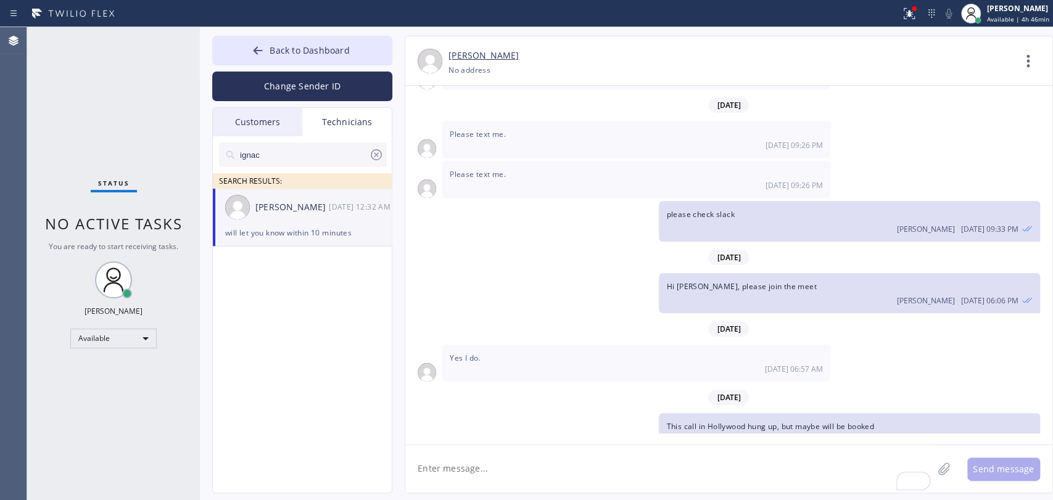
click at [313, 163] on input "ignac" at bounding box center [304, 155] width 130 height 25
type input "firu"
click at [293, 201] on div "[PERSON_NAME]" at bounding box center [291, 208] width 73 height 14
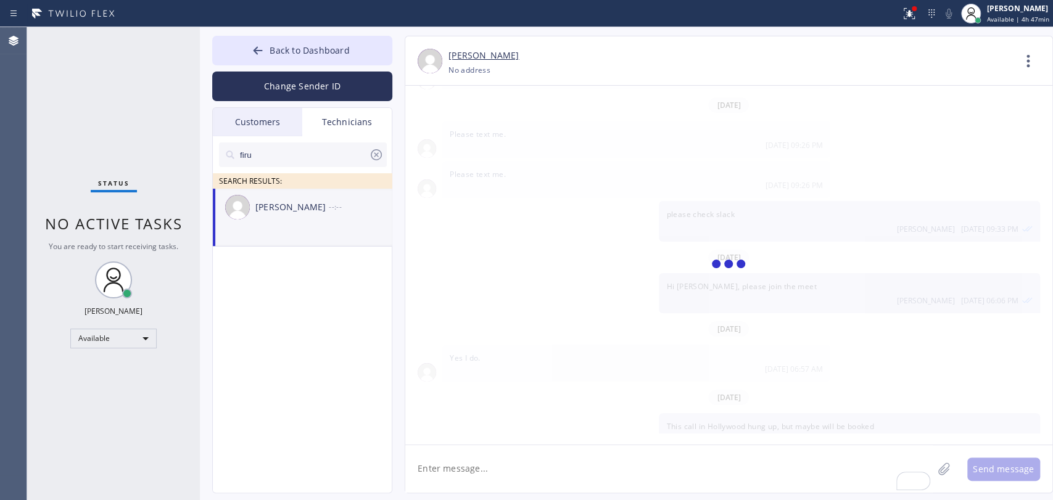
click at [478, 479] on textarea "To enrich screen reader interactions, please activate Accessibility in Grammarl…" at bounding box center [668, 469] width 527 height 48
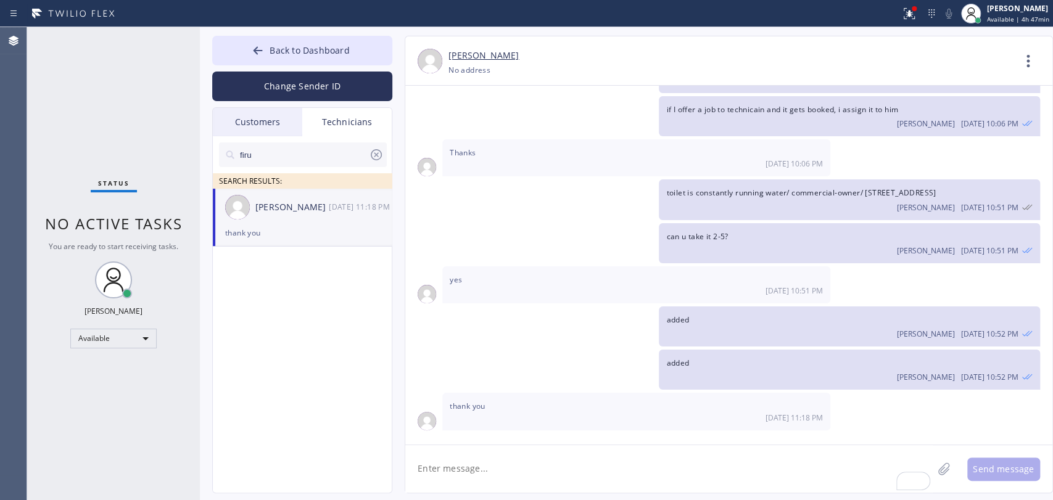
scroll to position [3965, 0]
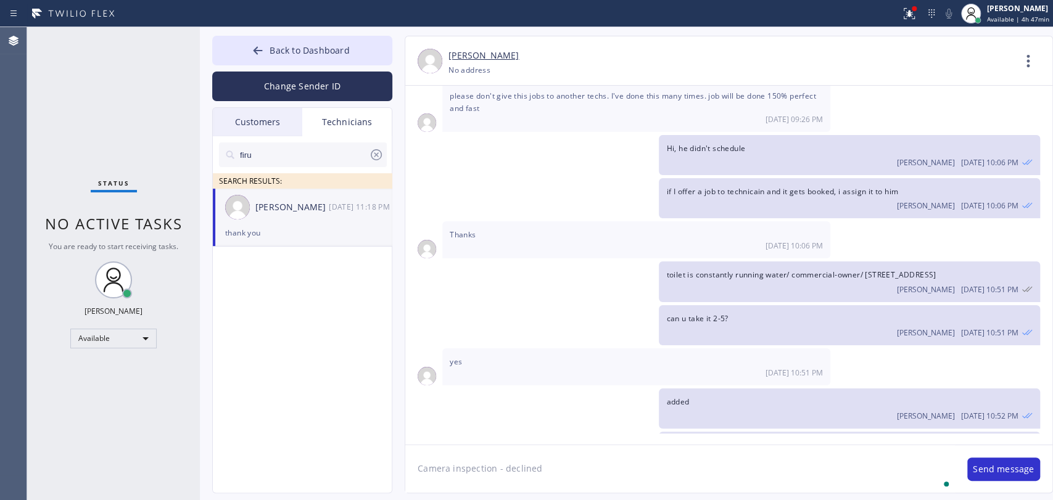
type textarea "Camera inspection - declined"
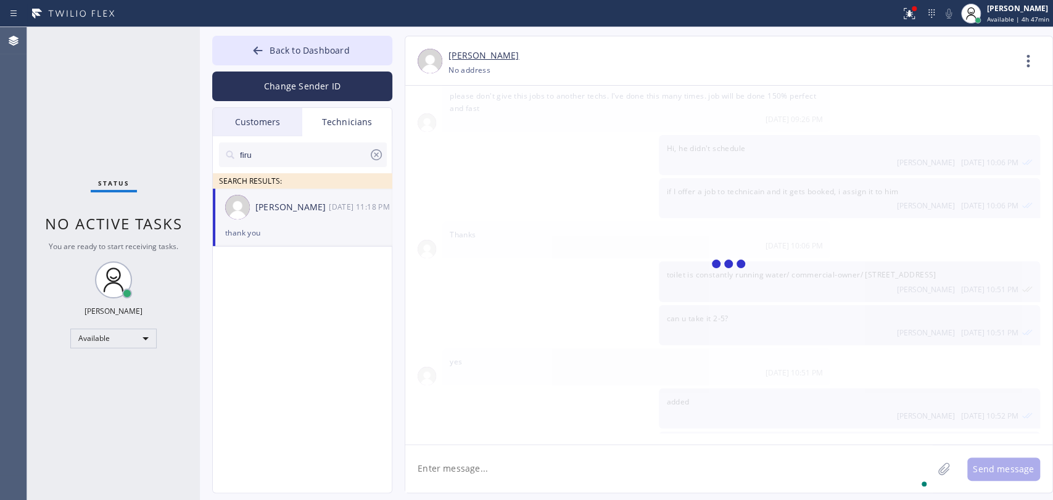
scroll to position [4037, 0]
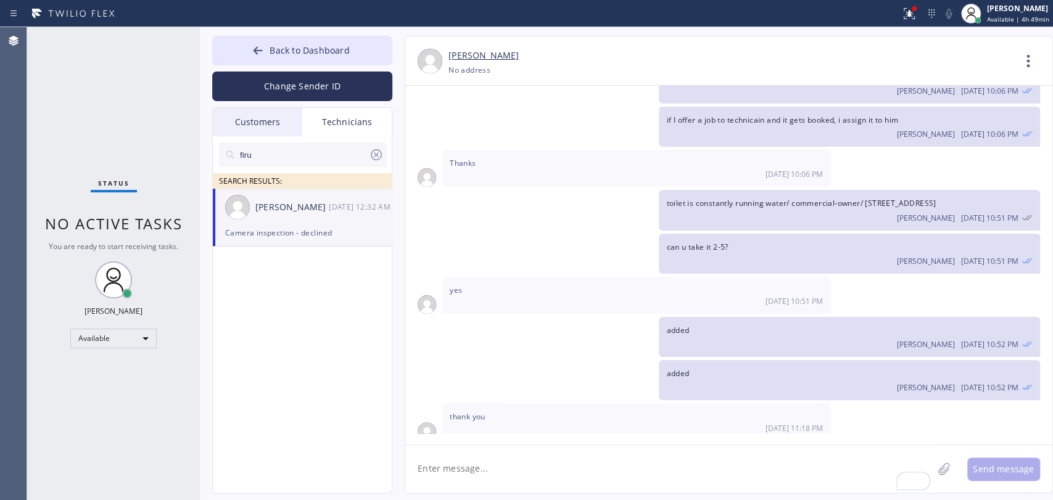
click at [333, 159] on input "firu" at bounding box center [304, 155] width 130 height 25
click at [261, 161] on input "firu" at bounding box center [304, 155] width 130 height 25
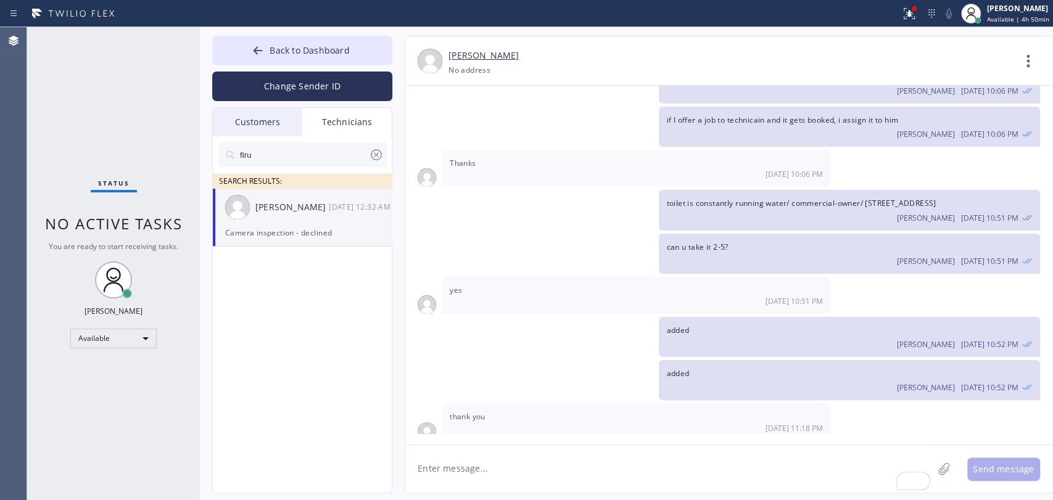
click at [261, 161] on input "firu" at bounding box center [304, 155] width 130 height 25
click at [287, 160] on input "firu" at bounding box center [304, 155] width 130 height 25
type input "ignacio"
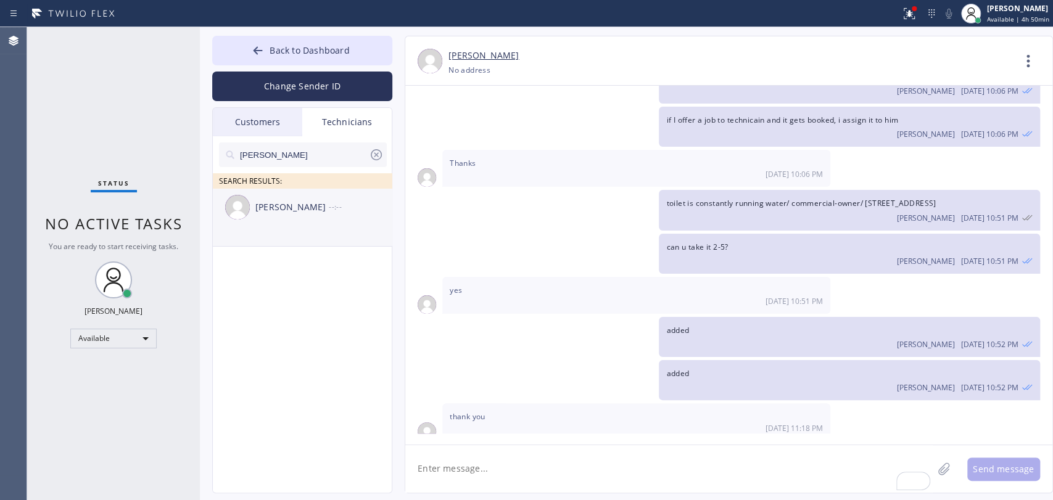
click at [306, 217] on div "Ignacio Zaragoza --:--" at bounding box center [303, 207] width 180 height 37
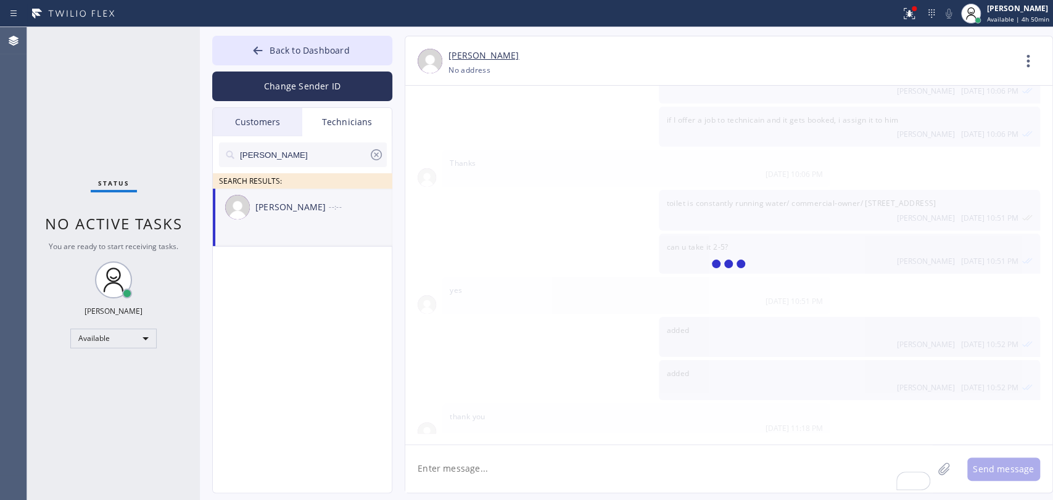
click at [459, 460] on textarea "To enrich screen reader interactions, please activate Accessibility in Grammarl…" at bounding box center [668, 469] width 527 height 48
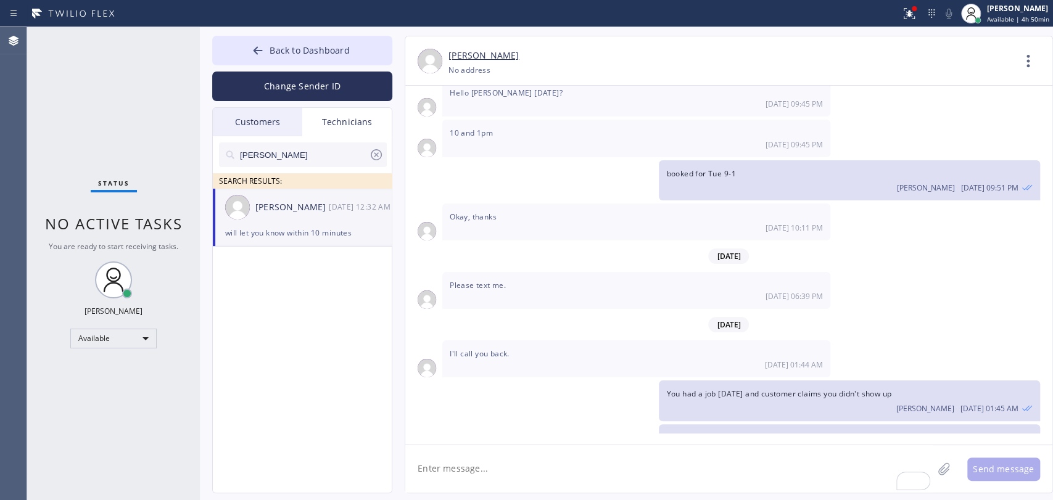
scroll to position [5284, 0]
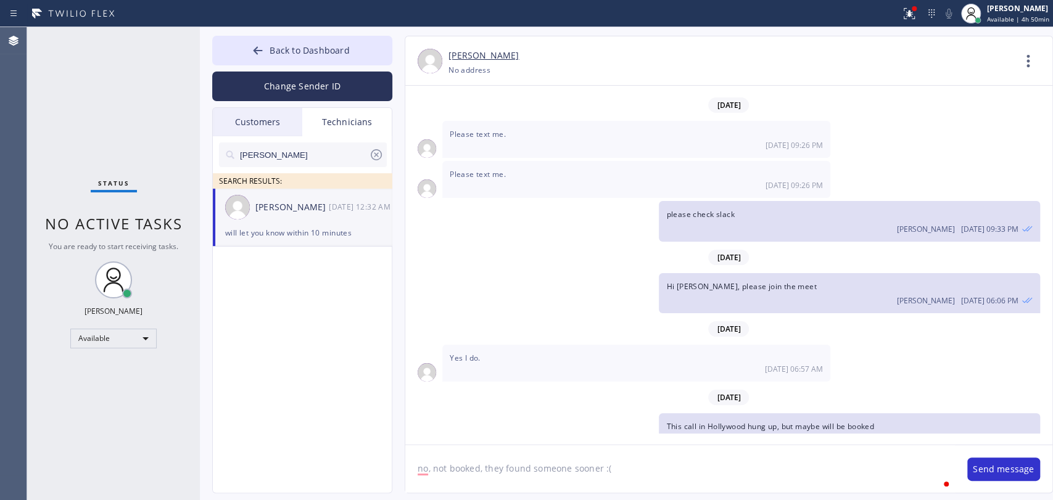
type textarea "no, not booked, they found someone sooner :("
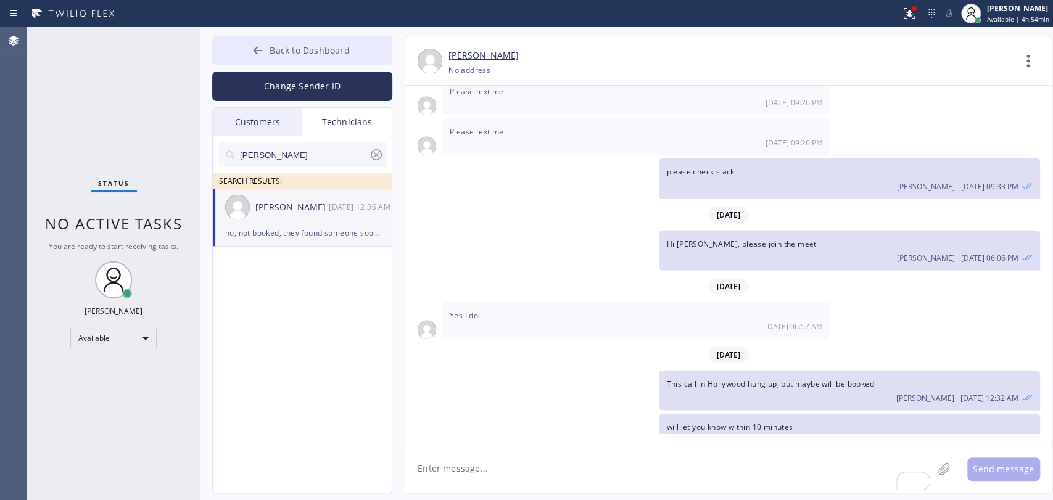
click at [350, 62] on button "Back to Dashboard" at bounding box center [302, 51] width 180 height 30
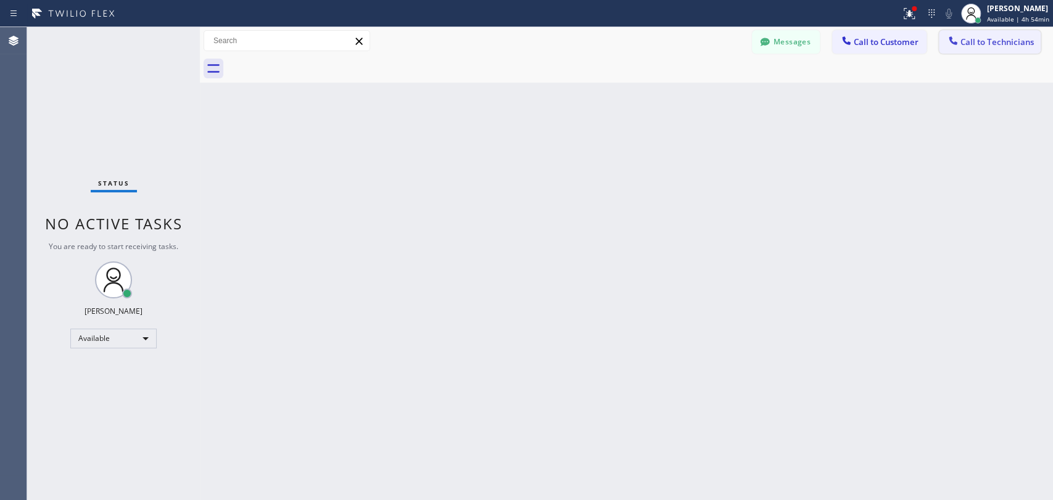
click at [943, 37] on button "Call to Technicians" at bounding box center [990, 41] width 102 height 23
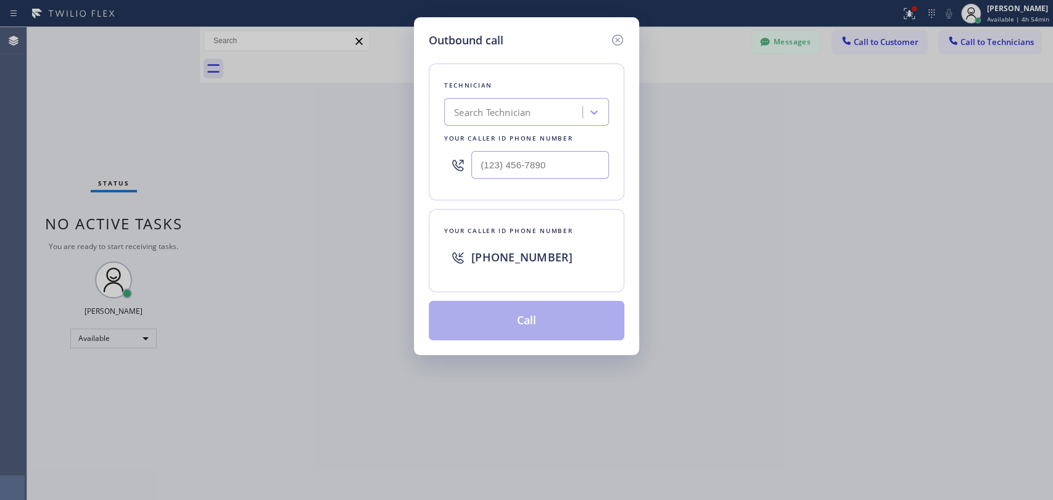
click at [523, 128] on div "Technician Search Technician Your caller id phone number" at bounding box center [527, 132] width 196 height 137
click at [526, 113] on div "Search Technician" at bounding box center [492, 112] width 77 height 14
type input "[PERSON_NAME]"
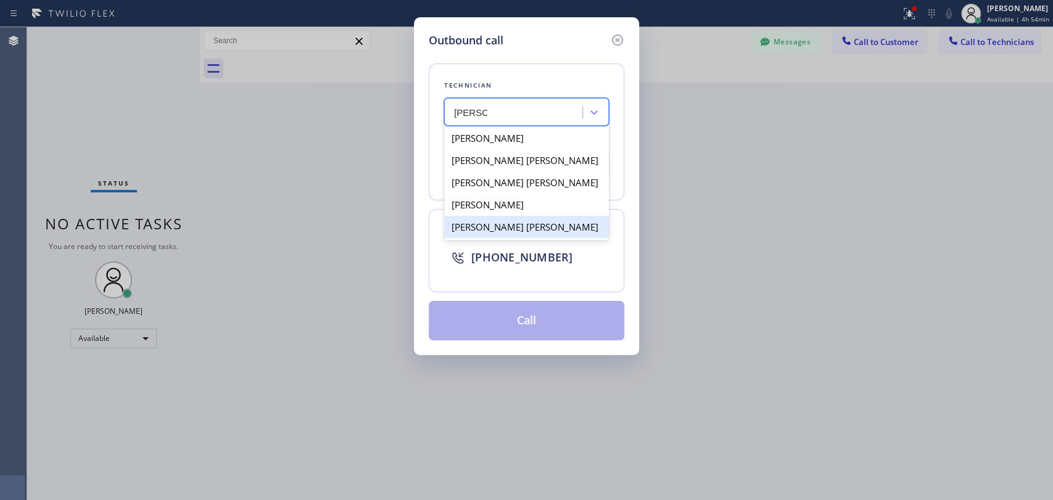
click at [492, 223] on div "[PERSON_NAME] [PERSON_NAME]" at bounding box center [526, 227] width 165 height 22
type input "[PHONE_NUMBER]"
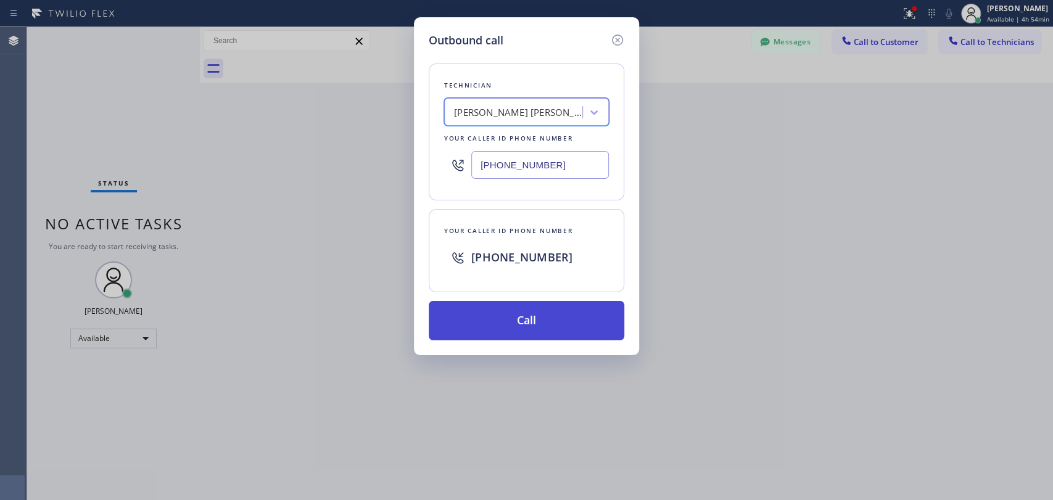
click at [484, 335] on button "Call" at bounding box center [527, 320] width 196 height 39
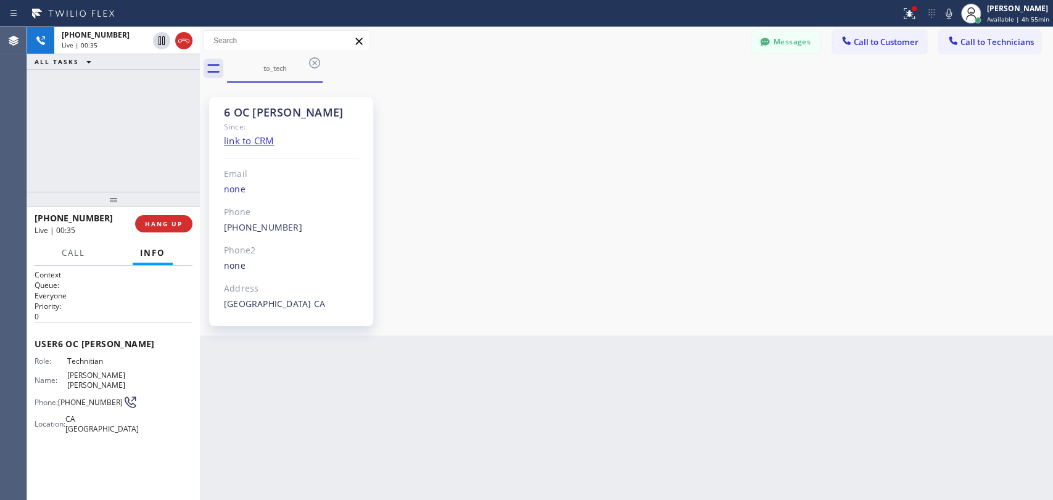
click at [753, 48] on button "Messages" at bounding box center [786, 41] width 68 height 23
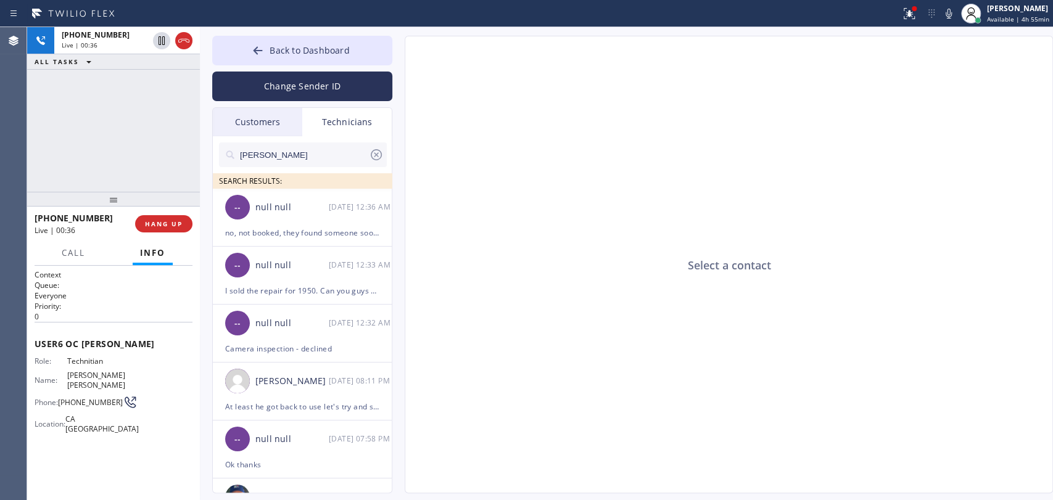
click at [375, 156] on icon at bounding box center [376, 154] width 11 height 11
click at [117, 135] on div "+19095347004 Live | 00:36 ALL TASKS ALL TASKS ACTIVE TASKS TASKS IN WRAP UP" at bounding box center [113, 109] width 173 height 165
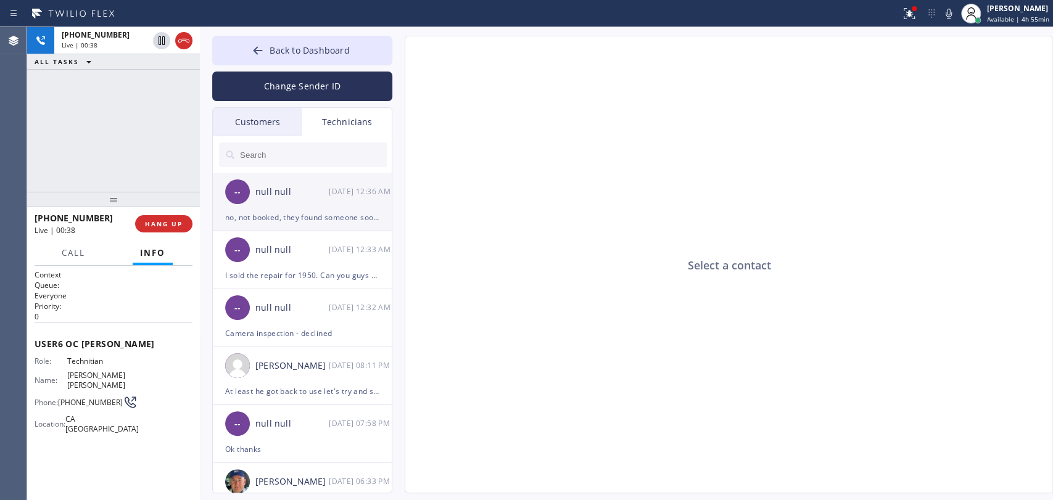
click at [277, 194] on div "null null" at bounding box center [291, 192] width 73 height 14
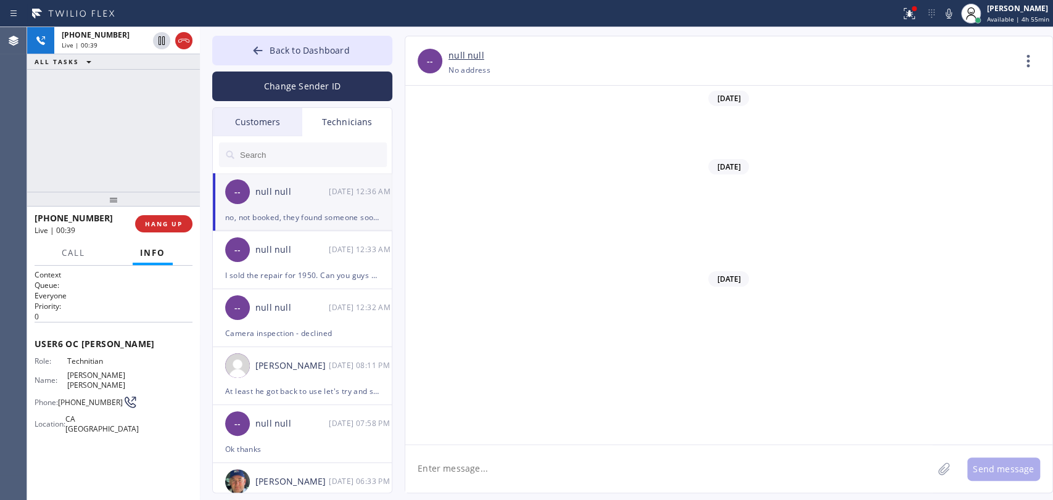
scroll to position [5327, 0]
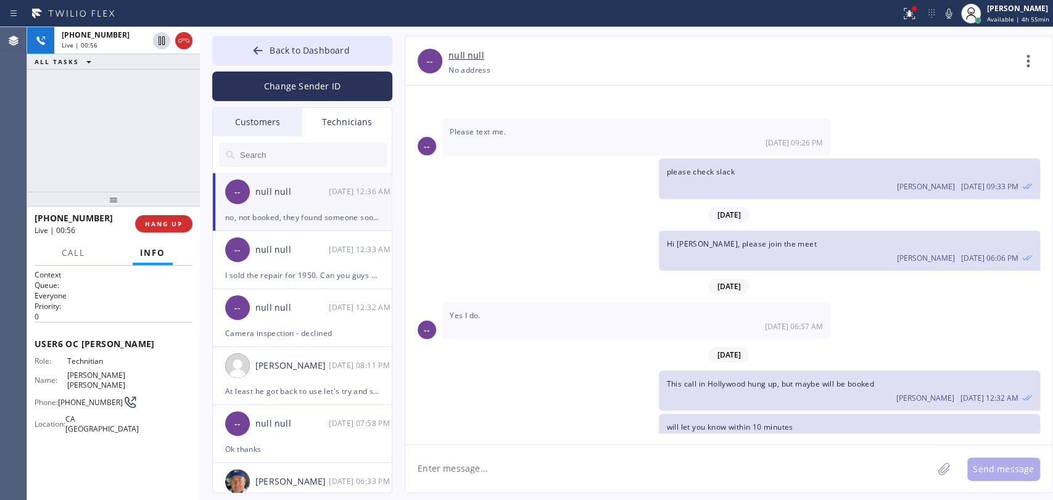
click at [294, 201] on div "-- null null 08/30 12:36 AM" at bounding box center [303, 191] width 180 height 37
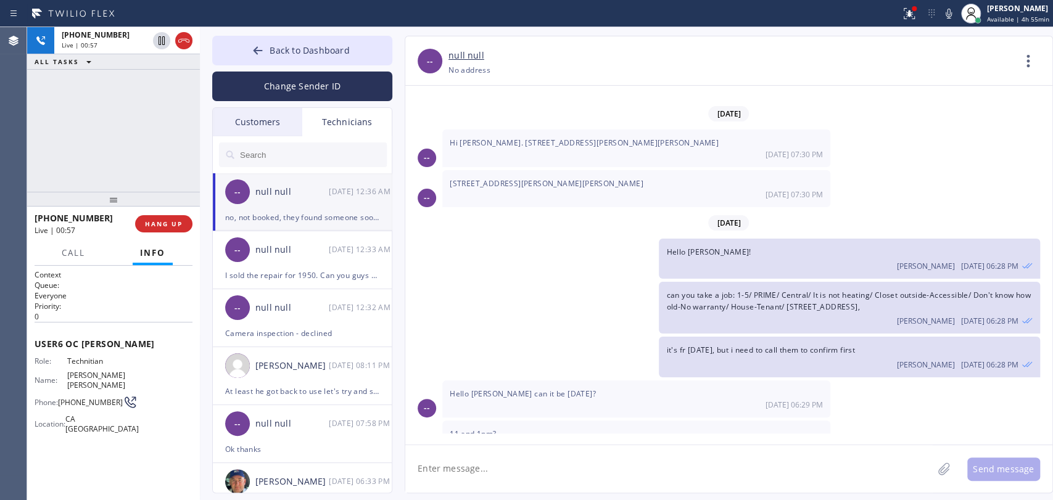
scroll to position [5326, 0]
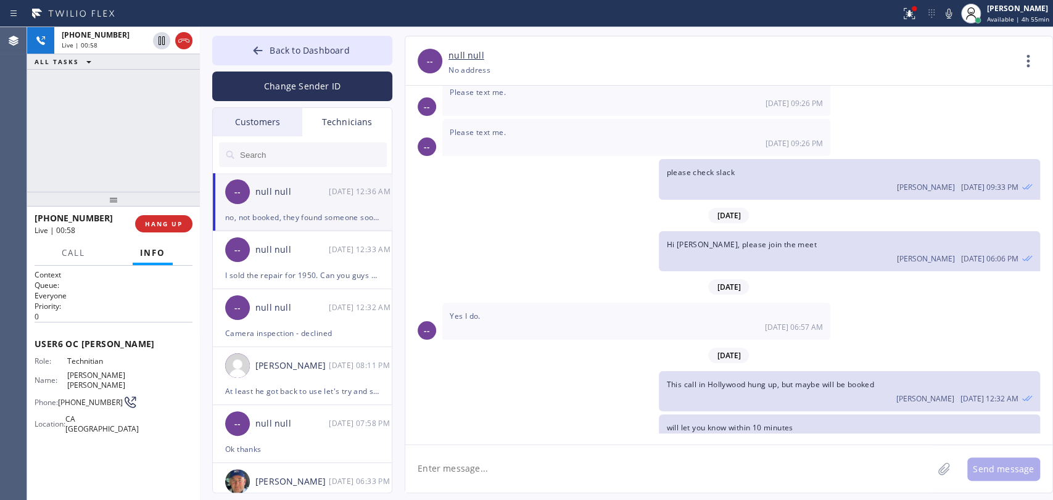
click at [312, 204] on div "-- null null 08/30 12:36 AM" at bounding box center [303, 191] width 180 height 37
click at [278, 160] on input "text" at bounding box center [313, 155] width 148 height 25
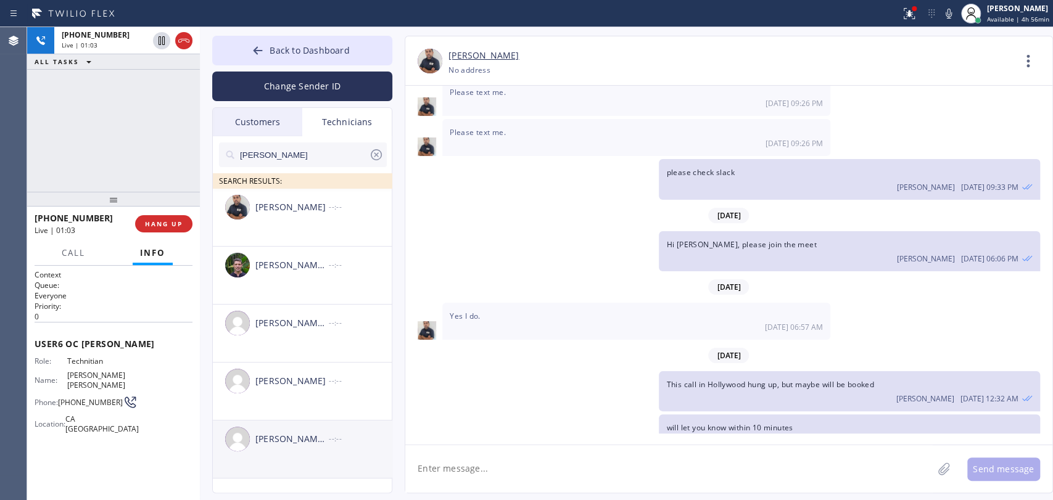
type input "michael"
click at [300, 432] on div "[PERSON_NAME] [PERSON_NAME]" at bounding box center [291, 439] width 73 height 14
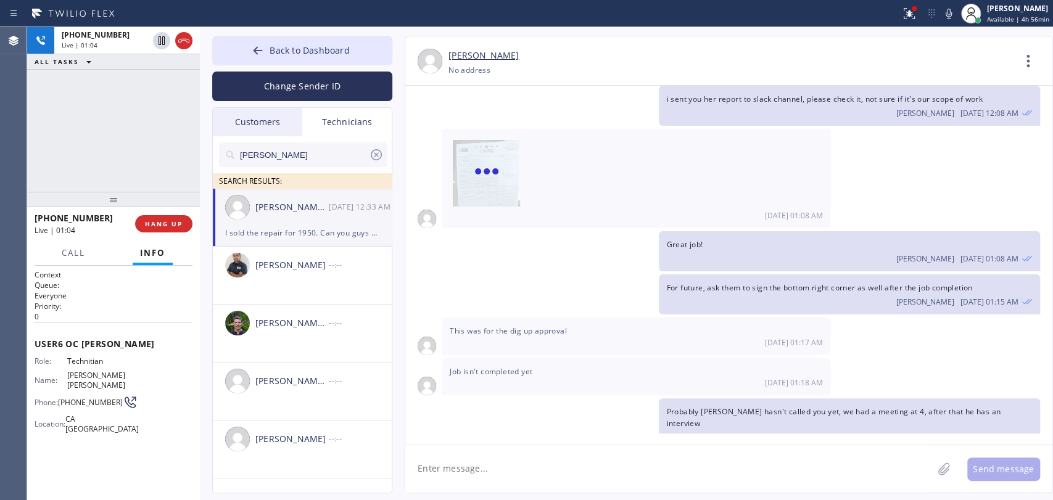
scroll to position [10187, 0]
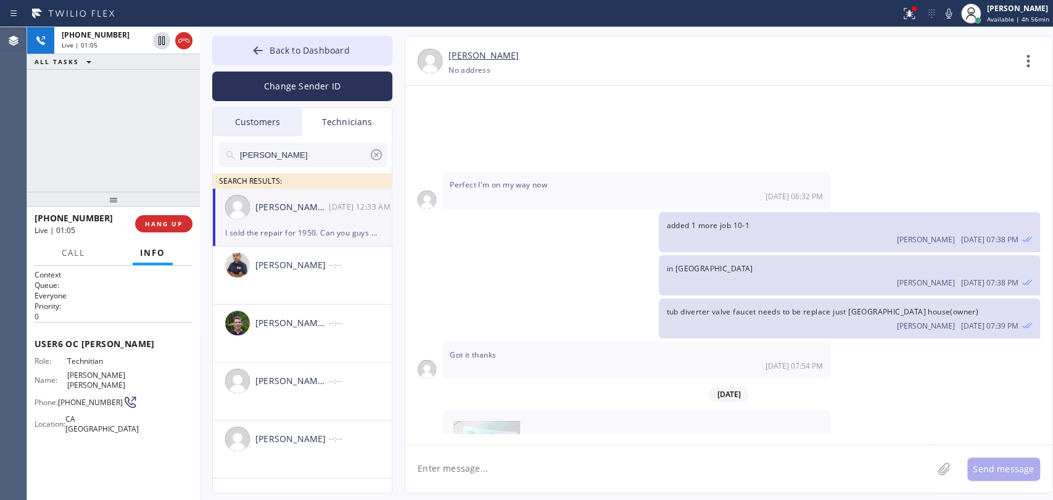
drag, startPoint x: 604, startPoint y: 412, endPoint x: 611, endPoint y: 405, distance: 10.5
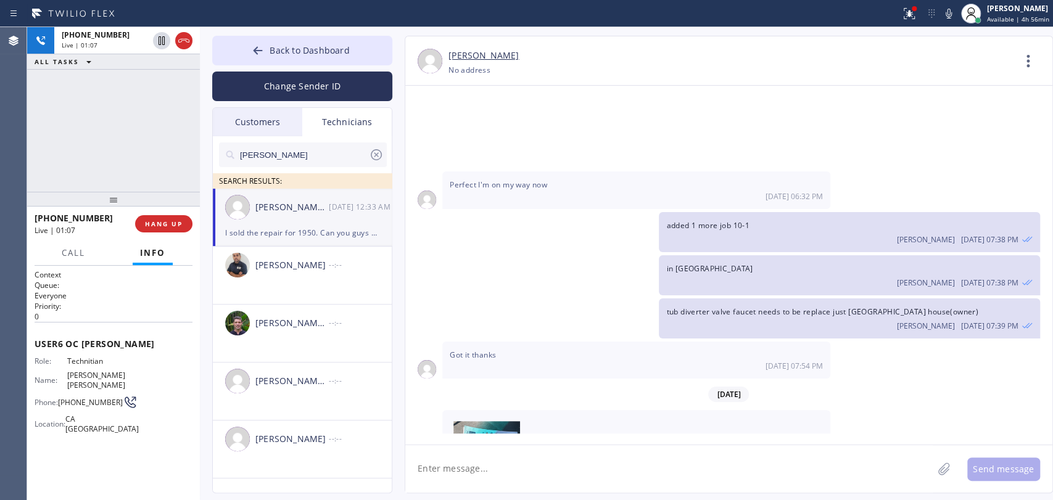
drag, startPoint x: 479, startPoint y: 422, endPoint x: 581, endPoint y: 399, distance: 103.7
drag, startPoint x: 457, startPoint y: 424, endPoint x: 470, endPoint y: 416, distance: 14.4
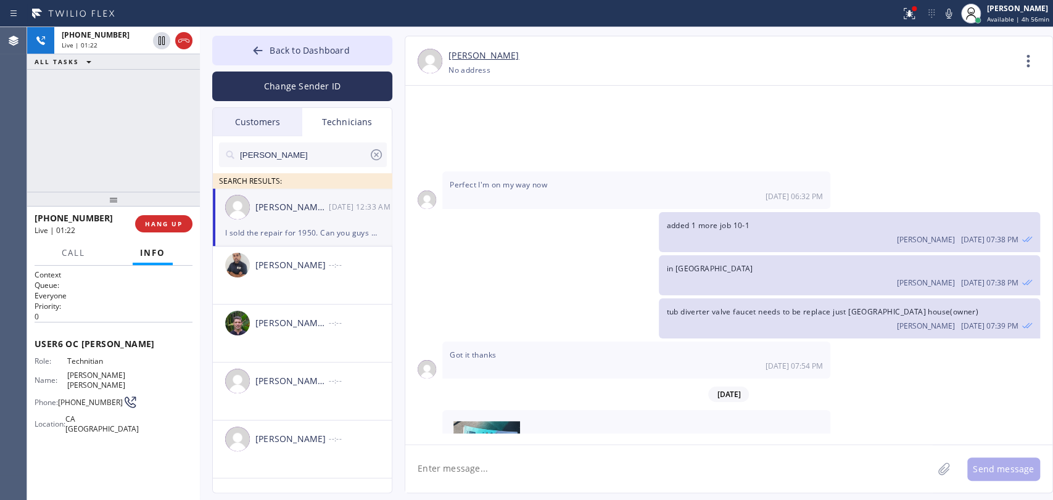
drag, startPoint x: 477, startPoint y: 411, endPoint x: 654, endPoint y: 424, distance: 177.6
drag, startPoint x: 727, startPoint y: 416, endPoint x: 660, endPoint y: 405, distance: 67.5
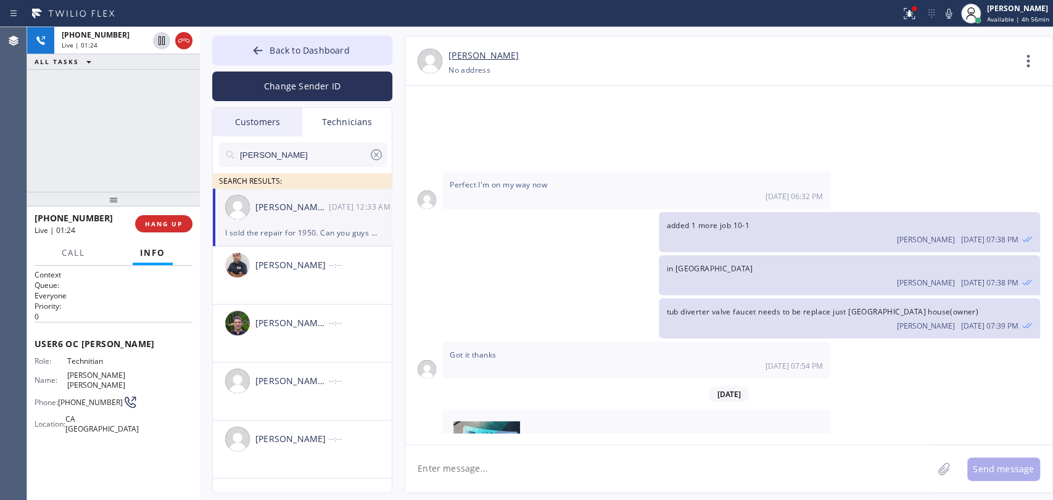
click at [473, 421] on img at bounding box center [486, 458] width 67 height 74
click at [487, 350] on span "Got it thanks" at bounding box center [473, 355] width 46 height 10
click at [486, 350] on span "Got it thanks" at bounding box center [473, 355] width 46 height 10
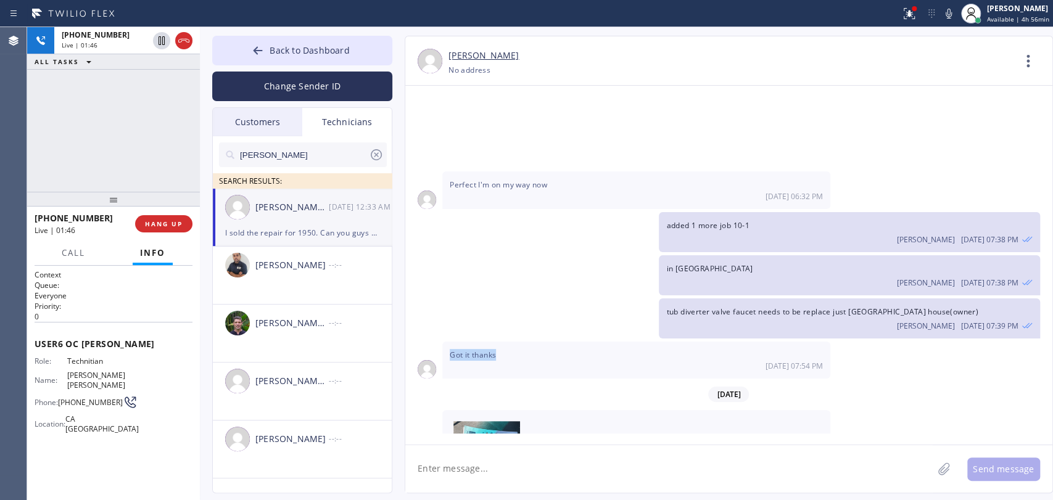
click at [482, 350] on span "Got it thanks" at bounding box center [473, 355] width 46 height 10
click at [523, 477] on textarea at bounding box center [668, 469] width 527 height 48
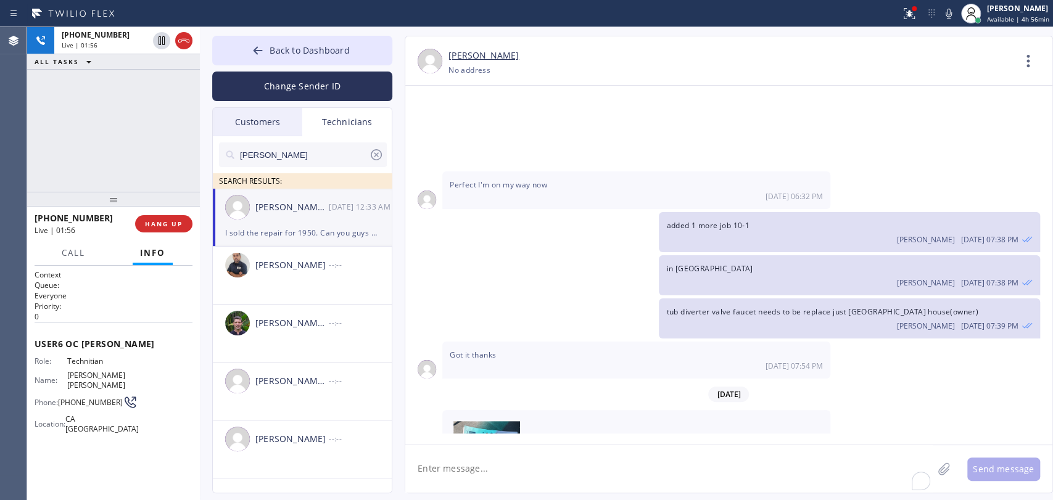
paste textarea "[PHONE_NUMBER]"
type textarea "[PHONE_NUMBER]"
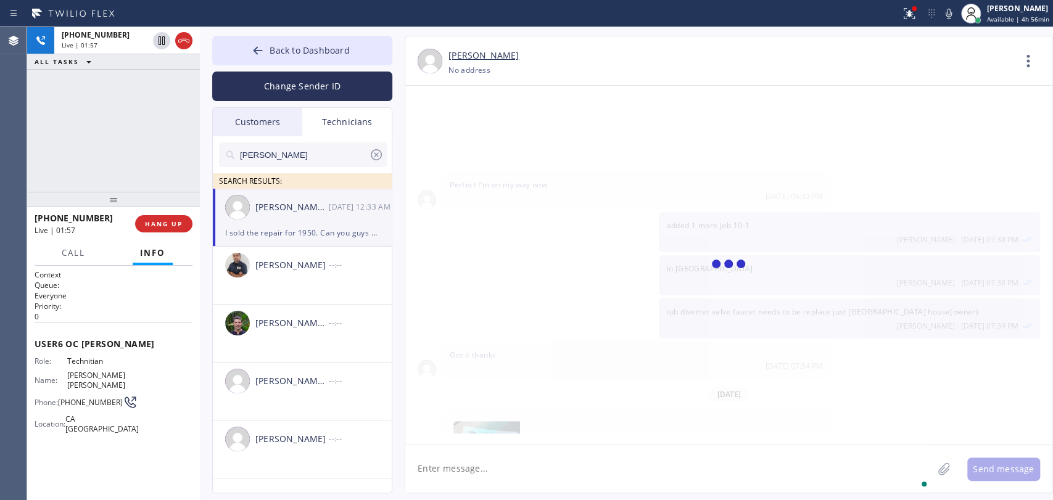
scroll to position [10231, 0]
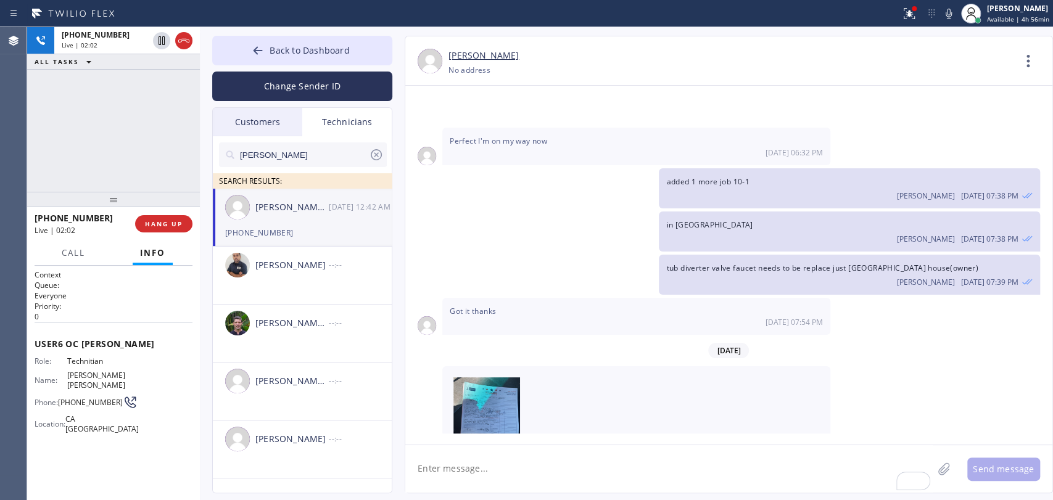
drag, startPoint x: 521, startPoint y: 363, endPoint x: 494, endPoint y: 364, distance: 27.8
click at [494, 477] on span "I sold the repair for 1950. Can you guys do a phone sale for about $600" at bounding box center [580, 482] width 260 height 10
click at [156, 223] on span "COMPLETE" at bounding box center [161, 224] width 43 height 9
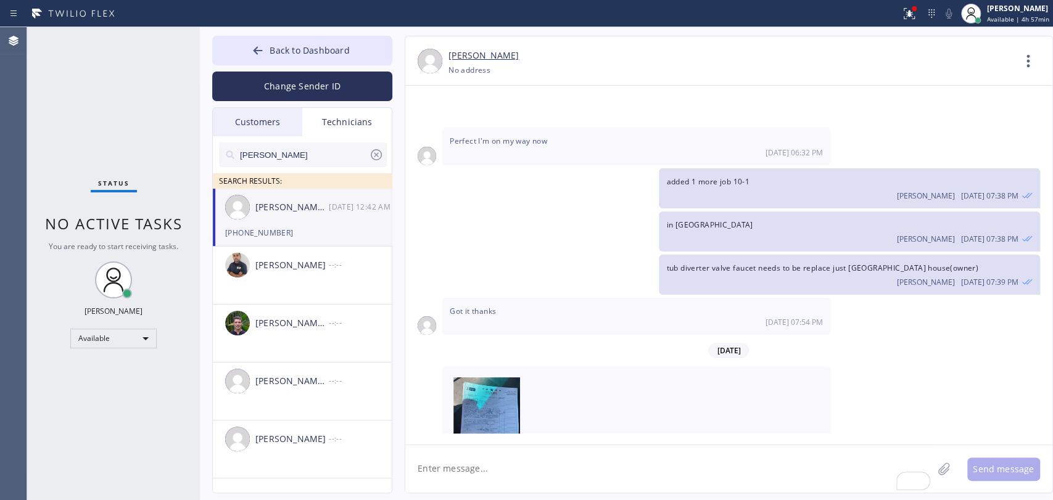
click at [521, 469] on div "I sold the repair for 1950. Can you guys do a phone sale for about $600 08/30 1…" at bounding box center [636, 487] width 388 height 37
click at [326, 52] on span "Back to Dashboard" at bounding box center [310, 50] width 80 height 12
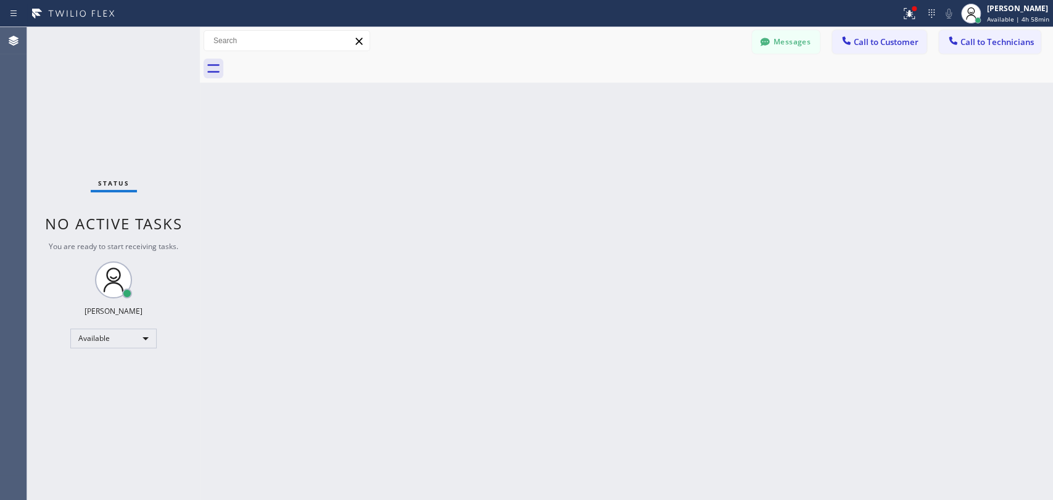
click at [792, 39] on button "Messages" at bounding box center [786, 41] width 68 height 23
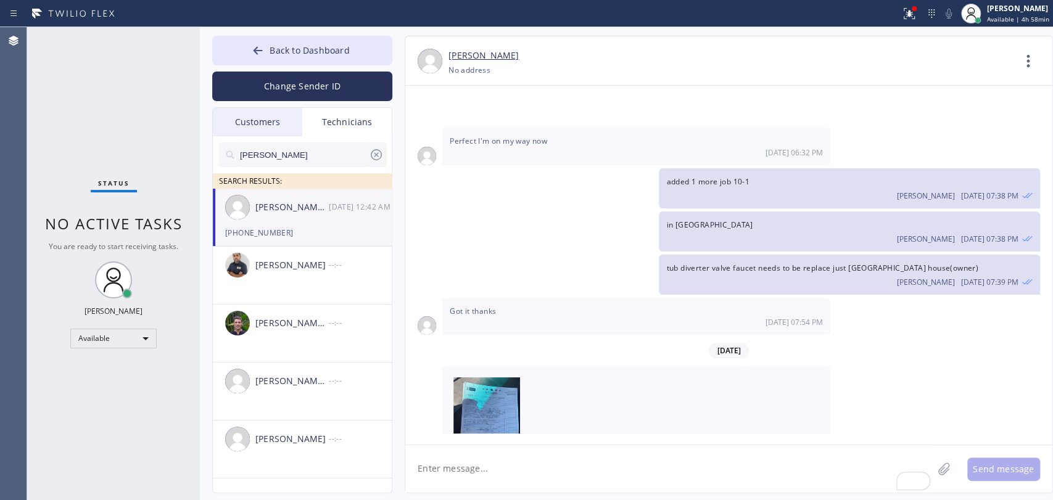
click at [299, 215] on div "Michael Jr Garcia 08/30 12:42 AM" at bounding box center [303, 207] width 180 height 37
click at [500, 378] on img at bounding box center [486, 415] width 67 height 74
click at [580, 488] on textarea "To enrich screen reader interactions, please activate Accessibility in Grammarl…" at bounding box center [668, 469] width 527 height 48
click at [561, 473] on textarea "To enrich screen reader interactions, please activate Accessibility in Grammarl…" at bounding box center [668, 469] width 527 height 48
click at [645, 466] on textarea "To enrich screen reader interactions, please activate Accessibility in Grammarl…" at bounding box center [668, 469] width 527 height 48
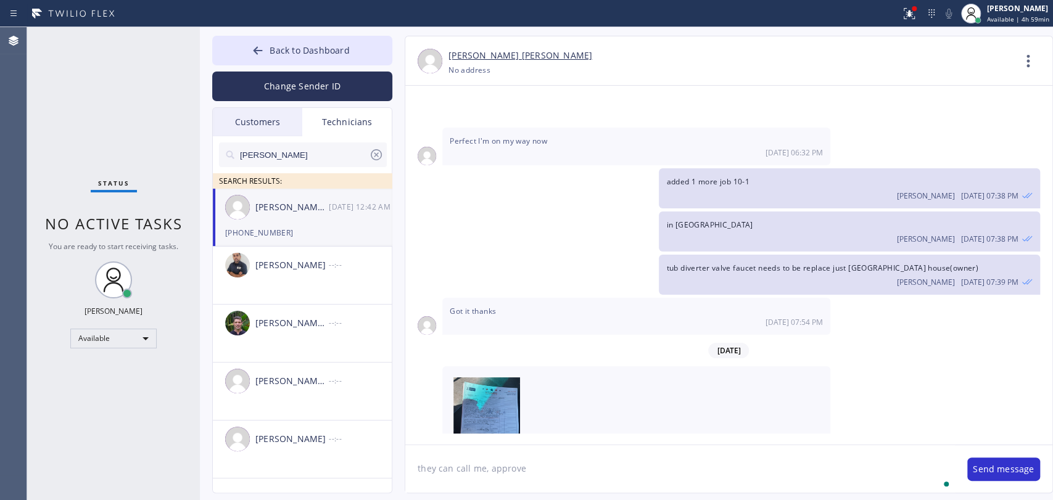
type textarea "they can call me, approved"
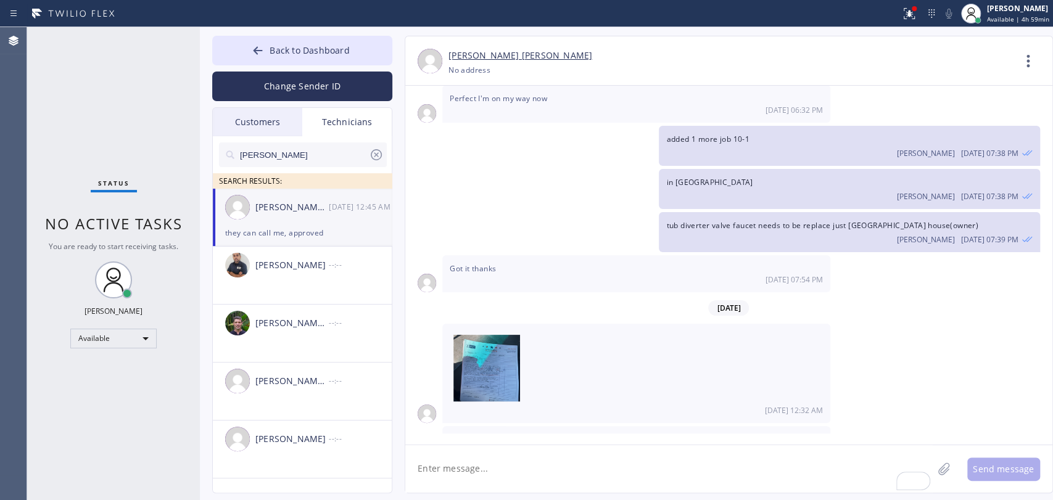
click at [640, 479] on textarea "To enrich screen reader interactions, please activate Accessibility in Grammarl…" at bounding box center [668, 469] width 527 height 48
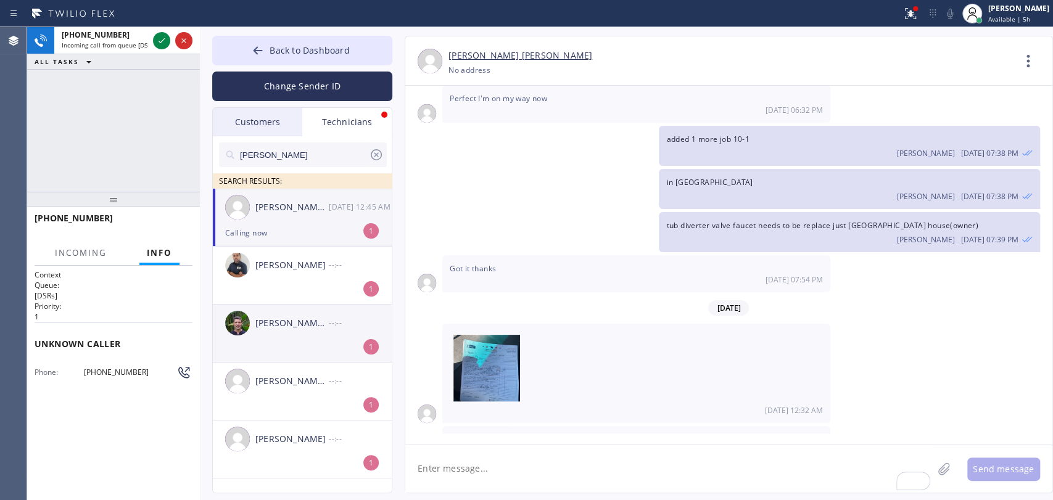
scroll to position [10313, 0]
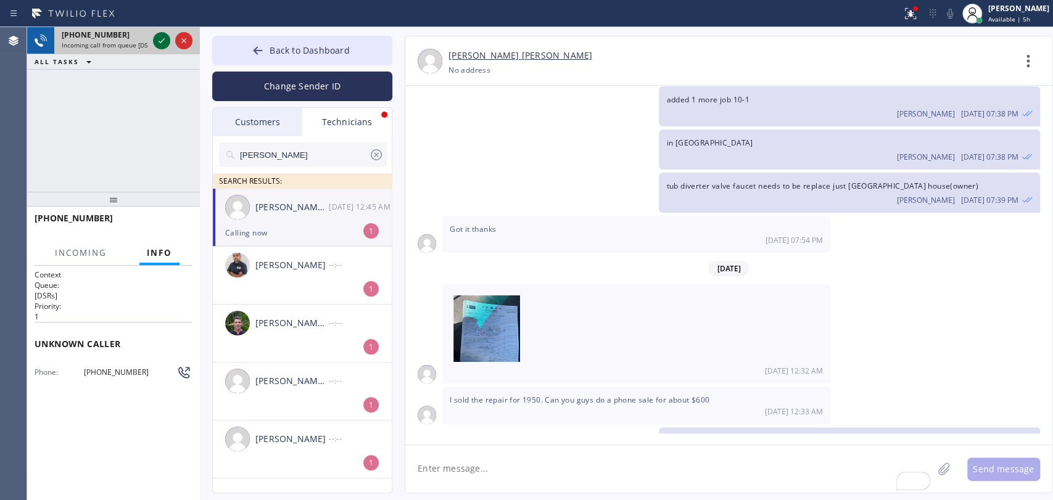
click at [157, 40] on icon at bounding box center [161, 40] width 15 height 15
click at [474, 469] on textarea "To enrich screen reader interactions, please activate Accessibility in Grammarl…" at bounding box center [668, 469] width 527 height 48
click at [692, 436] on span "[PHONE_NUMBER]" at bounding box center [700, 441] width 68 height 10
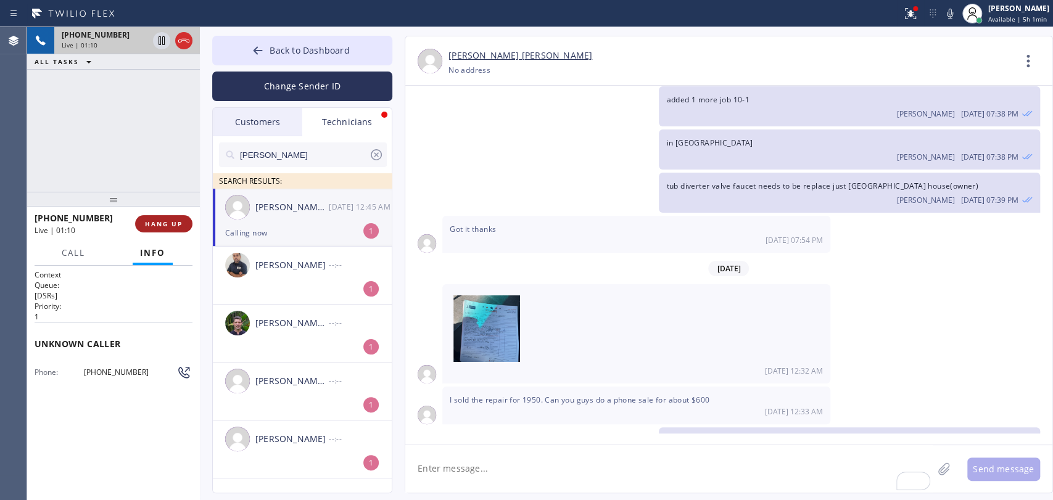
click at [153, 218] on button "HANG UP" at bounding box center [163, 223] width 57 height 17
click at [465, 453] on textarea "To enrich screen reader interactions, please activate Accessibility in Grammarl…" at bounding box center [668, 469] width 527 height 48
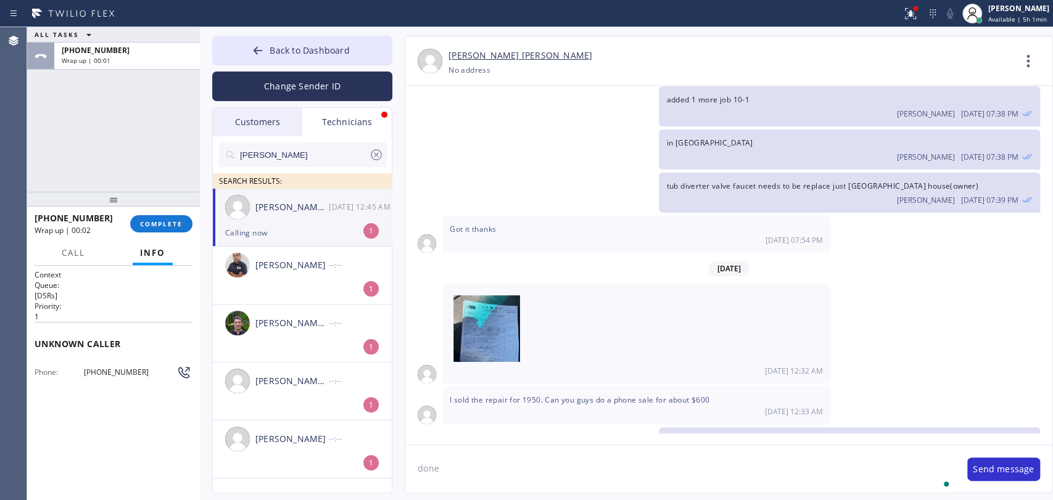
type textarea "done"
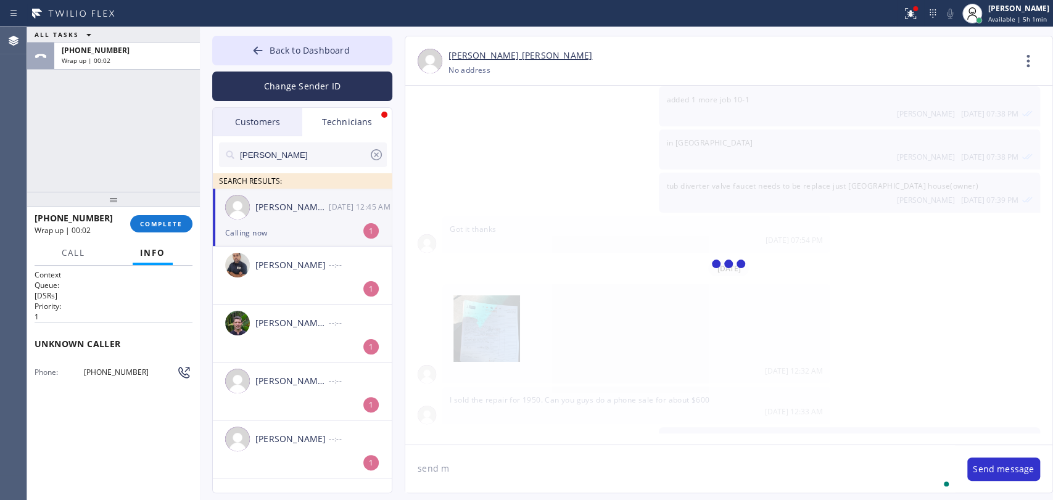
scroll to position [10356, 0]
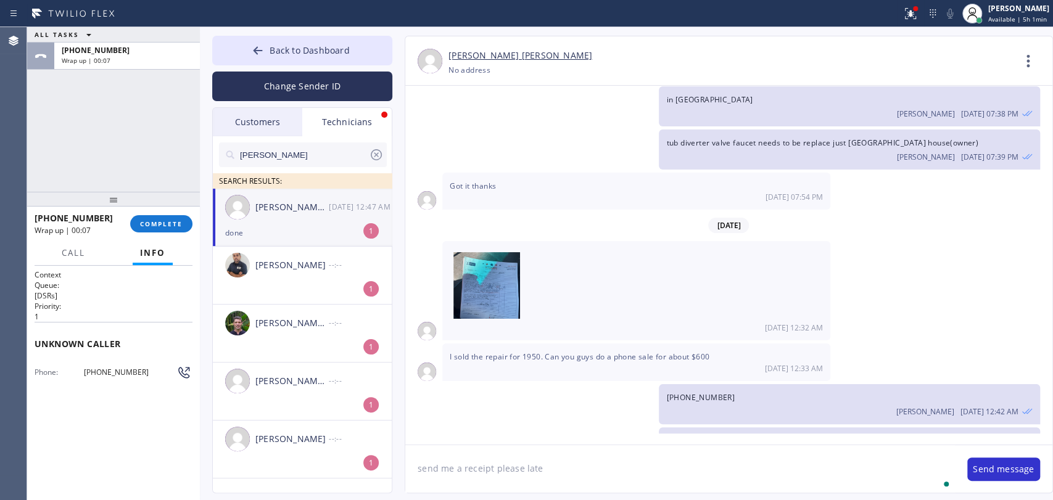
type textarea "send me a receipt please later"
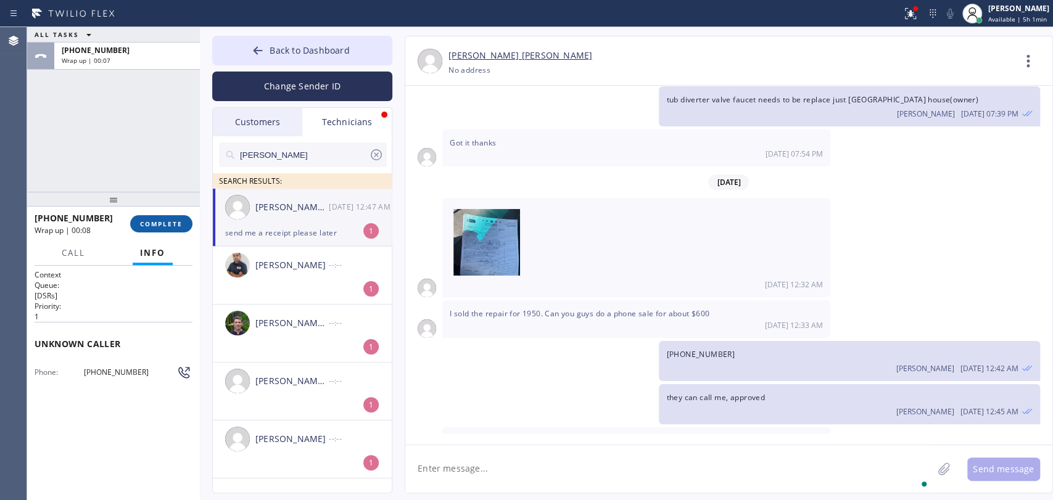
click at [157, 220] on span "COMPLETE" at bounding box center [161, 224] width 43 height 9
click at [137, 152] on div "ALL TASKS ALL TASKS ACTIVE TASKS TASKS IN WRAP UP +19496798414 Wrap up | 00:08" at bounding box center [113, 109] width 173 height 165
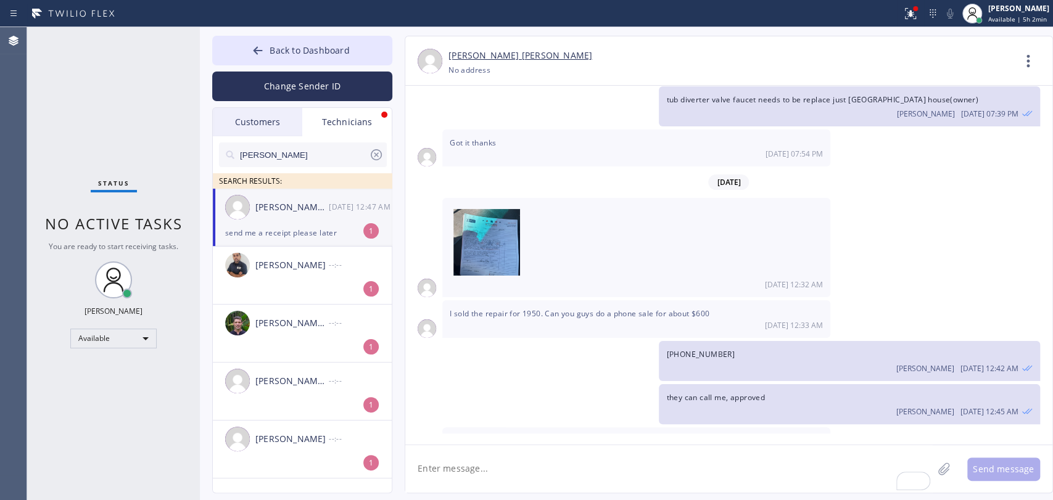
drag, startPoint x: 268, startPoint y: 217, endPoint x: 286, endPoint y: 219, distance: 18.0
click at [268, 217] on div "Michael Jr Garcia 08/30 12:47 AM" at bounding box center [303, 207] width 180 height 37
click at [146, 191] on div "Status No active tasks You are ready to start receiving tasks. [PERSON_NAME] Av…" at bounding box center [113, 263] width 173 height 473
click at [142, 223] on span "No active tasks" at bounding box center [114, 223] width 138 height 20
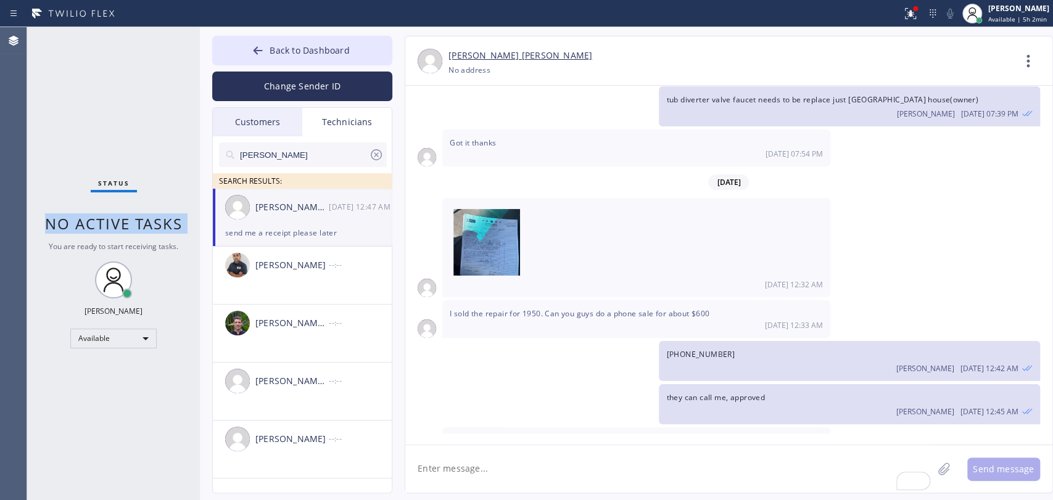
click at [142, 223] on span "No active tasks" at bounding box center [114, 223] width 138 height 20
click at [138, 224] on span "No active tasks" at bounding box center [114, 223] width 138 height 20
click at [509, 475] on textarea "To enrich screen reader interactions, please activate Accessibility in Grammarl…" at bounding box center [668, 469] width 527 height 48
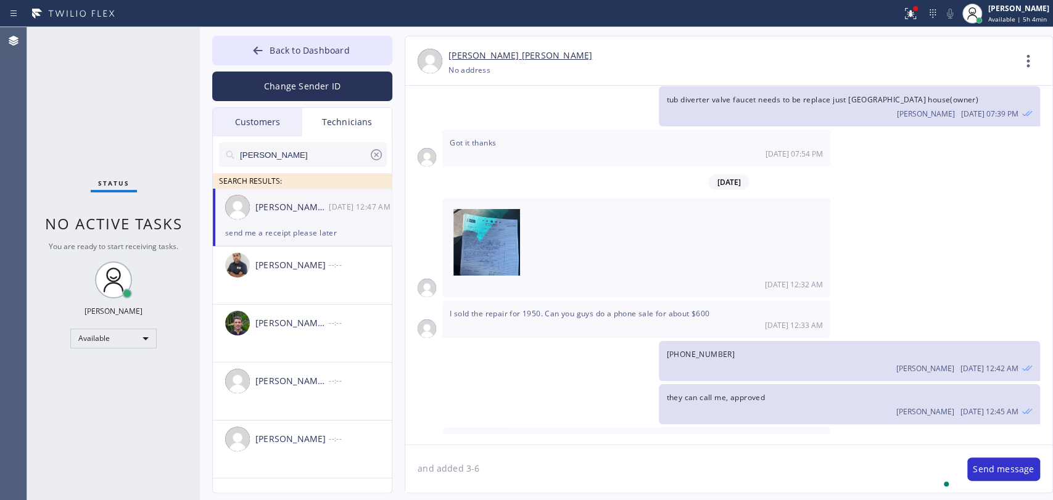
type textarea "and added 3-6"
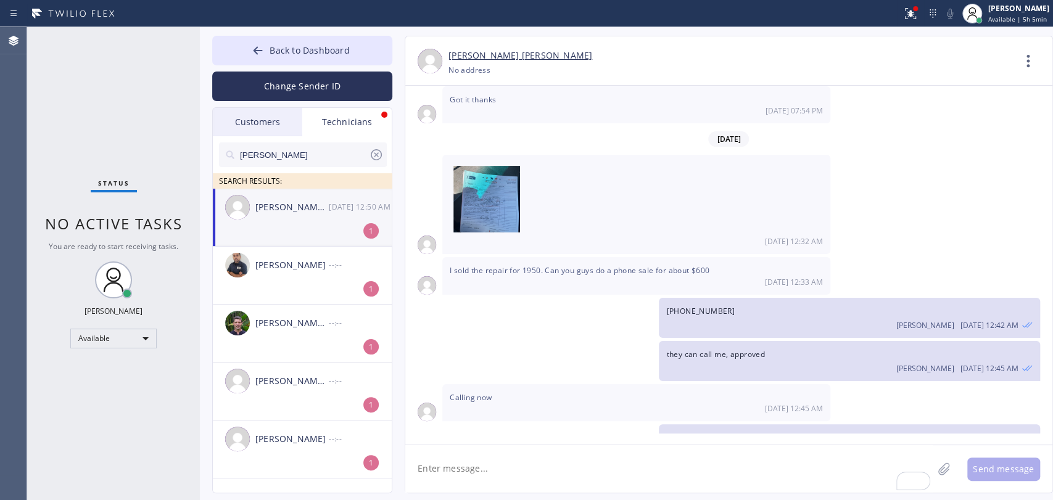
scroll to position [10544, 0]
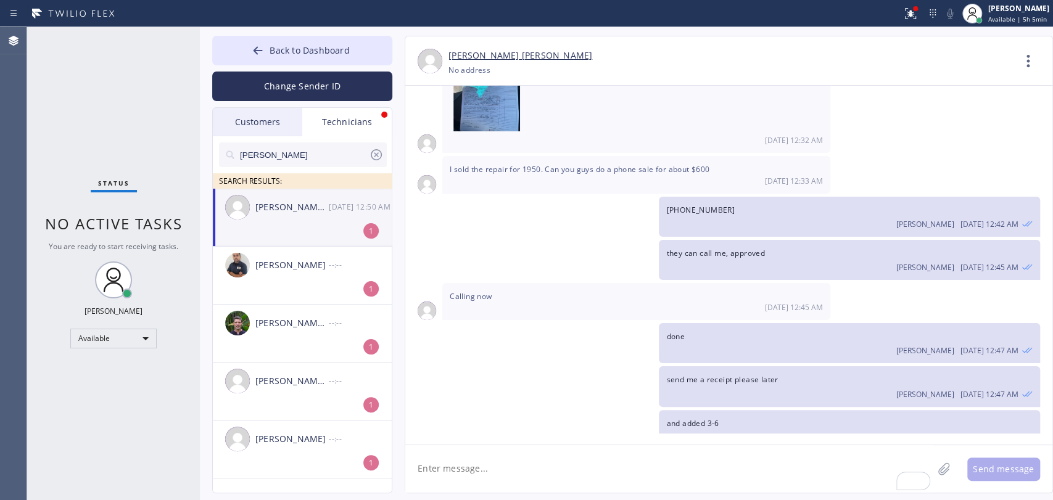
drag, startPoint x: 239, startPoint y: 204, endPoint x: 300, endPoint y: 221, distance: 63.6
click at [239, 204] on img at bounding box center [237, 207] width 25 height 25
click at [482, 465] on img at bounding box center [486, 502] width 67 height 74
click at [34, 157] on div "Status No active tasks You are ready to start receiving tasks. [PERSON_NAME] Av…" at bounding box center [113, 263] width 173 height 473
click at [478, 474] on textarea "To enrich screen reader interactions, please activate Accessibility in Grammarl…" at bounding box center [668, 469] width 527 height 48
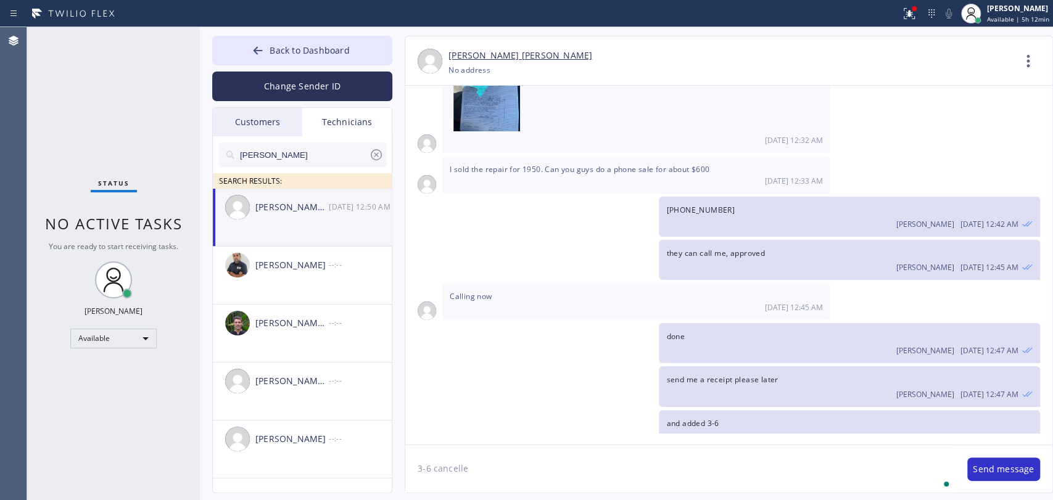
type textarea "3-6 cancelled"
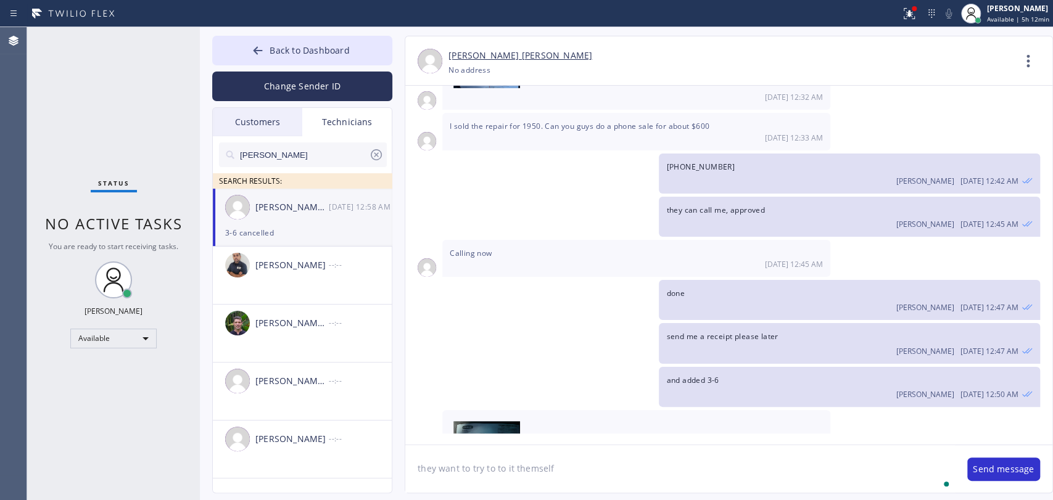
type textarea "they want to try to to it themself"
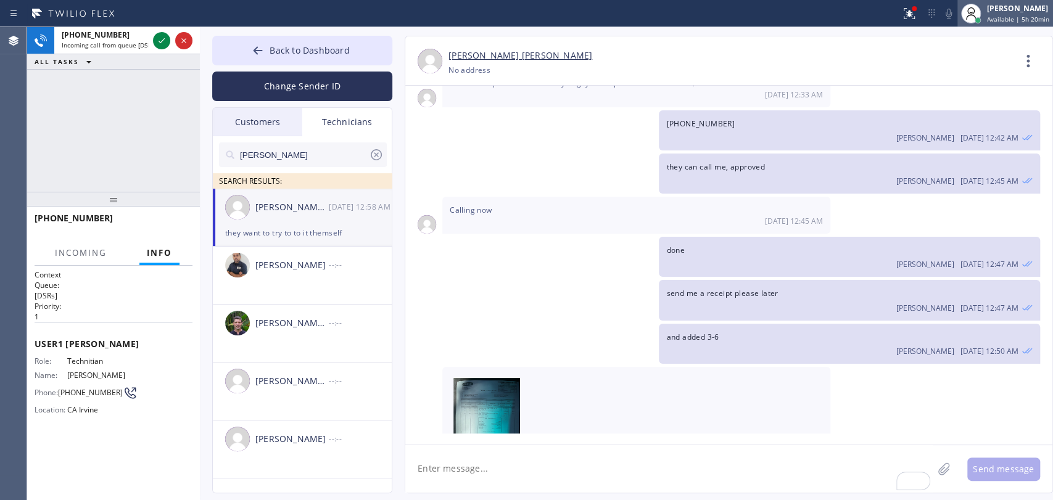
click at [995, 21] on span "Available | 5h 20min" at bounding box center [1018, 19] width 62 height 9
click at [996, 11] on div "[PERSON_NAME]" at bounding box center [1018, 8] width 62 height 10
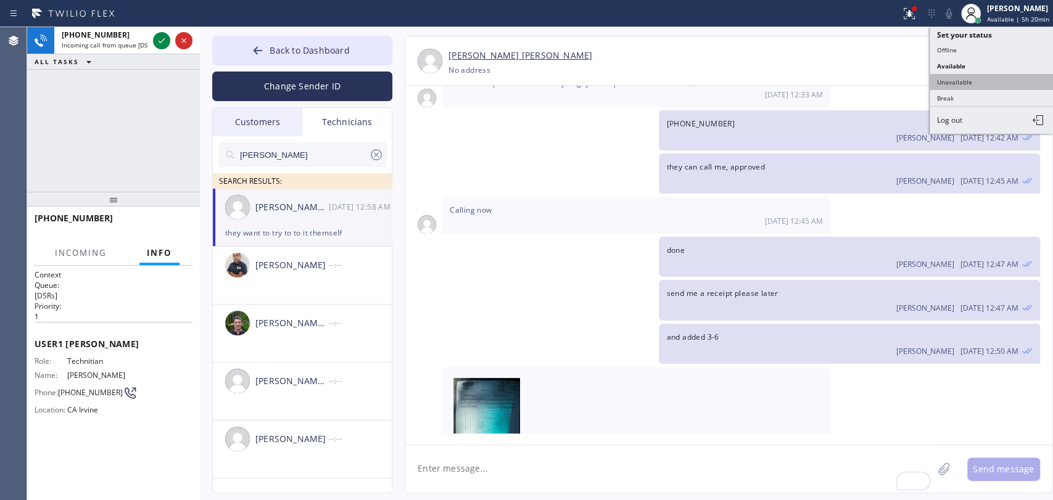
click at [964, 85] on button "Unavailable" at bounding box center [991, 82] width 123 height 16
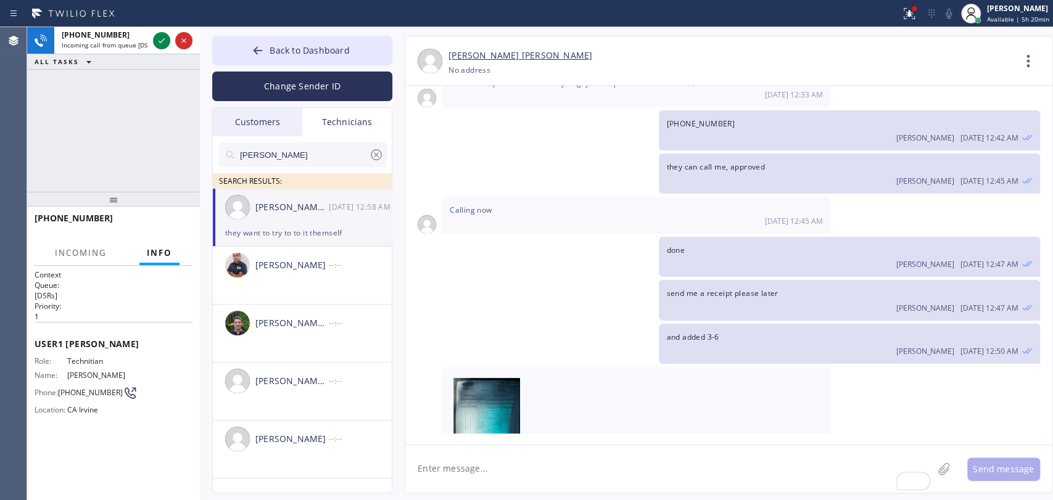
click at [299, 159] on input "michael" at bounding box center [304, 155] width 130 height 25
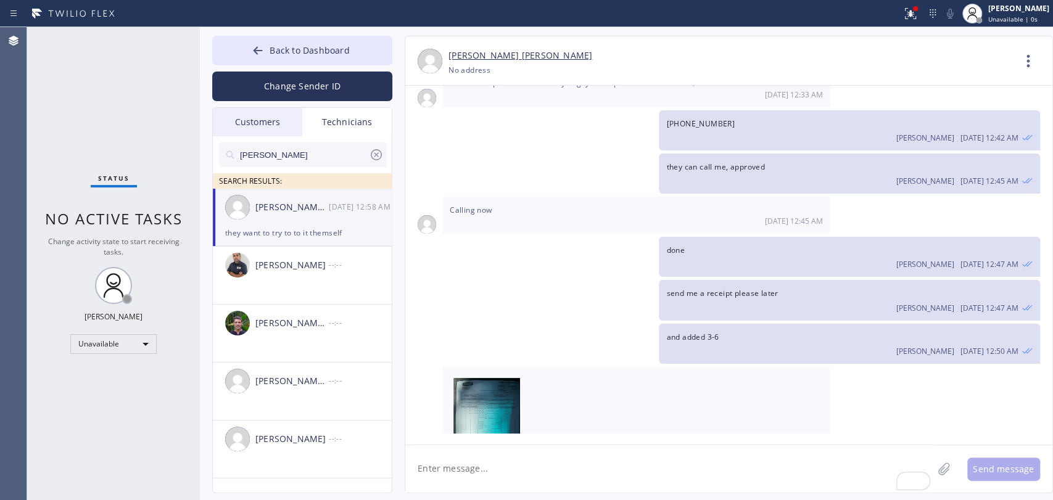
click at [299, 159] on input "michael" at bounding box center [304, 155] width 130 height 25
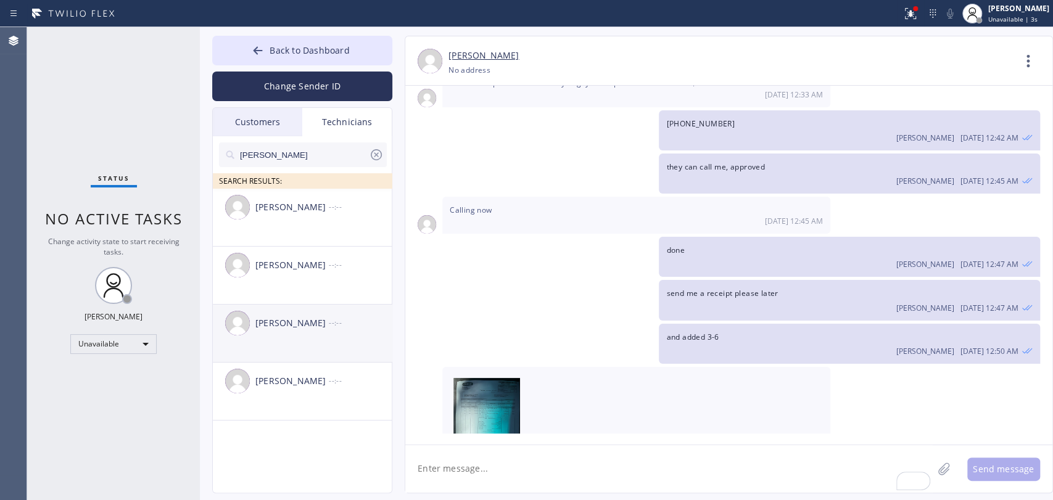
type input "[PERSON_NAME]"
click at [296, 336] on div "[PERSON_NAME] --:--" at bounding box center [303, 323] width 180 height 37
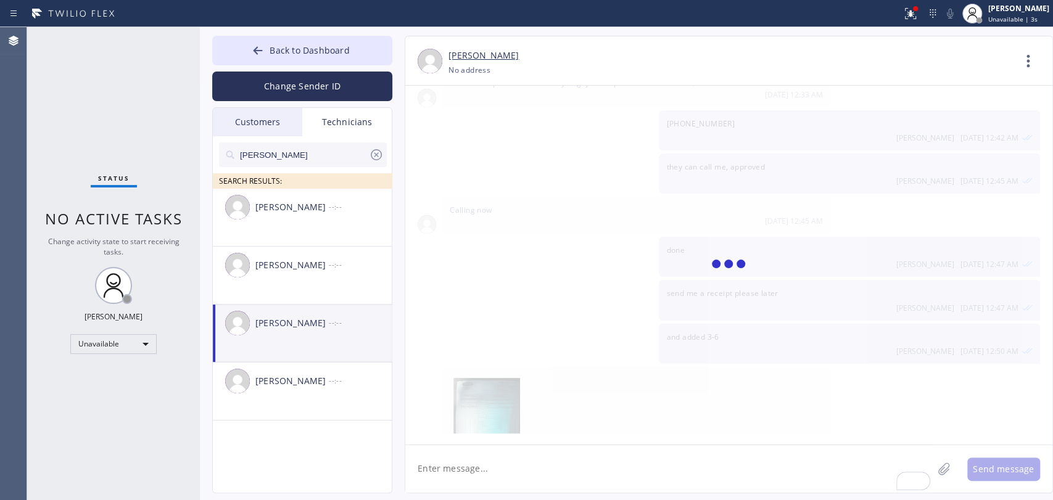
click at [509, 484] on textarea "To enrich screen reader interactions, please activate Accessibility in Grammarl…" at bounding box center [668, 469] width 527 height 48
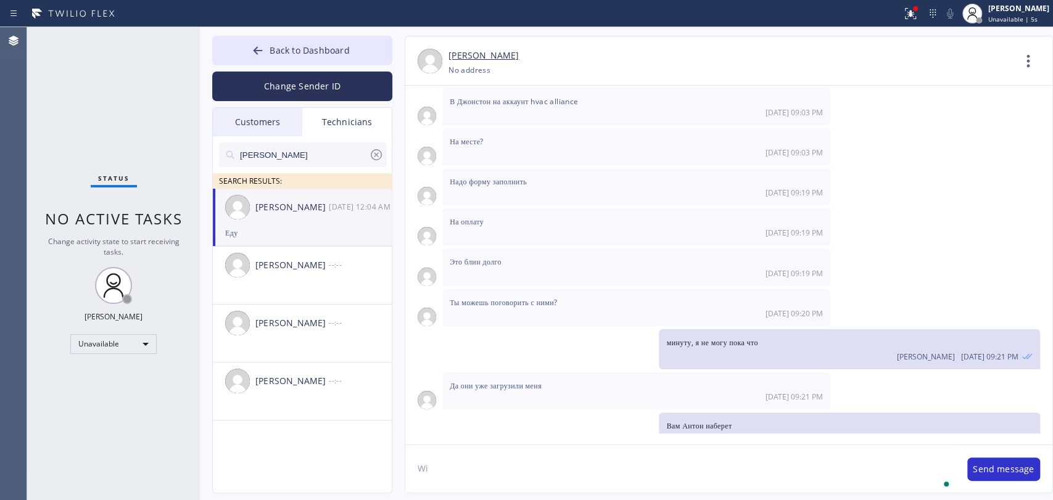
scroll to position [17913, 0]
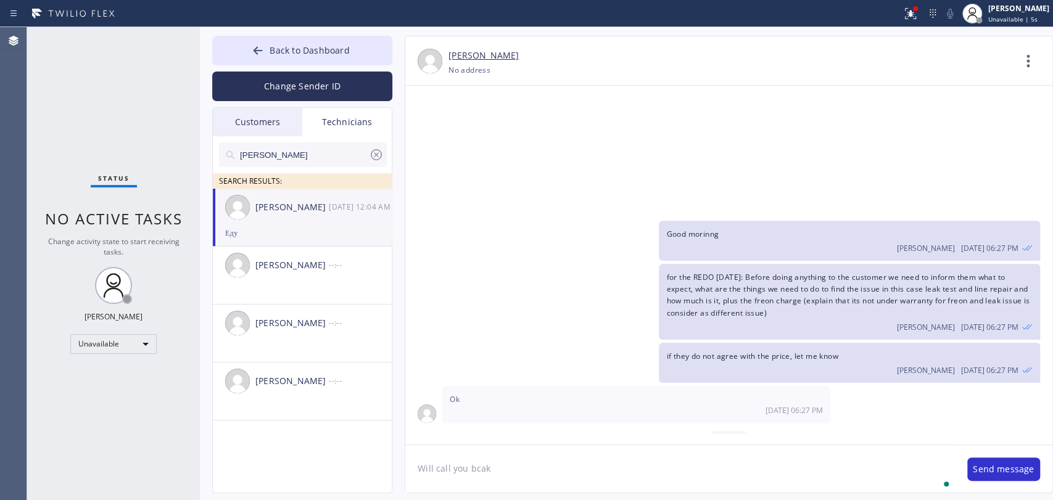
type textarea "Will call you bcak"
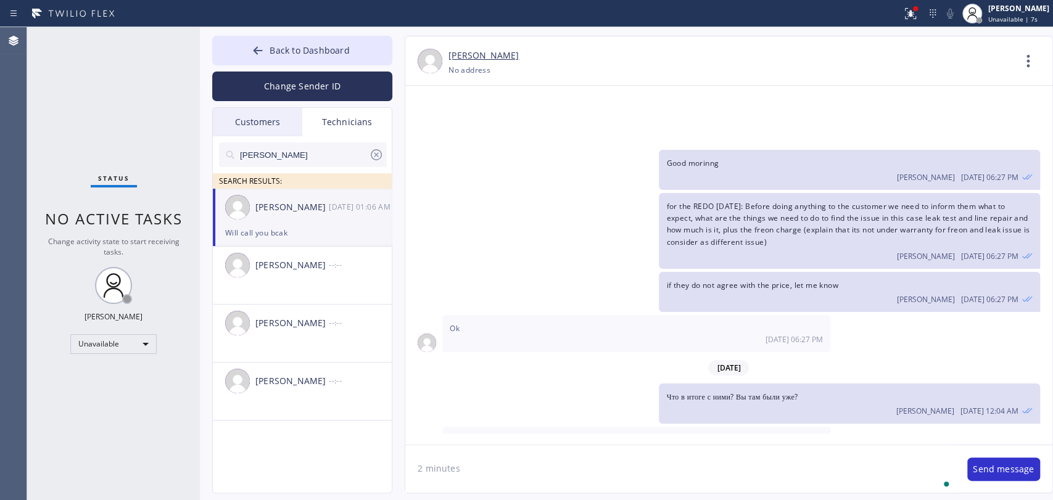
type textarea "2 minutes"
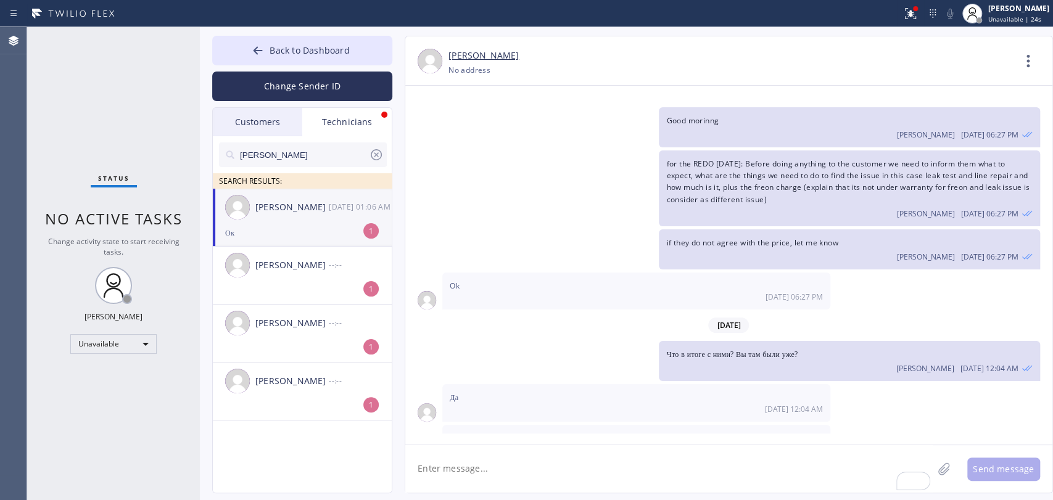
scroll to position [18066, 0]
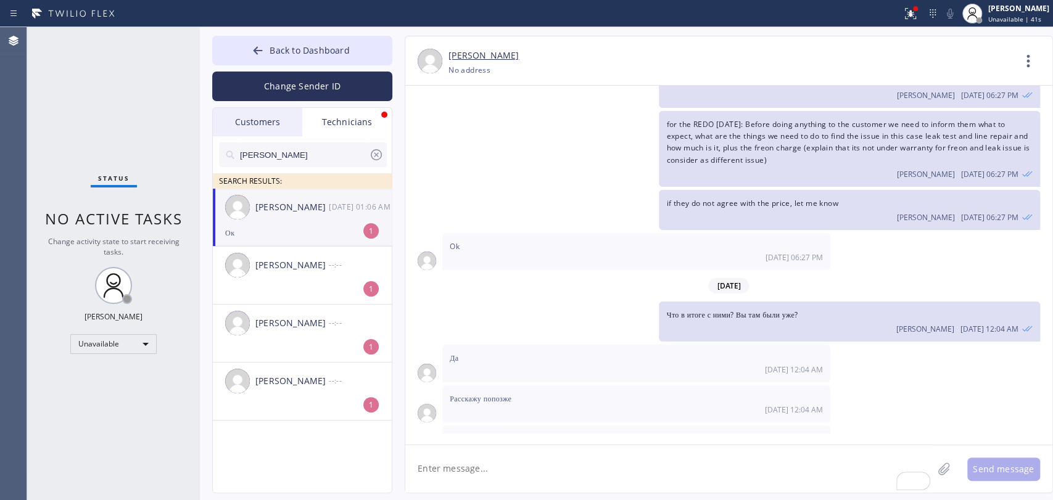
click at [305, 212] on div "[PERSON_NAME]" at bounding box center [291, 208] width 73 height 14
click at [123, 342] on div "Unavailable" at bounding box center [113, 344] width 86 height 20
click at [92, 380] on li "Available" at bounding box center [113, 375] width 84 height 15
click at [324, 58] on button "Back to Dashboard" at bounding box center [302, 51] width 180 height 30
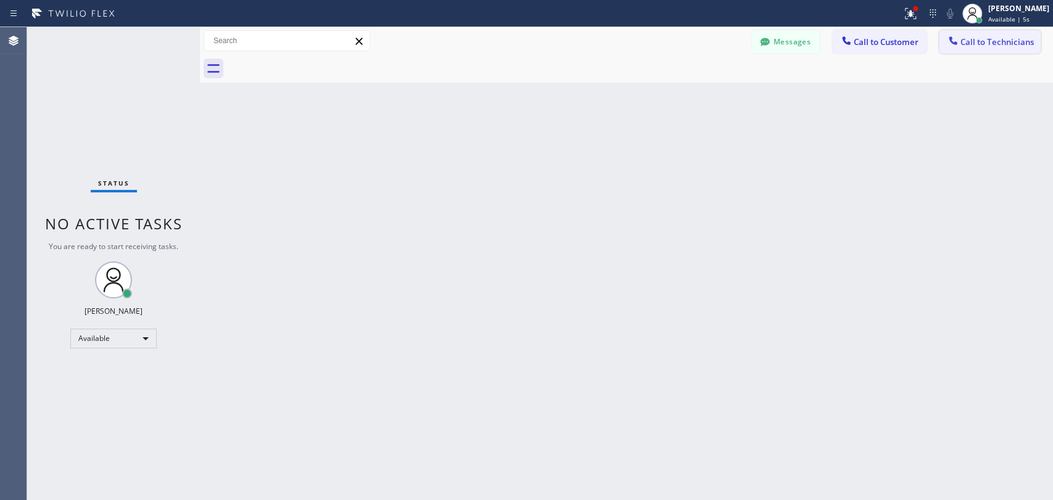
click at [1025, 46] on span "Call to Technicians" at bounding box center [997, 41] width 73 height 11
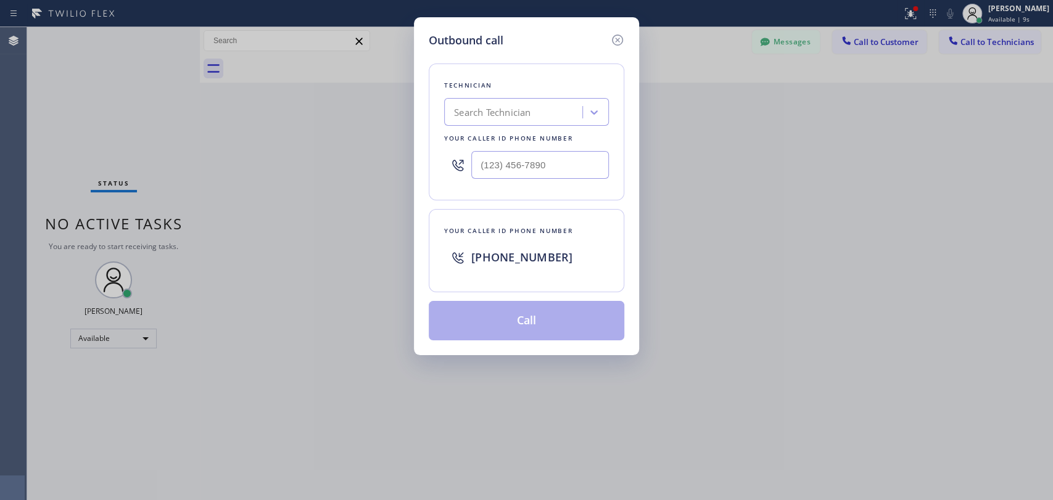
click at [519, 118] on div "Search Technician" at bounding box center [515, 113] width 134 height 22
type input "[PERSON_NAME]"
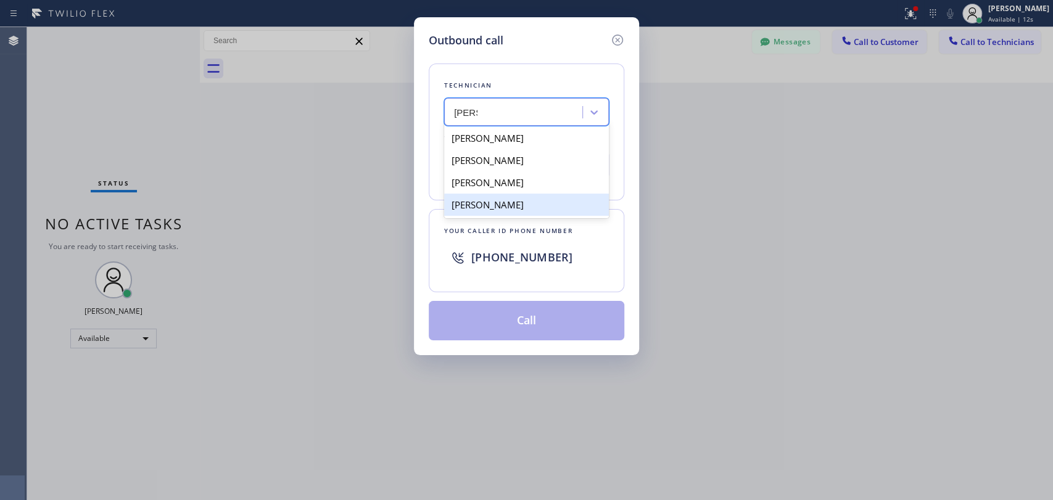
click at [500, 192] on div "[PERSON_NAME]" at bounding box center [526, 183] width 165 height 22
type input "[PHONE_NUMBER]"
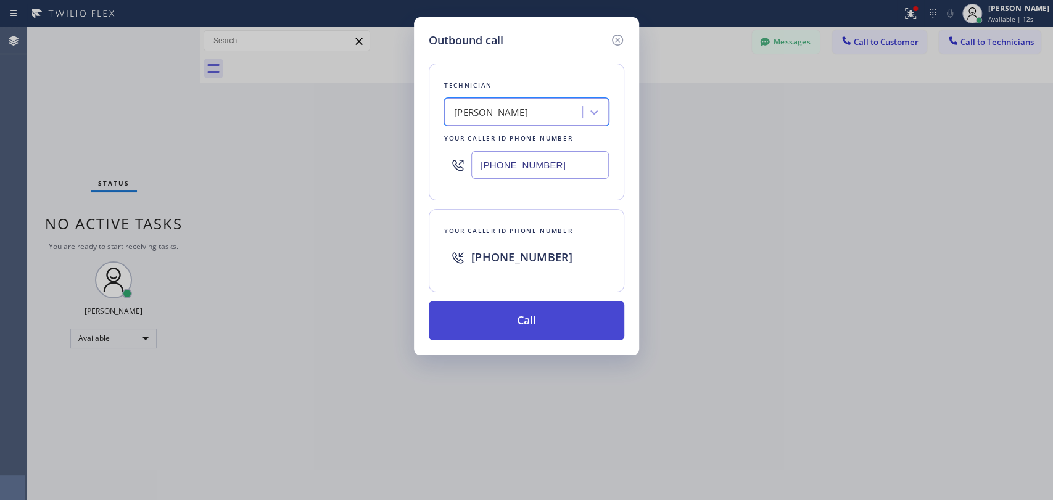
click at [513, 313] on button "Call" at bounding box center [527, 320] width 196 height 39
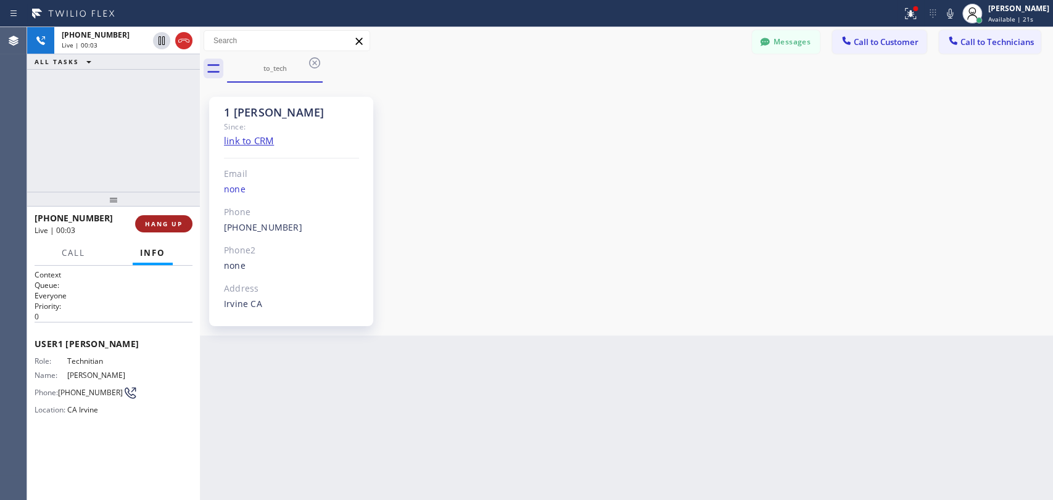
click at [167, 220] on button "HANG UP" at bounding box center [163, 223] width 57 height 17
click at [165, 223] on span "HANG UP" at bounding box center [164, 224] width 38 height 9
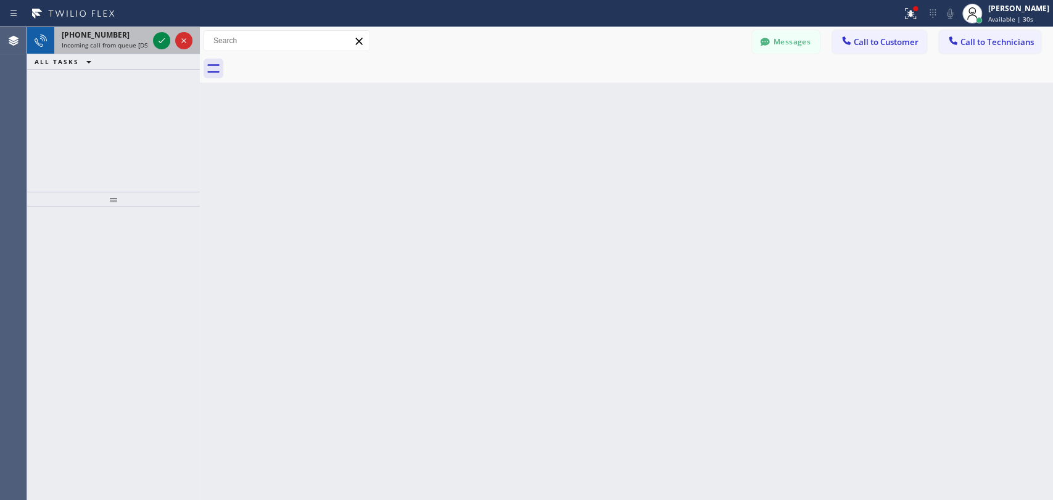
click at [105, 44] on span "Incoming call from queue [DSRs]" at bounding box center [109, 45] width 94 height 9
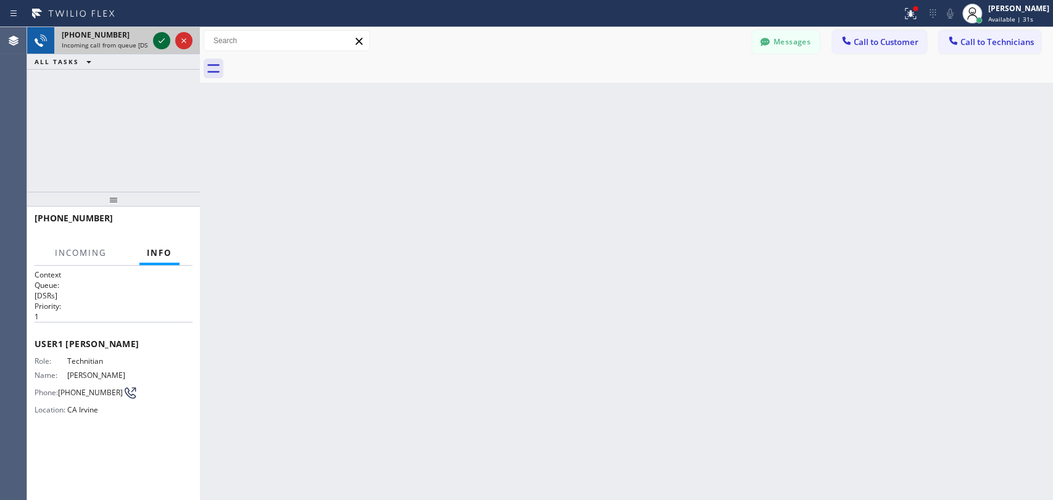
click at [162, 44] on icon at bounding box center [161, 40] width 15 height 15
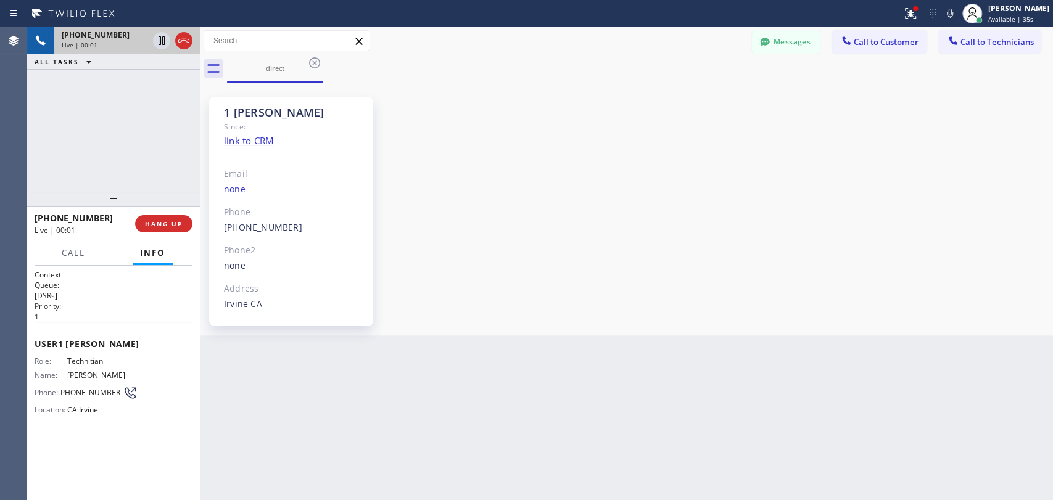
scroll to position [18066, 0]
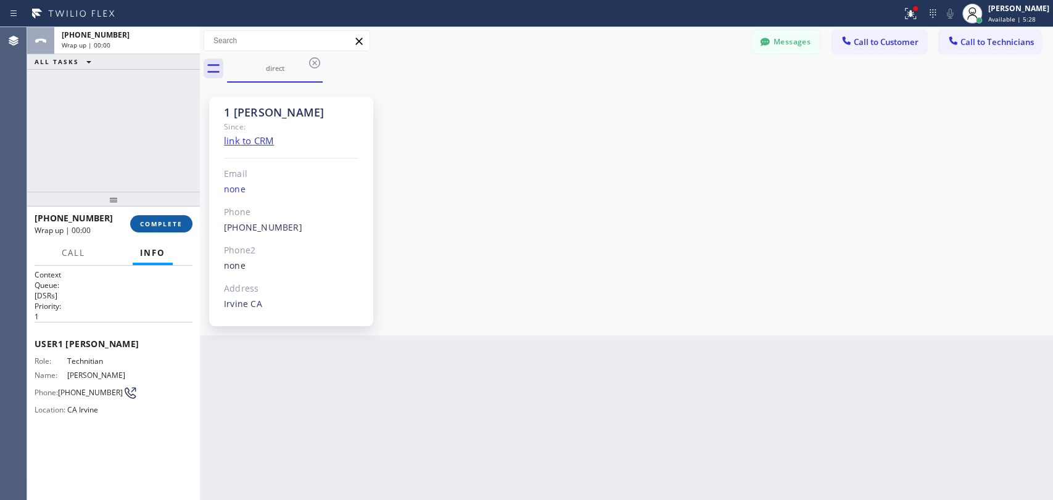
click at [148, 216] on button "COMPLETE" at bounding box center [161, 223] width 62 height 17
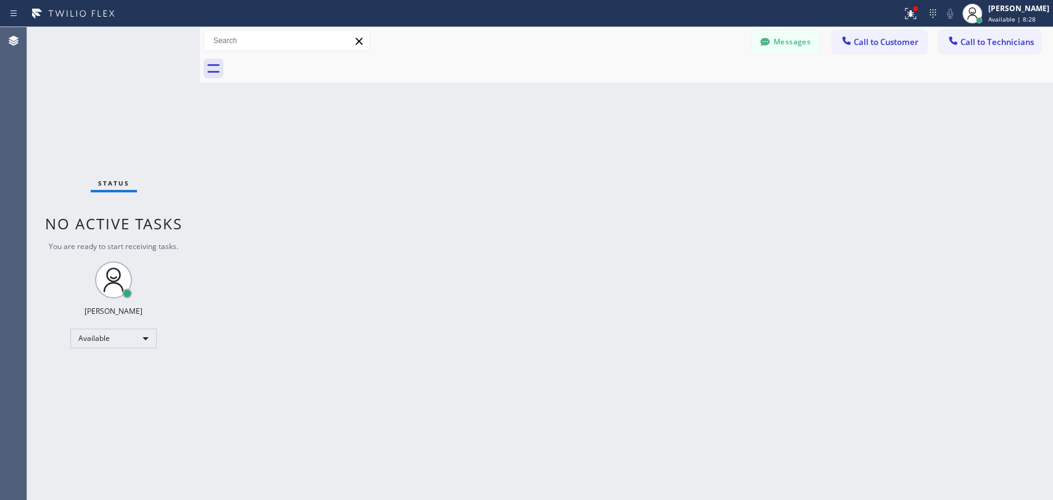
click at [1030, 38] on span "Call to Technicians" at bounding box center [997, 41] width 73 height 11
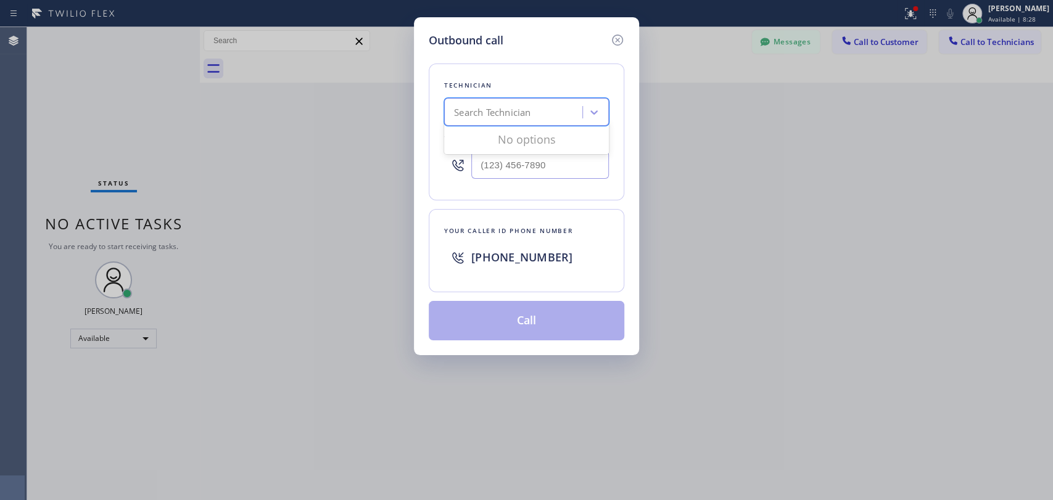
click at [532, 104] on div "Search Technician" at bounding box center [515, 113] width 134 height 22
type input "ivan"
click at [512, 134] on div "Ivan Pleshakov" at bounding box center [526, 138] width 165 height 22
type input "(619) 332-9051"
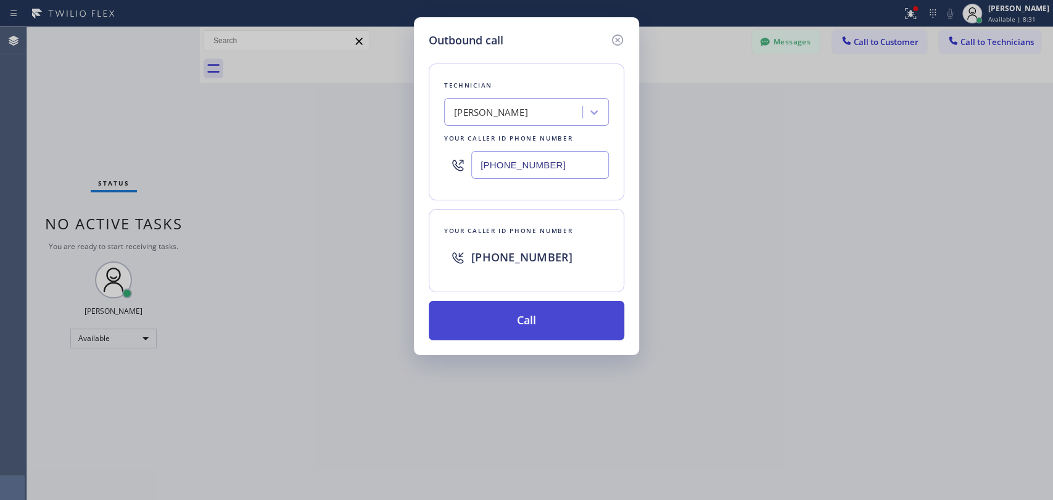
click at [498, 321] on button "Call" at bounding box center [527, 320] width 196 height 39
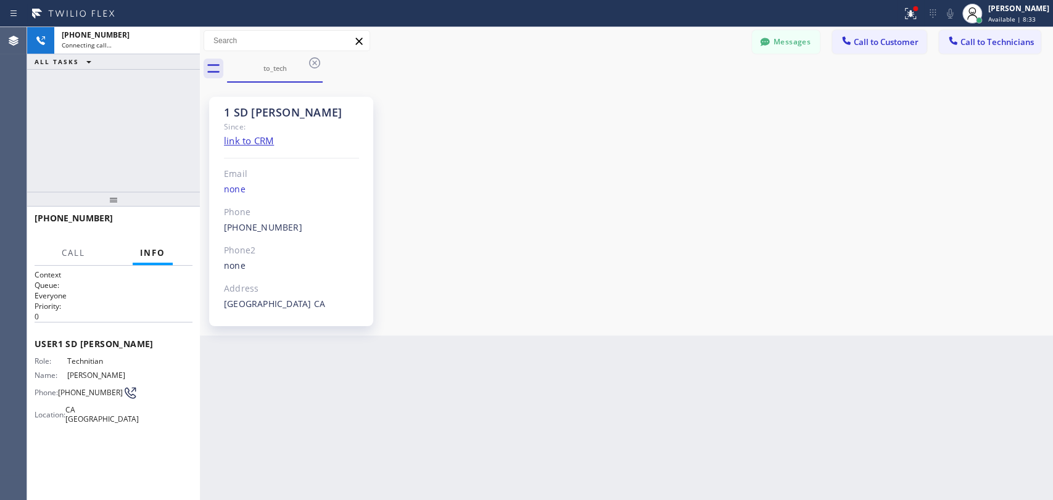
scroll to position [1155, 0]
click at [249, 121] on div "Since:" at bounding box center [291, 127] width 135 height 14
click at [249, 120] on div "Since:" at bounding box center [291, 127] width 135 height 14
click at [249, 111] on div "1 SD Ivan" at bounding box center [291, 112] width 135 height 14
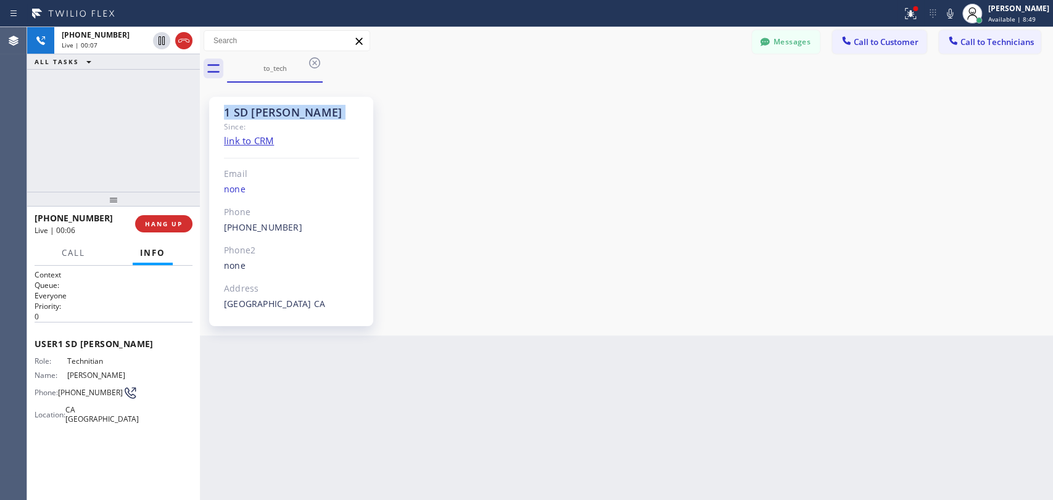
click at [249, 111] on div "1 SD Ivan" at bounding box center [291, 112] width 135 height 14
click at [242, 111] on div "1 SD Ivan" at bounding box center [291, 112] width 135 height 14
drag, startPoint x: 232, startPoint y: 111, endPoint x: 280, endPoint y: 112, distance: 48.1
click at [280, 112] on div "1 SD Ivan" at bounding box center [291, 112] width 135 height 14
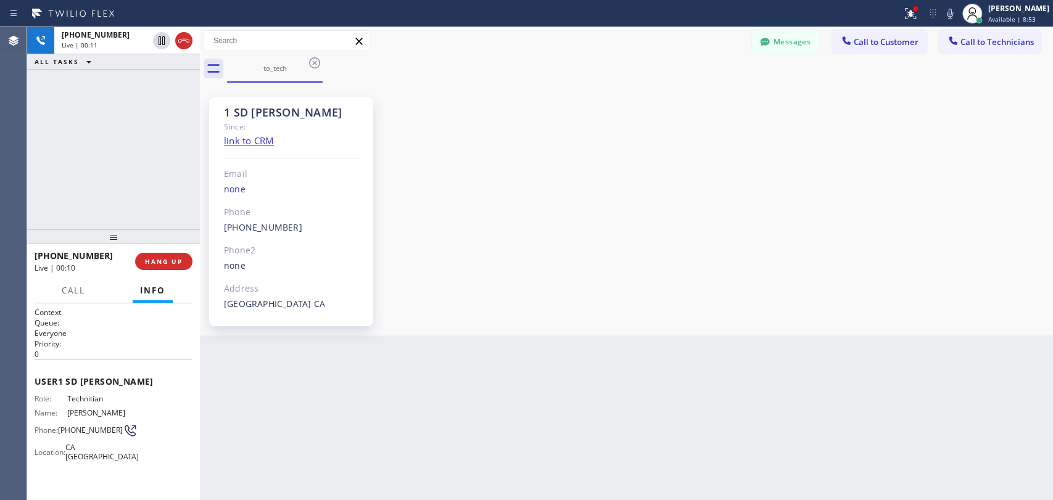
drag, startPoint x: 102, startPoint y: 196, endPoint x: 95, endPoint y: 234, distance: 38.4
click at [95, 234] on div at bounding box center [113, 237] width 173 height 15
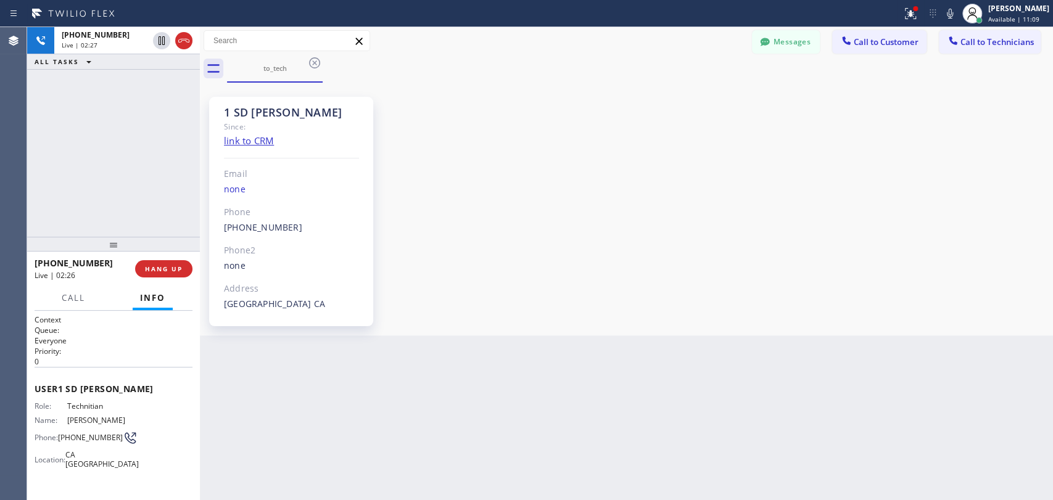
drag, startPoint x: 92, startPoint y: 242, endPoint x: 89, endPoint y: 249, distance: 7.5
click at [89, 249] on div at bounding box center [113, 244] width 173 height 15
click at [157, 273] on button "HANG UP" at bounding box center [163, 268] width 57 height 17
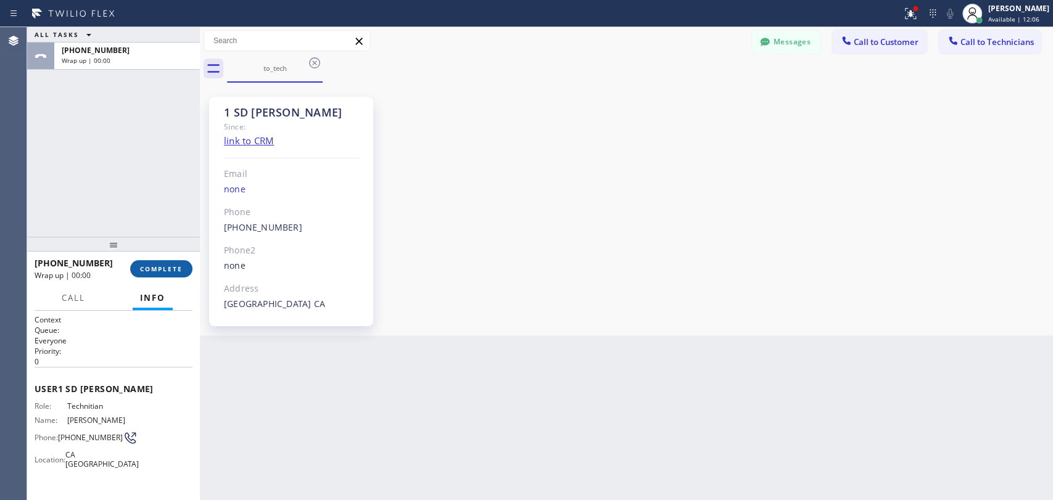
click at [165, 274] on button "COMPLETE" at bounding box center [161, 268] width 62 height 17
click at [631, 301] on div "1 SD Ivan Since: link to CRM Email none Phone (619) 332-9051 Outbound call Tech…" at bounding box center [626, 209] width 847 height 247
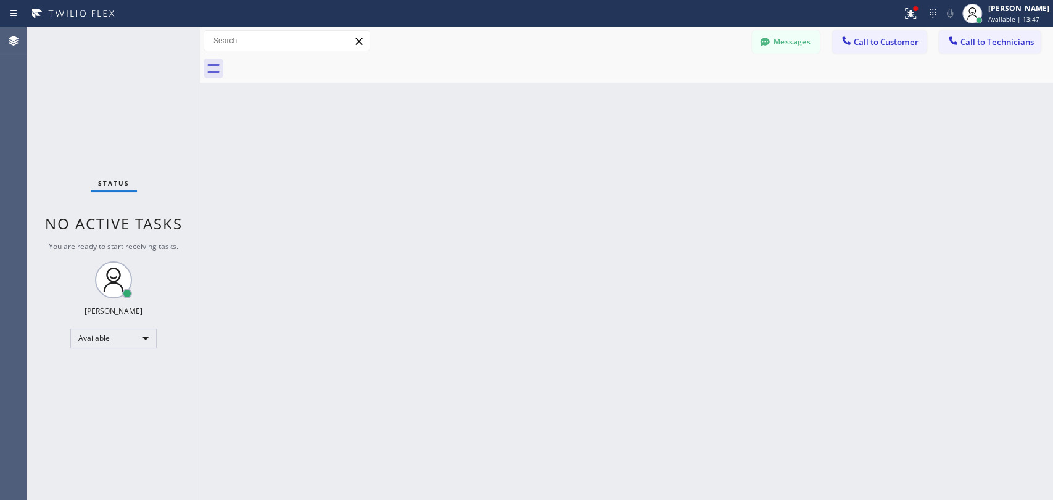
click at [650, 495] on div "Back to Dashboard Change Sender ID Customers Technicians [PERSON_NAME] [DATE] 0…" at bounding box center [626, 263] width 853 height 473
drag, startPoint x: 336, startPoint y: 209, endPoint x: 336, endPoint y: 245, distance: 36.4
click at [336, 209] on div "Back to Dashboard Change Sender ID Customers Technicians [PERSON_NAME] [DATE] 0…" at bounding box center [626, 263] width 853 height 473
click at [767, 29] on div "Messages Call to Customer Call to Technicians Outbound call Location Search loc…" at bounding box center [626, 41] width 853 height 28
click at [782, 46] on button "Messages" at bounding box center [786, 41] width 68 height 23
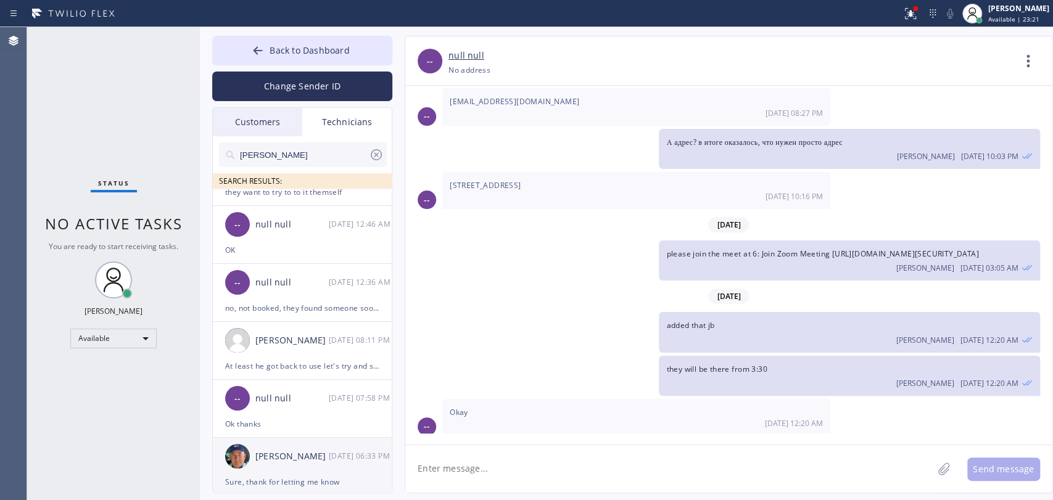
scroll to position [274, 0]
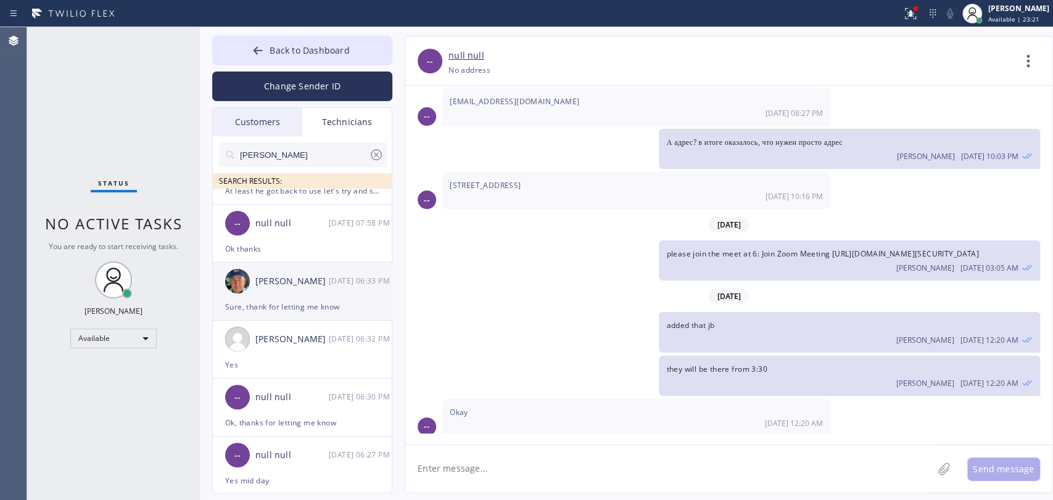
click at [281, 302] on div "Sure, thank for letting me know" at bounding box center [302, 307] width 154 height 14
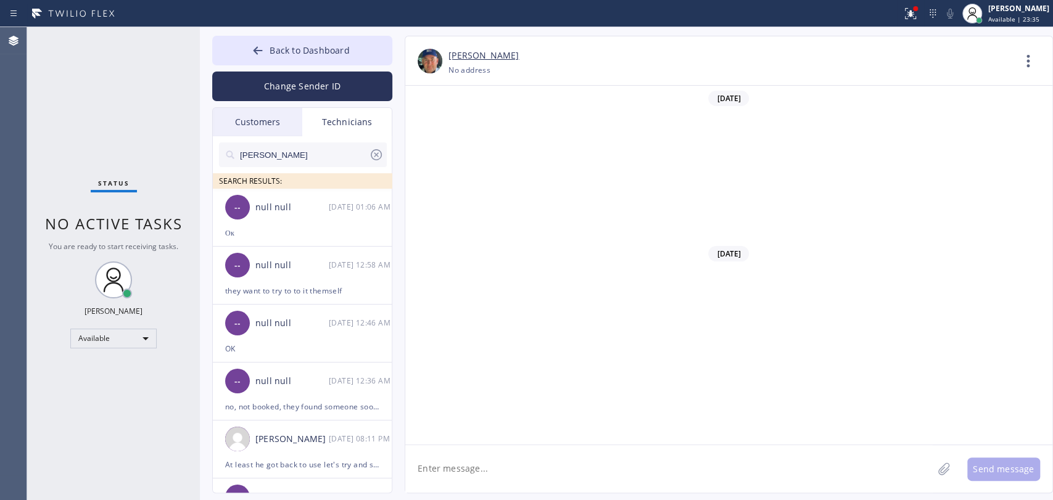
scroll to position [133103, 0]
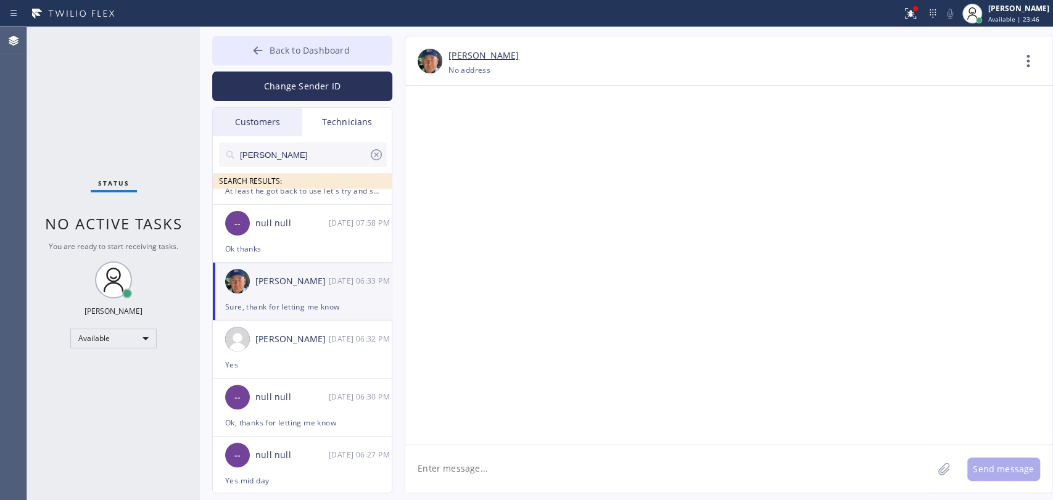
click at [333, 48] on span "Back to Dashboard" at bounding box center [310, 50] width 80 height 12
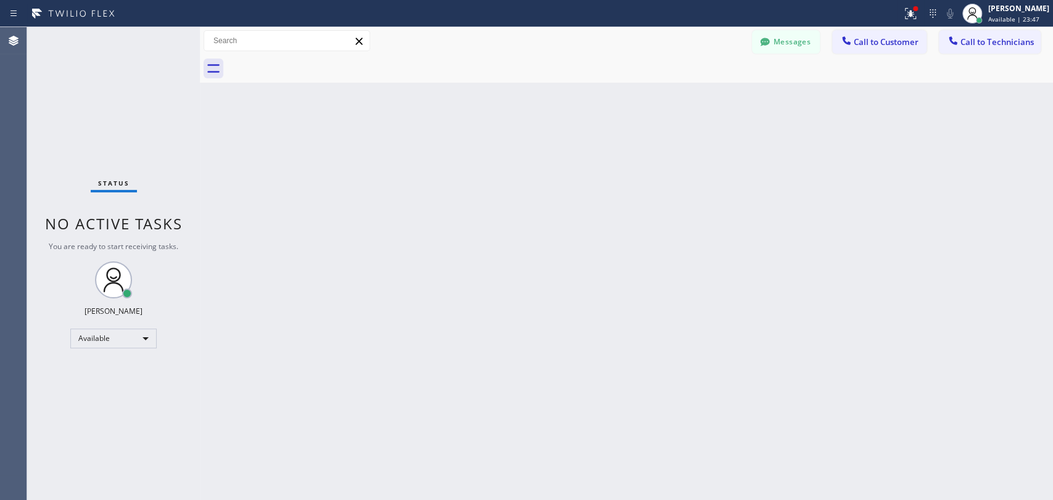
click at [998, 46] on span "Call to Technicians" at bounding box center [997, 41] width 73 height 11
click at [0, 0] on div "Search Technician" at bounding box center [0, 0] width 0 height 0
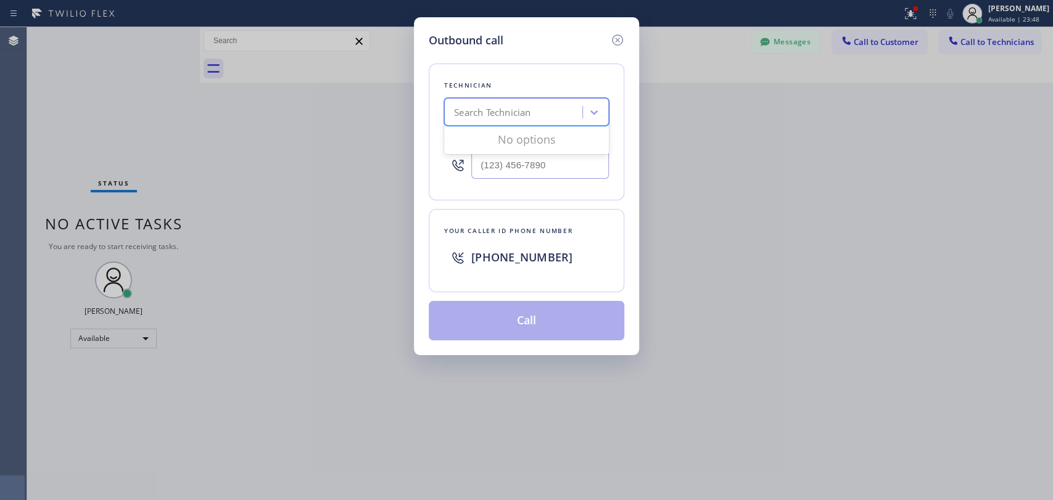
click at [951, 43] on div "Outbound call Technician option [PERSON_NAME], selected. 0 results available. U…" at bounding box center [526, 250] width 1053 height 500
click at [555, 100] on div "Search Technician" at bounding box center [526, 112] width 165 height 28
type input "Firuz"
click at [510, 139] on div "[PERSON_NAME]" at bounding box center [526, 138] width 165 height 22
type input "[PHONE_NUMBER]"
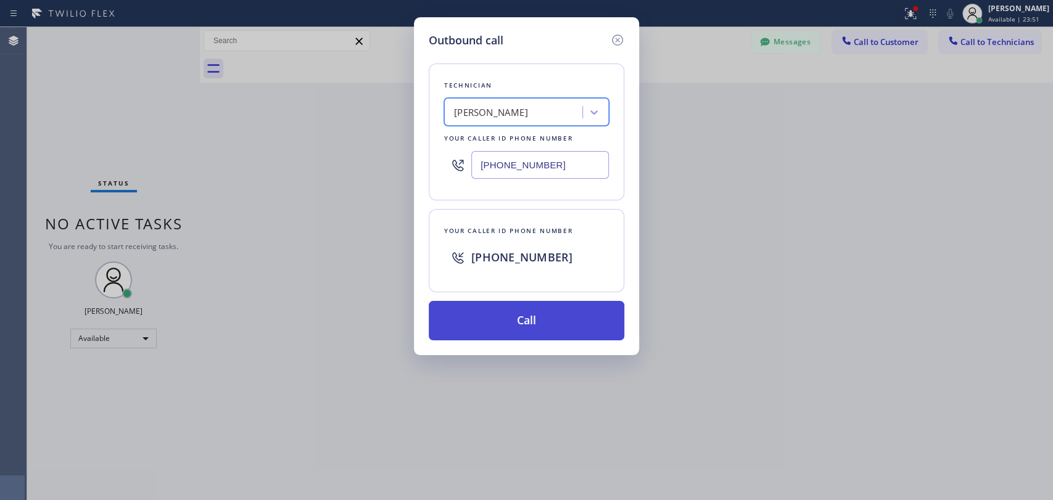
click at [491, 336] on button "Call" at bounding box center [527, 320] width 196 height 39
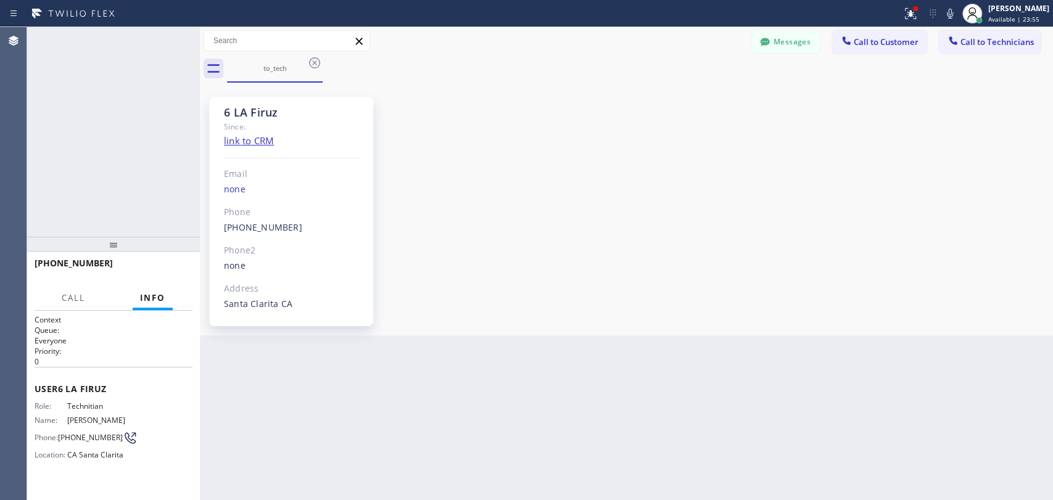
scroll to position [4076, 0]
drag, startPoint x: 186, startPoint y: 46, endPoint x: 168, endPoint y: 38, distance: 19.6
click at [186, 46] on icon at bounding box center [183, 40] width 15 height 15
click at [153, 266] on span "COMPLETE" at bounding box center [161, 269] width 43 height 9
click at [137, 199] on div "ALL TASKS ALL TASKS ACTIVE TASKS TASKS IN WRAP UP [PHONE_NUMBER] Wrap up | 00:05" at bounding box center [113, 132] width 173 height 210
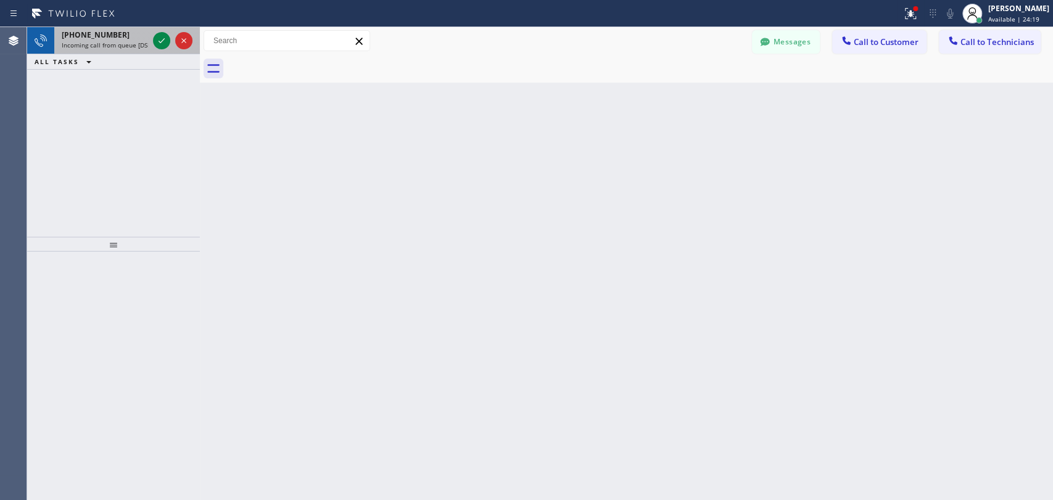
click at [75, 38] on span "[PHONE_NUMBER]" at bounding box center [96, 35] width 68 height 10
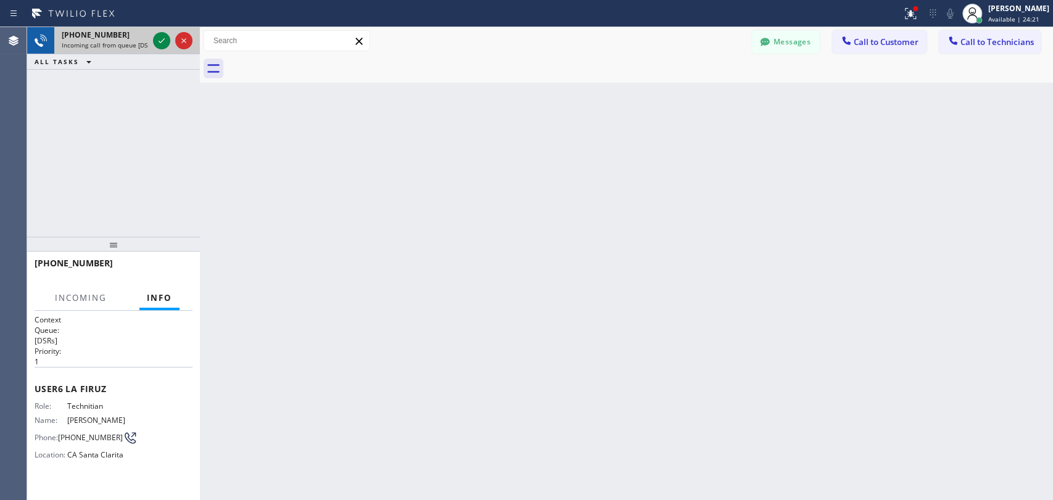
click at [152, 40] on div at bounding box center [173, 40] width 44 height 27
click at [160, 38] on icon at bounding box center [161, 40] width 15 height 15
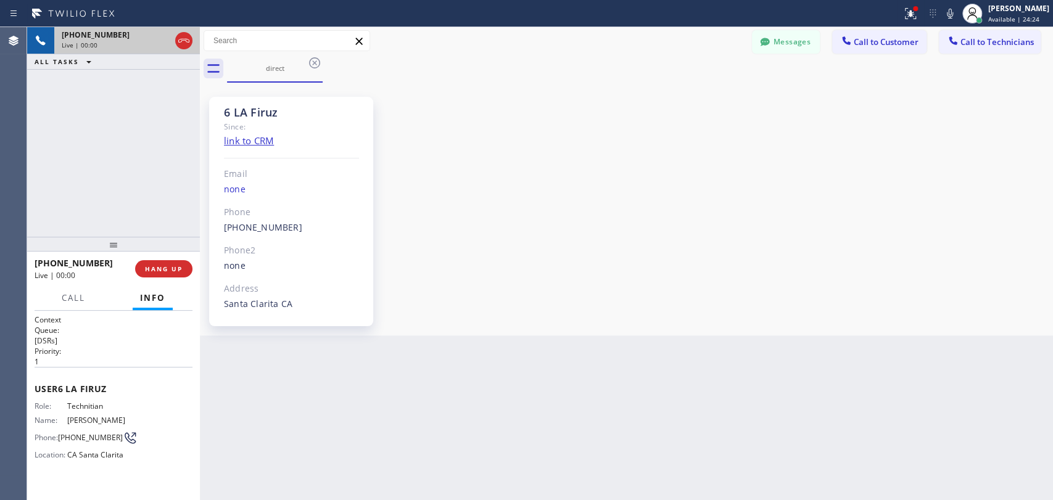
scroll to position [4076, 0]
click at [155, 267] on span "HANG UP" at bounding box center [164, 269] width 38 height 9
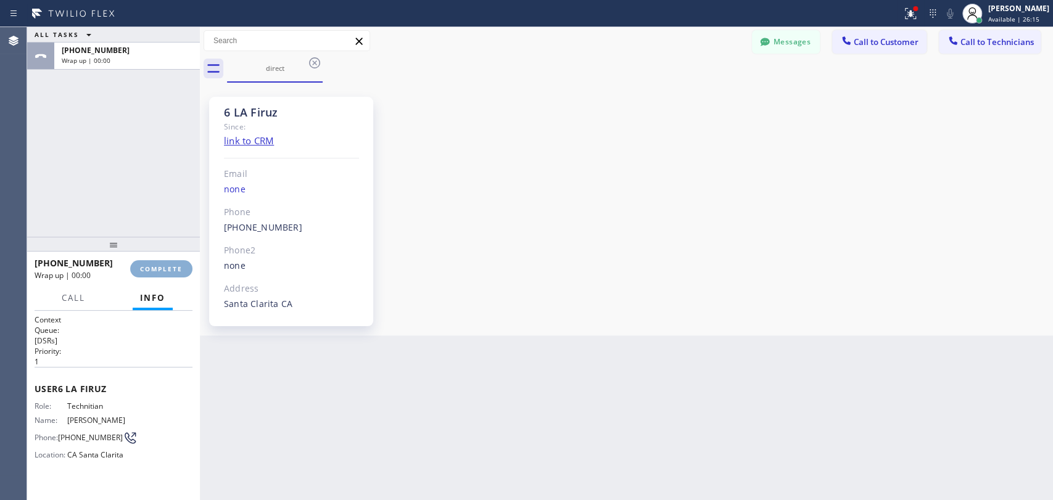
click at [155, 267] on span "COMPLETE" at bounding box center [161, 269] width 43 height 9
click at [162, 231] on div "ALL TASKS ALL TASKS ACTIVE TASKS TASKS IN WRAP UP [PHONE_NUMBER] Wrap up | 00:00" at bounding box center [113, 132] width 173 height 210
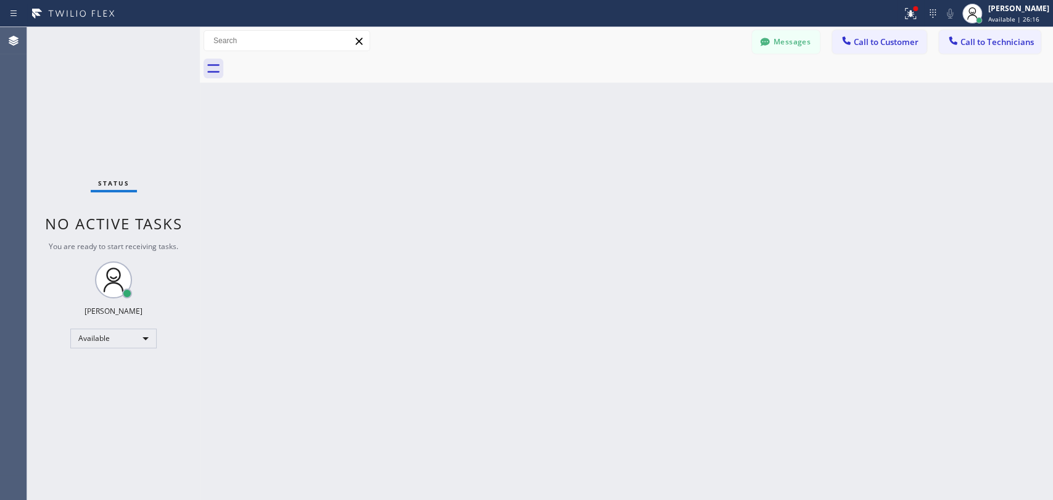
click at [163, 262] on div "Status No active tasks You are ready to start receiving tasks. [PERSON_NAME] Av…" at bounding box center [113, 263] width 173 height 473
click at [775, 55] on div at bounding box center [640, 69] width 826 height 28
click at [748, 38] on div "Messages Call to Customer Call to Technicians Outbound call Location Search loc…" at bounding box center [626, 41] width 853 height 22
click at [763, 41] on icon at bounding box center [764, 42] width 9 height 8
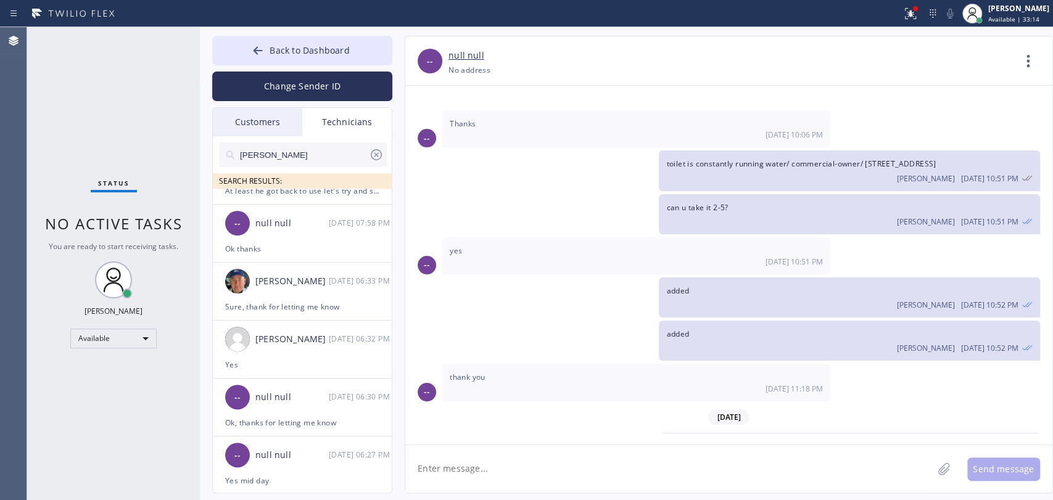
click at [312, 154] on input "[PERSON_NAME]" at bounding box center [304, 155] width 130 height 25
type input "[PERSON_NAME]"
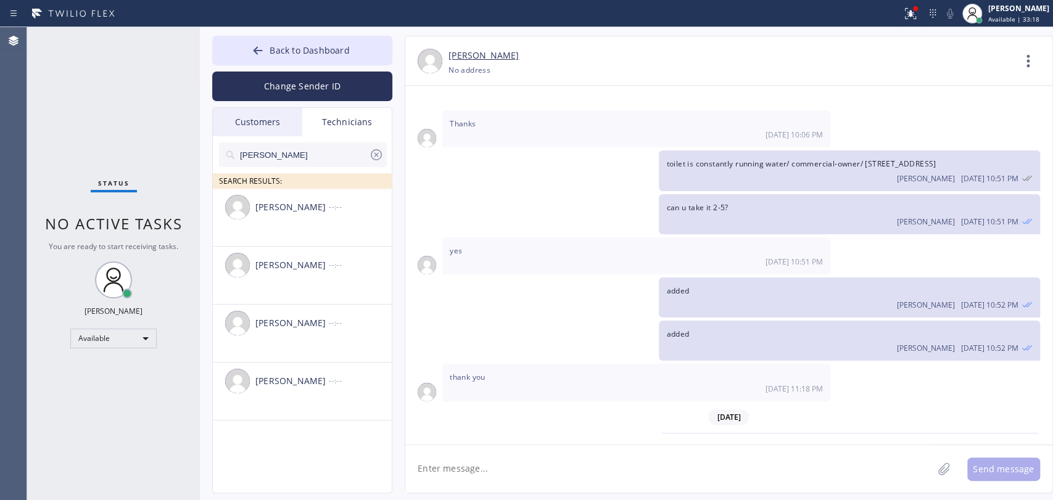
click at [286, 218] on div "[PERSON_NAME] --:--" at bounding box center [303, 207] width 180 height 37
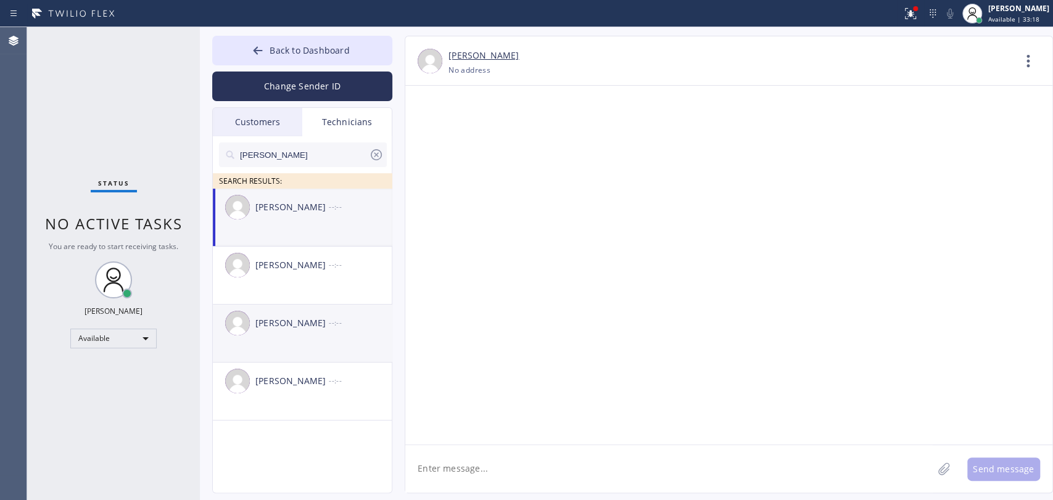
click at [296, 339] on div "[PERSON_NAME] --:--" at bounding box center [303, 323] width 180 height 37
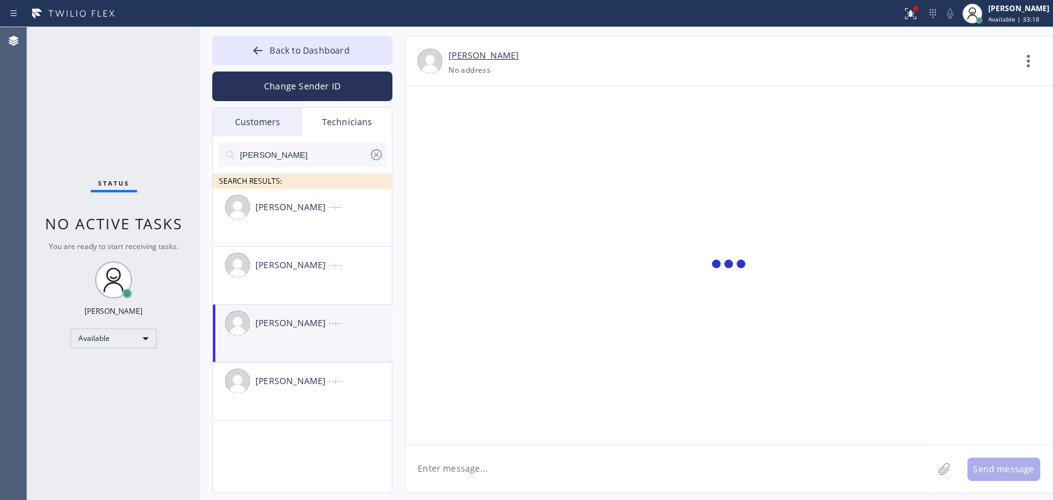
click at [447, 462] on textarea at bounding box center [668, 469] width 527 height 48
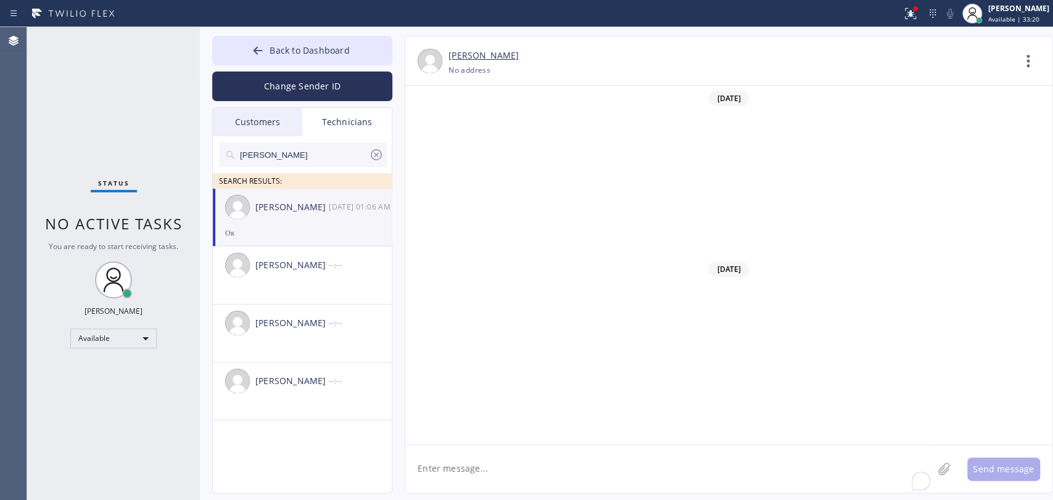
scroll to position [18066, 0]
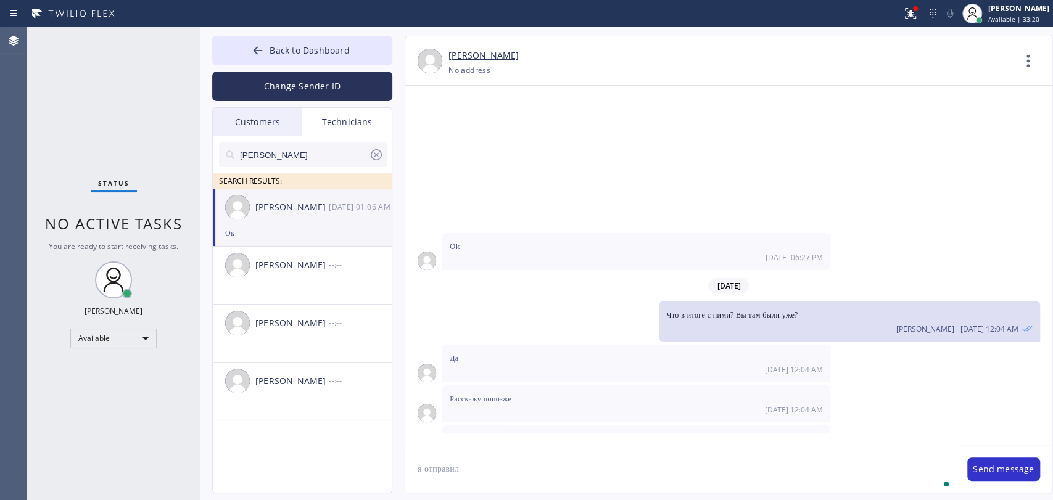
type textarea "я отправил"
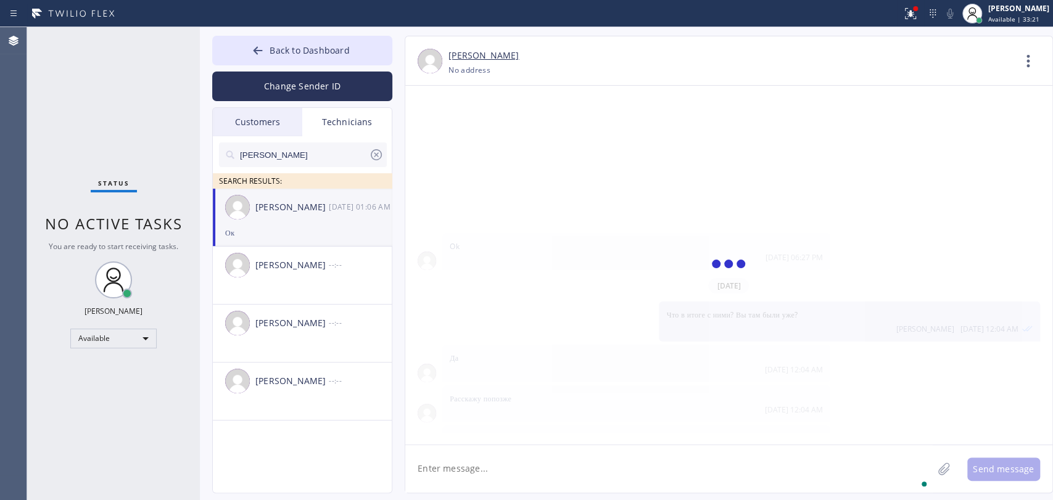
scroll to position [18109, 0]
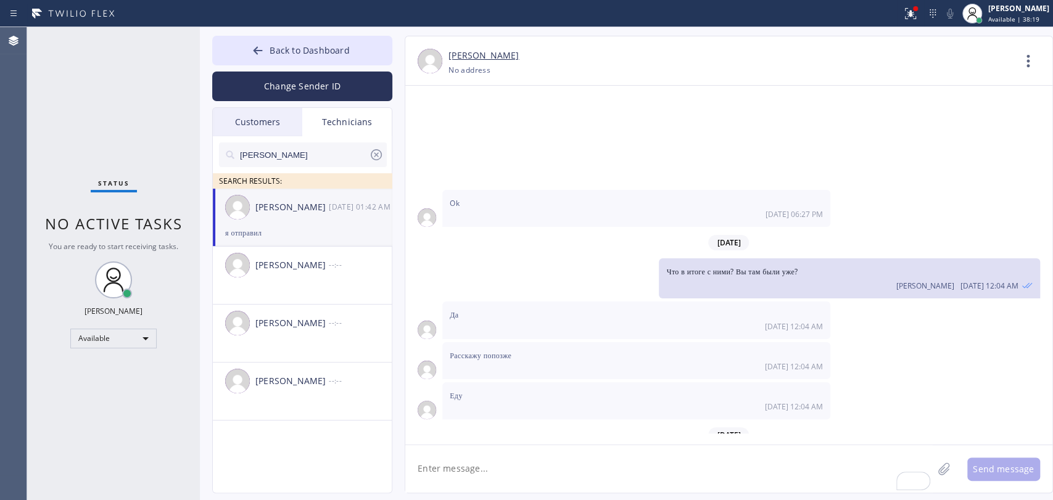
click at [273, 157] on input "[PERSON_NAME]" at bounding box center [304, 155] width 130 height 25
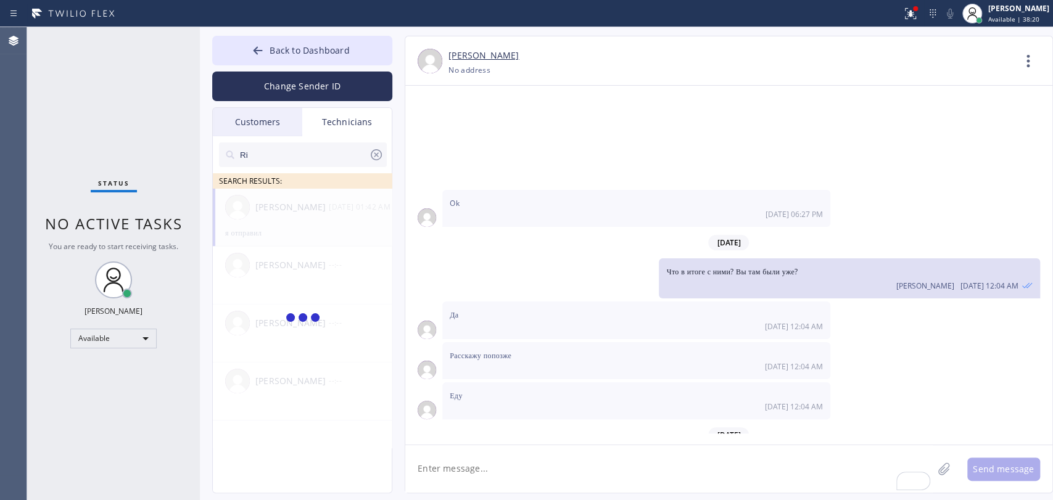
type input "R"
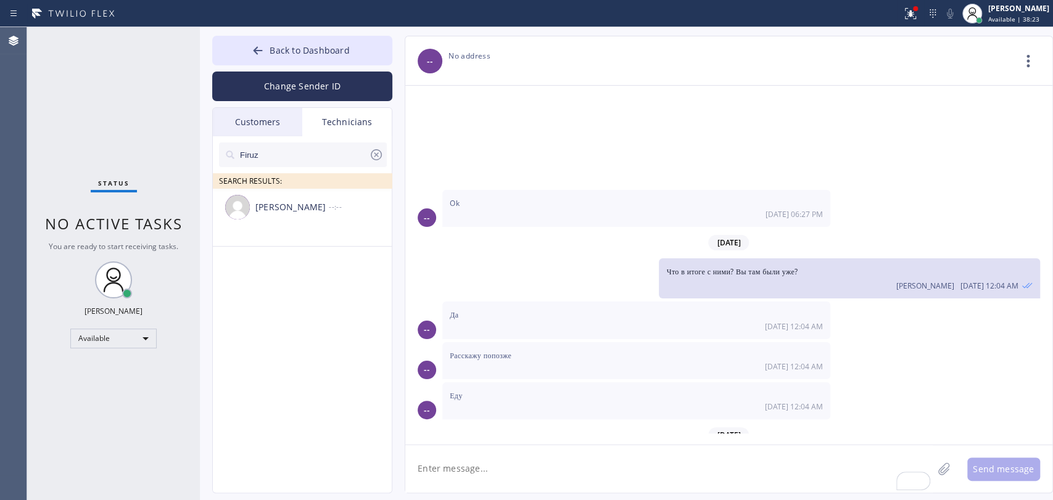
type input "Firuz"
click at [277, 245] on li "[PERSON_NAME] --:--" at bounding box center [303, 218] width 180 height 58
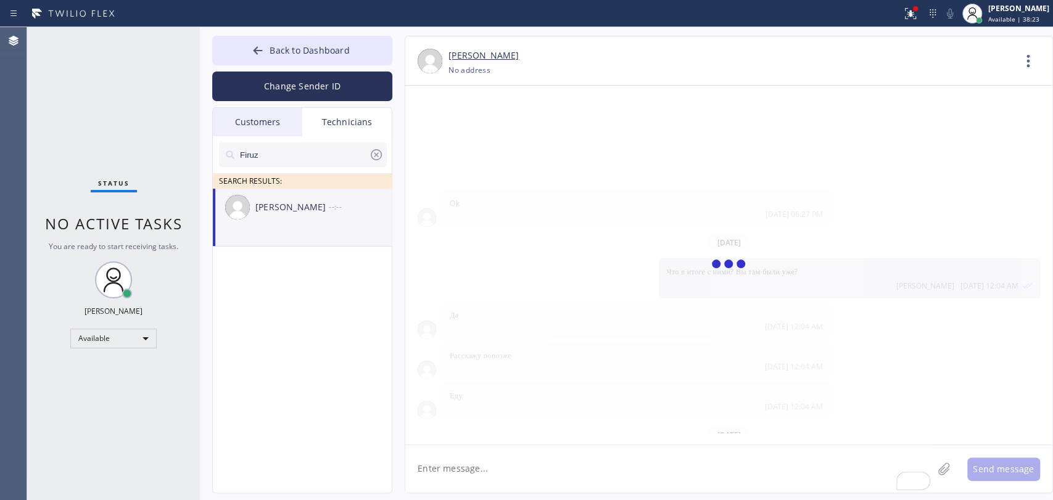
scroll to position [4076, 0]
click at [446, 463] on textarea "To enrich screen reader interactions, please activate Accessibility in Grammarl…" at bounding box center [668, 469] width 527 height 48
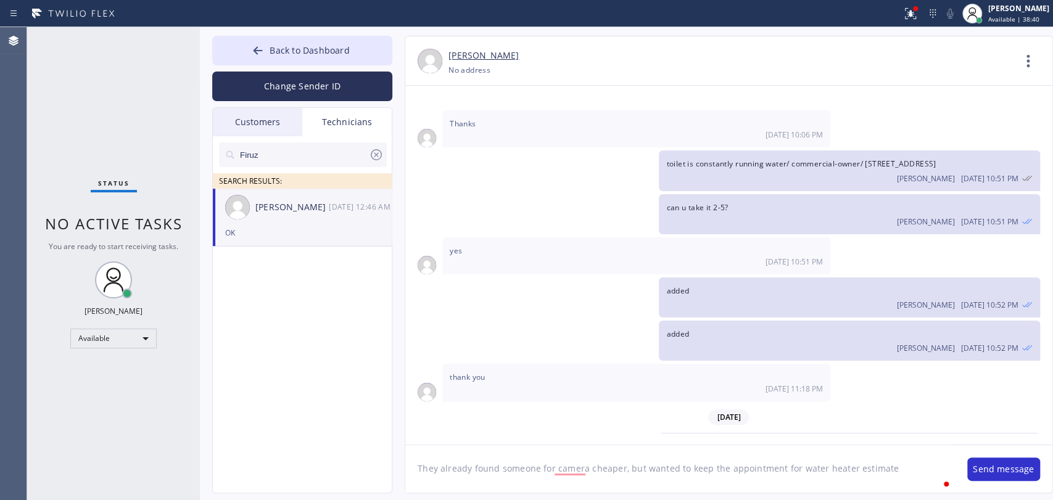
type textarea "They already found someone for camera cheaper, but wanted to keep the appointme…"
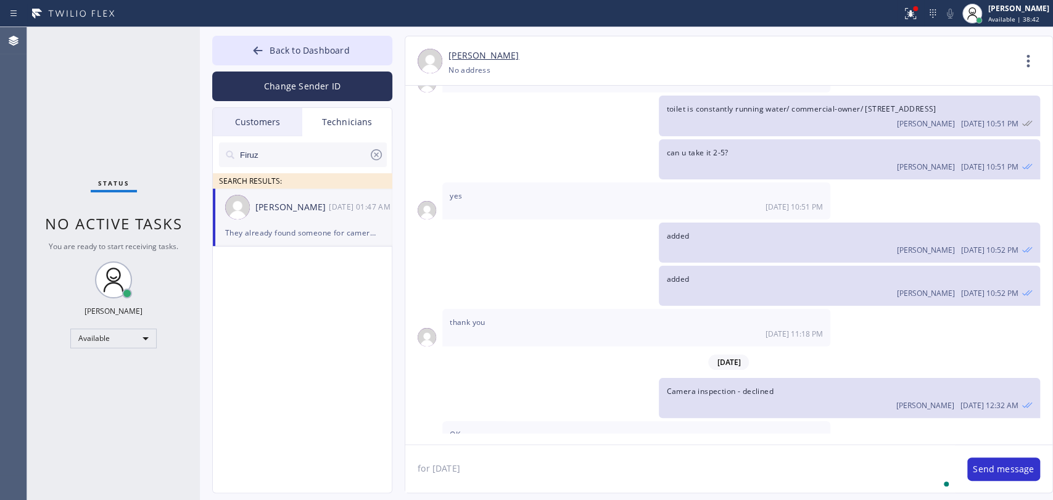
type textarea "for [DATE]"
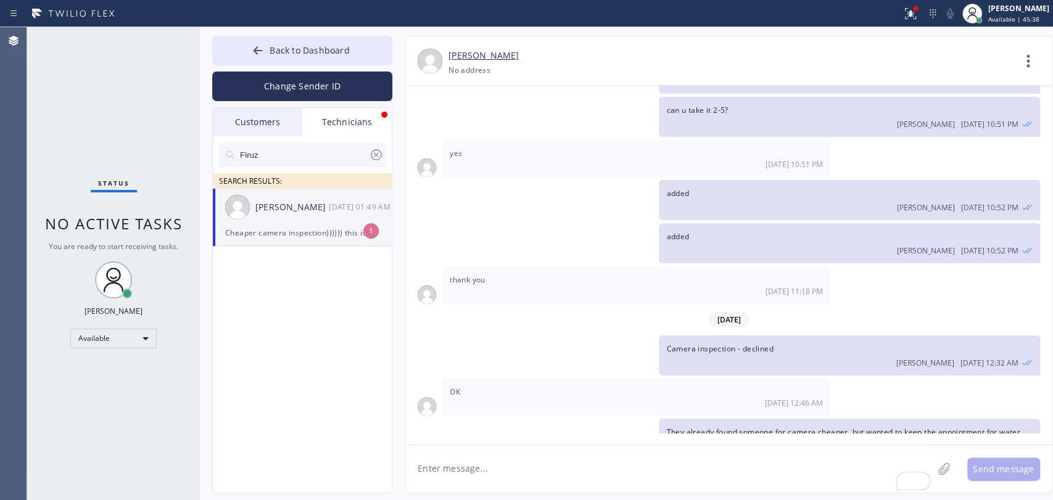
scroll to position [4213, 0]
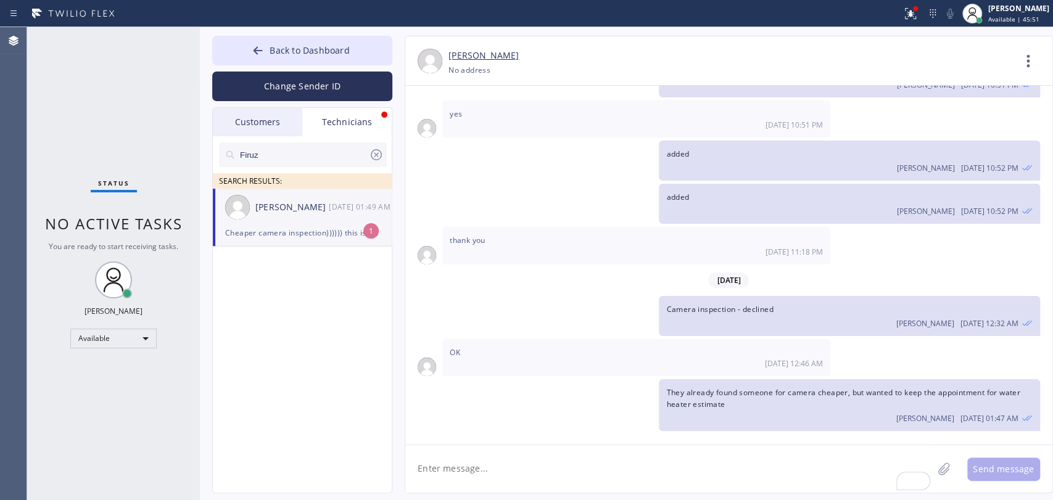
click at [314, 236] on div "Cheaper camera inspection)))))) this is cheap customer. I'll go give him estima…" at bounding box center [302, 233] width 154 height 14
drag, startPoint x: 620, startPoint y: 410, endPoint x: 666, endPoint y: 415, distance: 46.5
click at [664, 478] on div "Cheaper camera inspection)))))) this is cheap customer. I'll go give him estima…" at bounding box center [636, 496] width 388 height 37
click at [666, 497] on div "[DATE] 01:49 AM" at bounding box center [636, 502] width 373 height 10
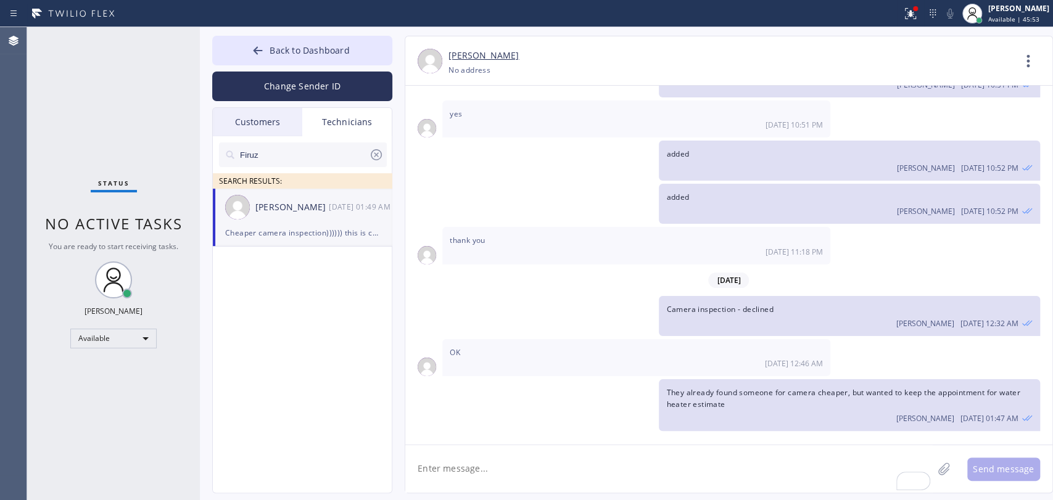
click at [667, 478] on div "Cheaper camera inspection)))))) this is cheap customer. I'll go give him estima…" at bounding box center [636, 496] width 388 height 37
click at [669, 486] on span "Cheaper camera inspection)))))) this is cheap customer. I'll go give him estima…" at bounding box center [610, 491] width 320 height 10
click at [517, 463] on textarea "To enrich screen reader interactions, please activate Accessibility in Grammarl…" at bounding box center [668, 469] width 527 height 48
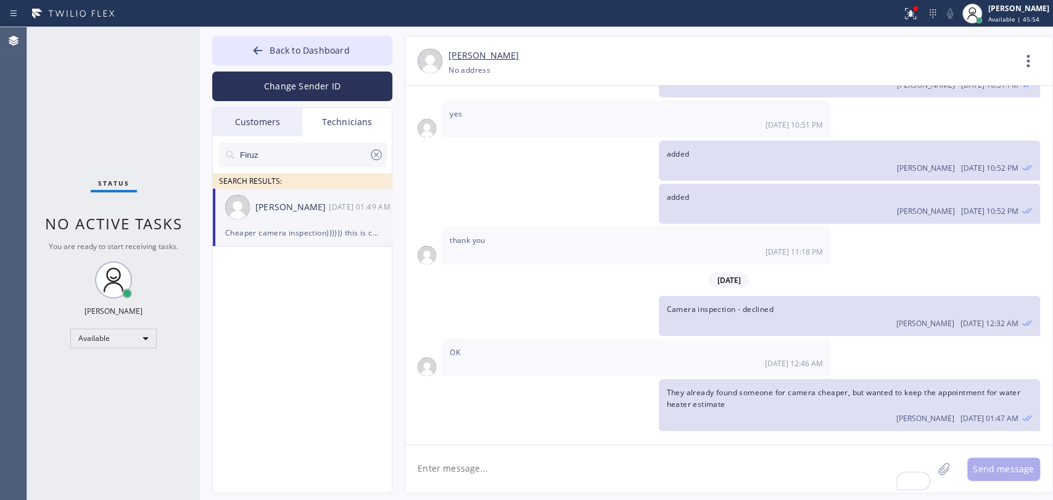
click at [517, 463] on textarea "To enrich screen reader interactions, please activate Accessibility in Grammarl…" at bounding box center [668, 469] width 527 height 48
click at [494, 486] on span "Cheaper camera inspection)))))) this is cheap customer. I'll go give him estima…" at bounding box center [610, 491] width 320 height 10
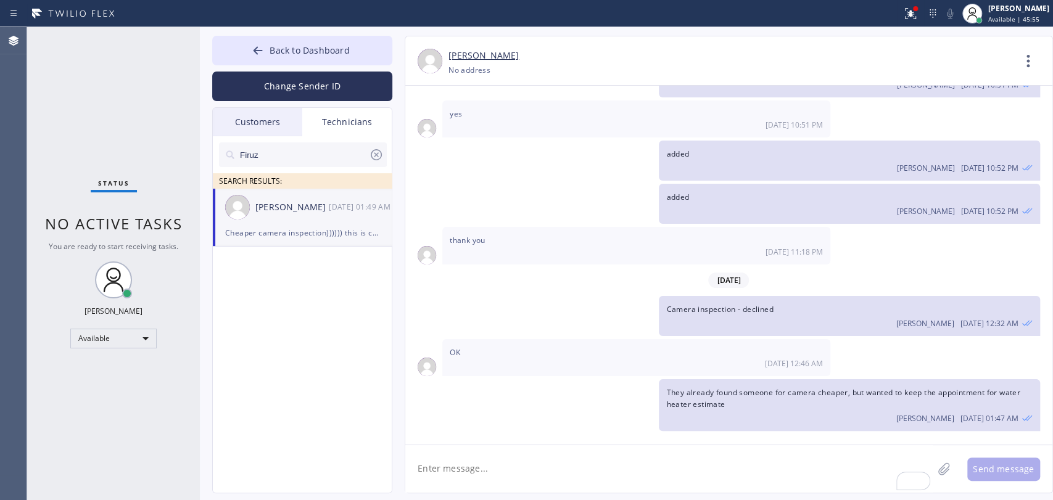
click at [498, 486] on span "Cheaper camera inspection)))))) this is cheap customer. I'll go give him estima…" at bounding box center [610, 491] width 320 height 10
click at [281, 36] on button "Back to Dashboard" at bounding box center [302, 51] width 180 height 30
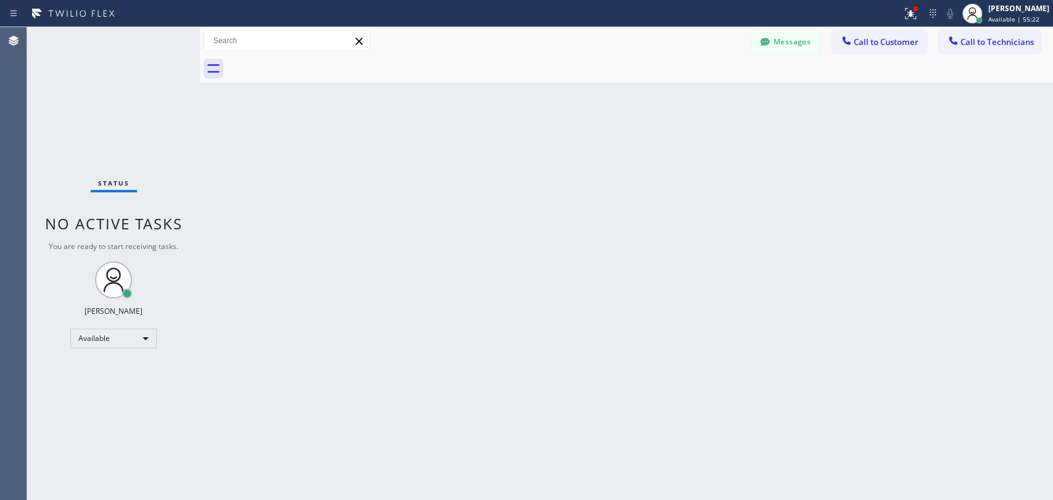
click at [961, 46] on button "Call to Technicians" at bounding box center [990, 41] width 102 height 23
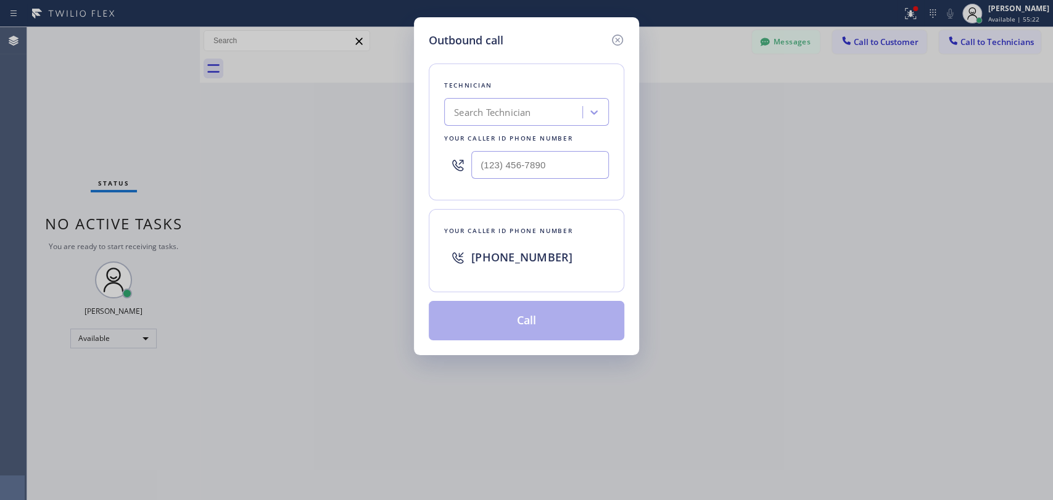
click at [568, 115] on div "Search Technician" at bounding box center [526, 112] width 165 height 28
type input "Ь"
type input "[PERSON_NAME]"
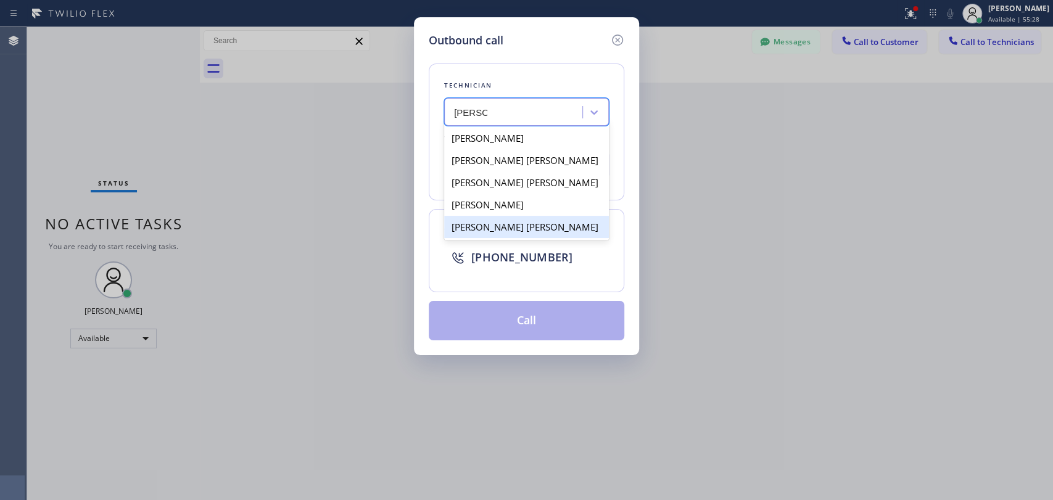
click at [511, 232] on div "[PERSON_NAME] [PERSON_NAME]" at bounding box center [526, 227] width 165 height 22
type input "[PHONE_NUMBER]"
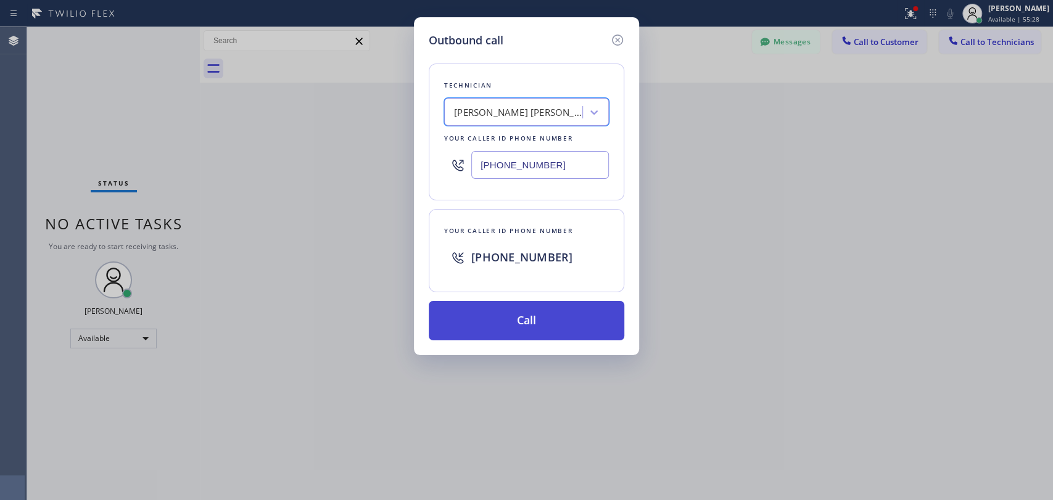
click at [507, 320] on button "Call" at bounding box center [527, 320] width 196 height 39
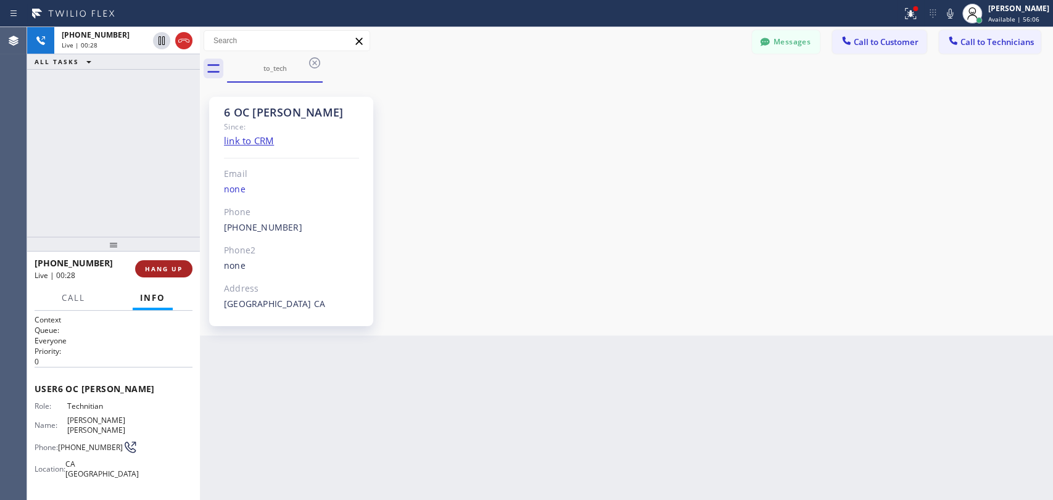
click at [177, 272] on span "HANG UP" at bounding box center [164, 269] width 38 height 9
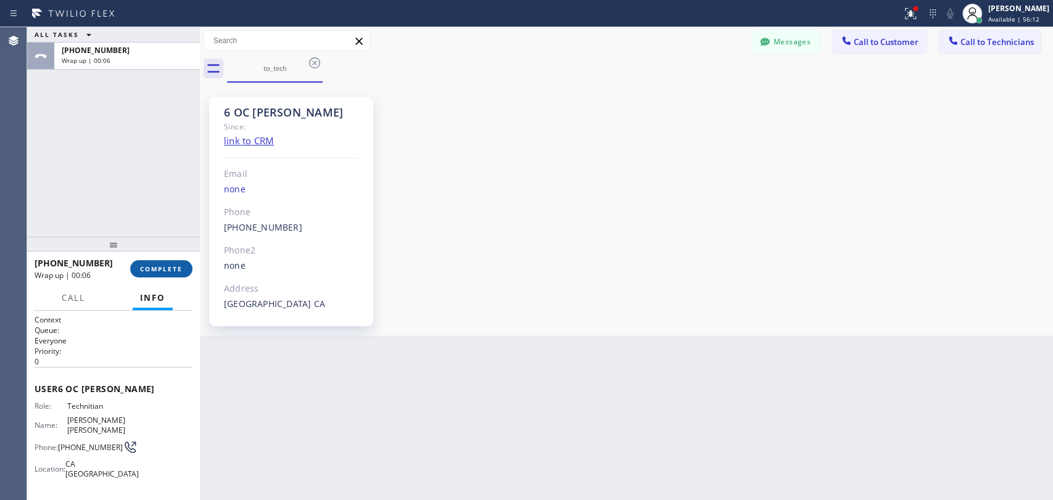
click at [153, 269] on span "COMPLETE" at bounding box center [161, 269] width 43 height 9
click at [141, 207] on div "ALL TASKS ALL TASKS ACTIVE TASKS TASKS IN WRAP UP [PHONE_NUMBER] Wrap up | 00:06" at bounding box center [113, 132] width 173 height 210
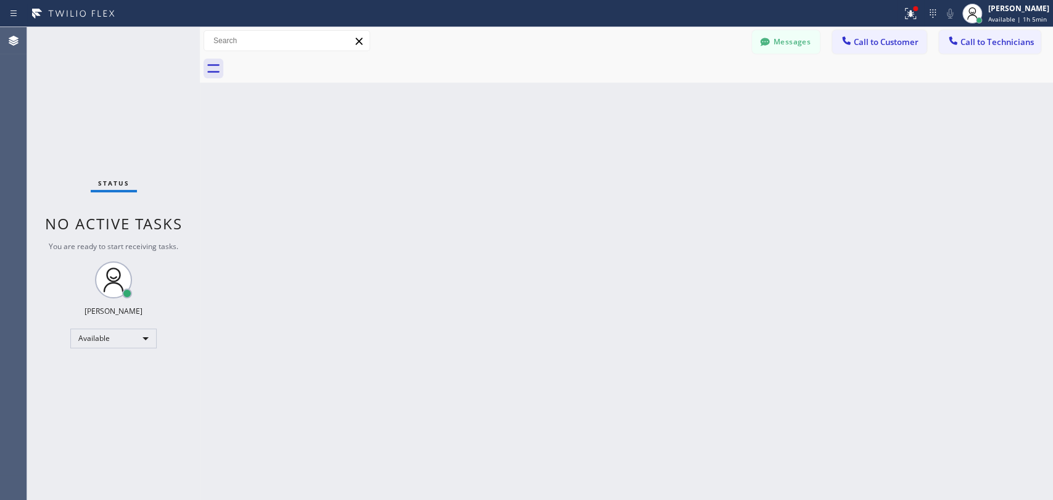
click at [974, 47] on button "Call to Technicians" at bounding box center [990, 41] width 102 height 23
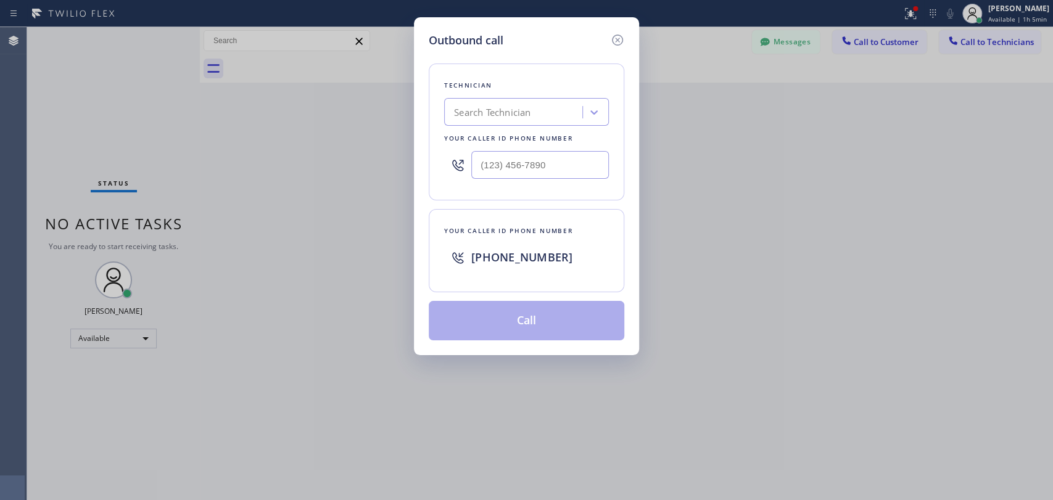
click at [555, 132] on div "Your caller id phone number" at bounding box center [526, 138] width 165 height 13
click at [553, 120] on div "Search Technician" at bounding box center [515, 113] width 134 height 22
type input "[PERSON_NAME]"
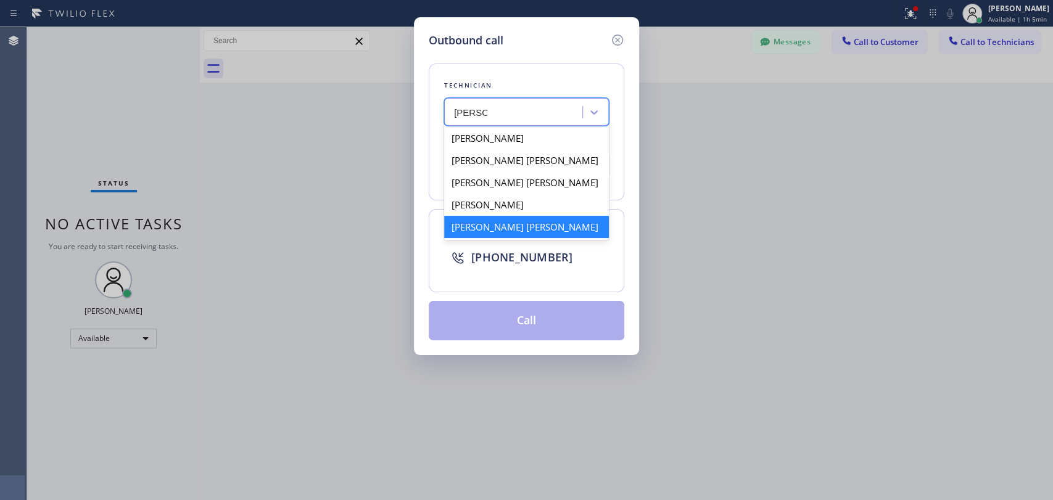
click at [503, 227] on div "[PERSON_NAME] [PERSON_NAME]" at bounding box center [526, 227] width 165 height 22
type input "[PHONE_NUMBER]"
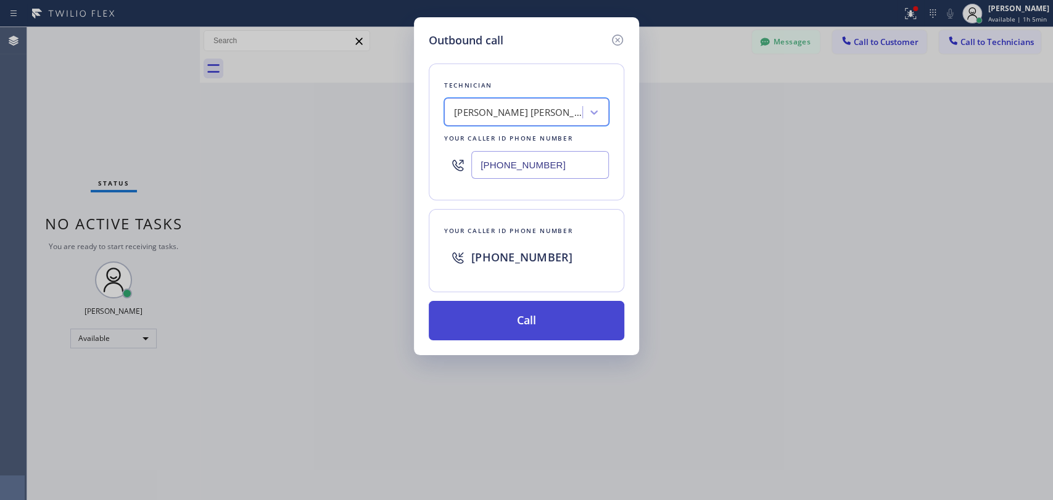
click at [486, 328] on button "Call" at bounding box center [527, 320] width 196 height 39
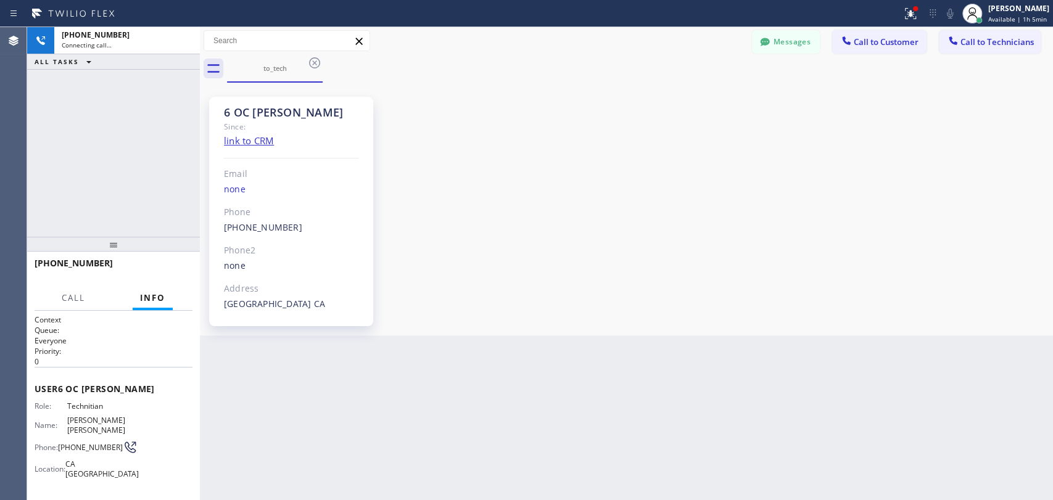
scroll to position [10630, 0]
click at [151, 270] on span "HANG UP" at bounding box center [164, 269] width 38 height 9
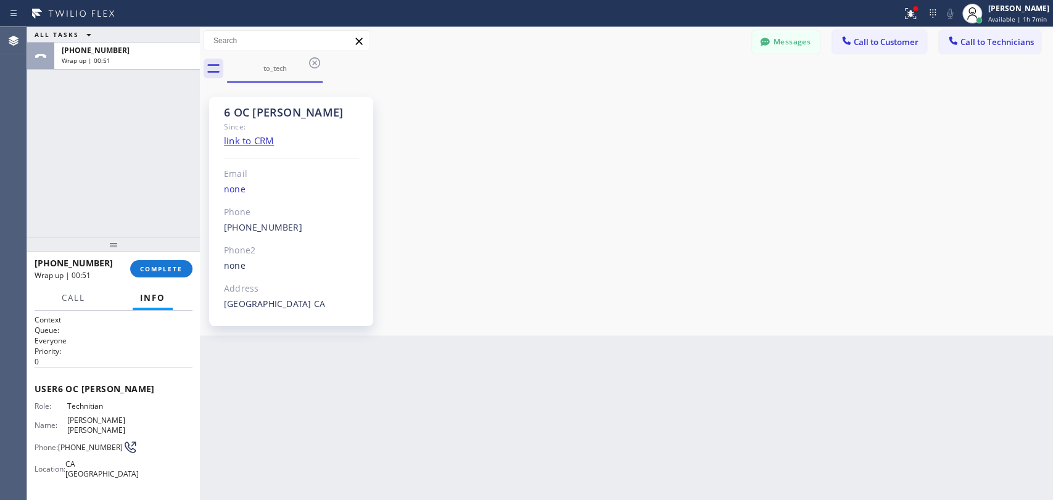
drag, startPoint x: 167, startPoint y: 267, endPoint x: 162, endPoint y: 252, distance: 16.2
click at [167, 267] on span "COMPLETE" at bounding box center [161, 269] width 43 height 9
drag, startPoint x: 142, startPoint y: 189, endPoint x: 809, endPoint y: 148, distance: 668.2
click at [152, 187] on div "ALL TASKS ALL TASKS ACTIVE TASKS TASKS IN WRAP UP [PHONE_NUMBER] Wrap up | 00:51" at bounding box center [113, 132] width 173 height 210
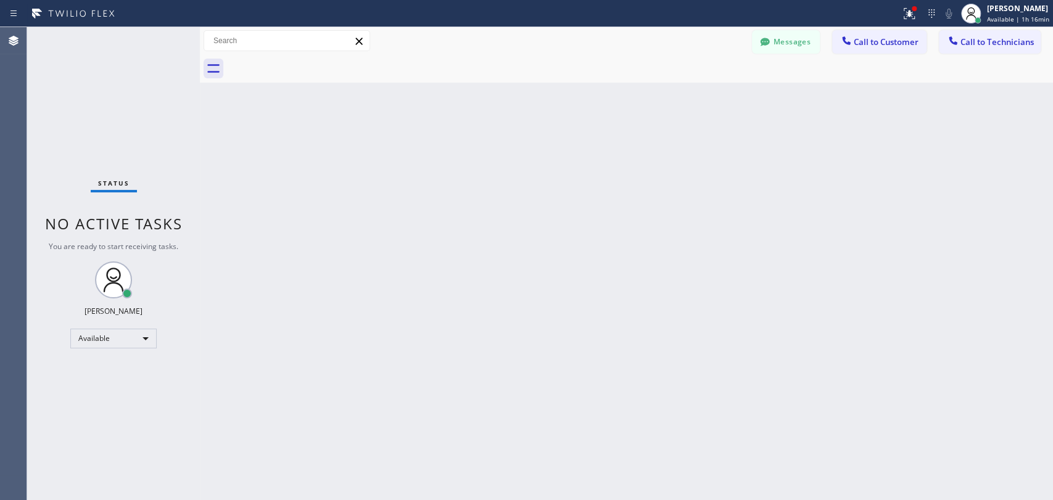
click at [634, 327] on div "Back to Dashboard Change Sender ID Customers Technicians [PERSON_NAME] [DATE] 0…" at bounding box center [626, 263] width 853 height 473
drag, startPoint x: 415, startPoint y: 123, endPoint x: 400, endPoint y: 125, distance: 14.9
click at [415, 123] on div "Back to Dashboard Change Sender ID Customers Technicians [PERSON_NAME] [DATE] 0…" at bounding box center [626, 263] width 853 height 473
click at [437, 58] on div at bounding box center [640, 69] width 826 height 28
click at [111, 334] on div "Available" at bounding box center [113, 339] width 86 height 20
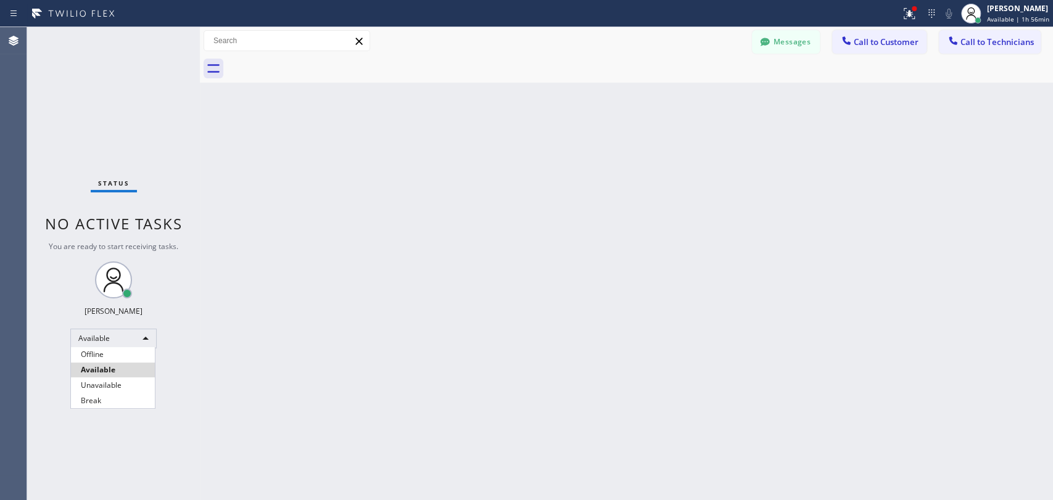
click at [112, 352] on li "Offline" at bounding box center [113, 354] width 84 height 15
